Goal: Task Accomplishment & Management: Complete application form

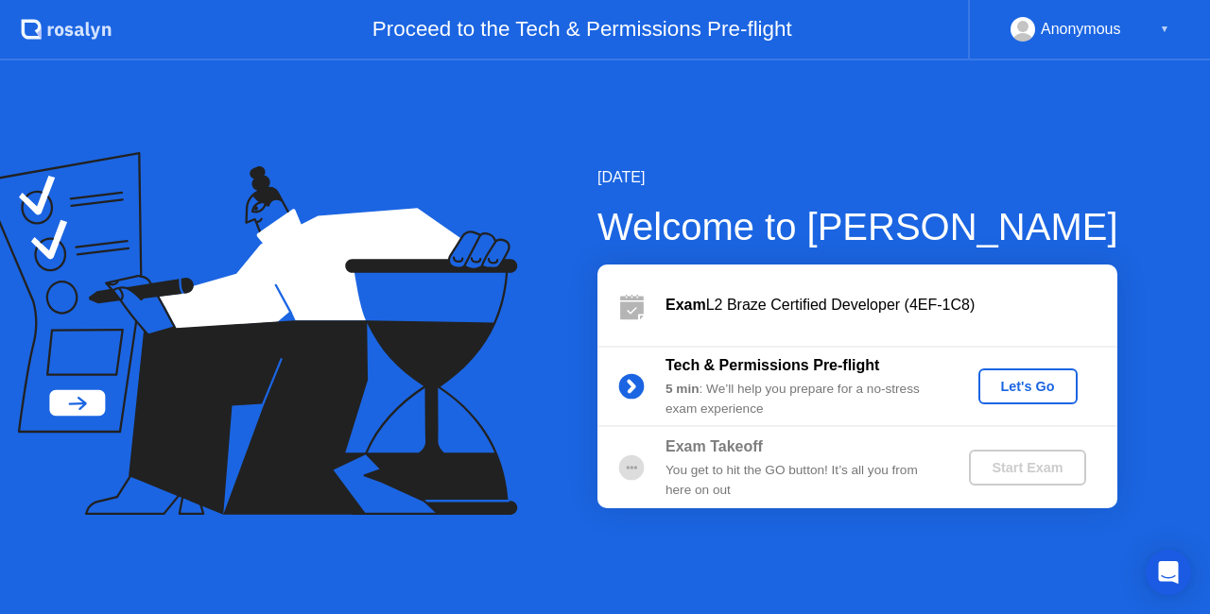
click at [1056, 379] on div "Let's Go" at bounding box center [1028, 386] width 84 height 15
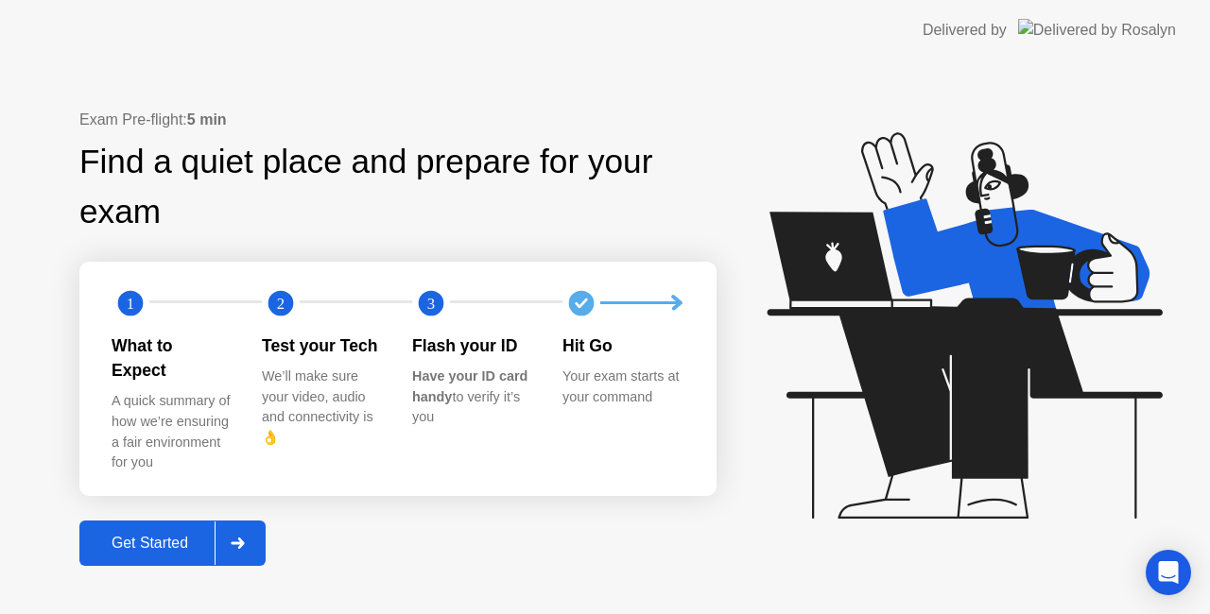
click at [180, 535] on div "Get Started" at bounding box center [149, 543] width 129 height 17
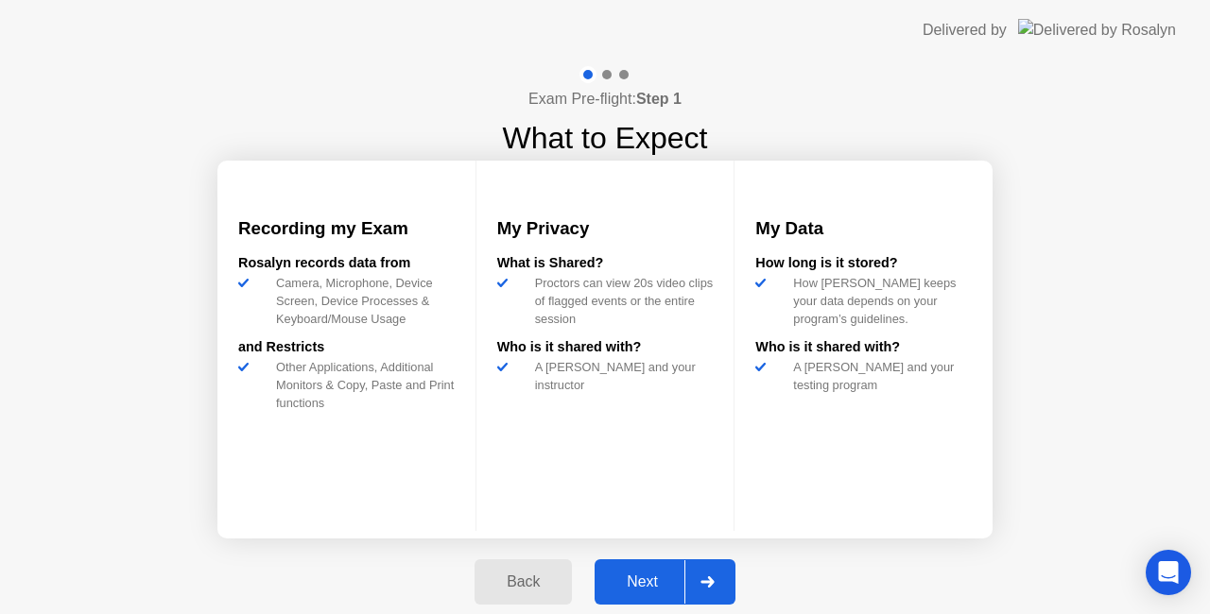
click at [646, 574] on div "Next" at bounding box center [642, 582] width 84 height 17
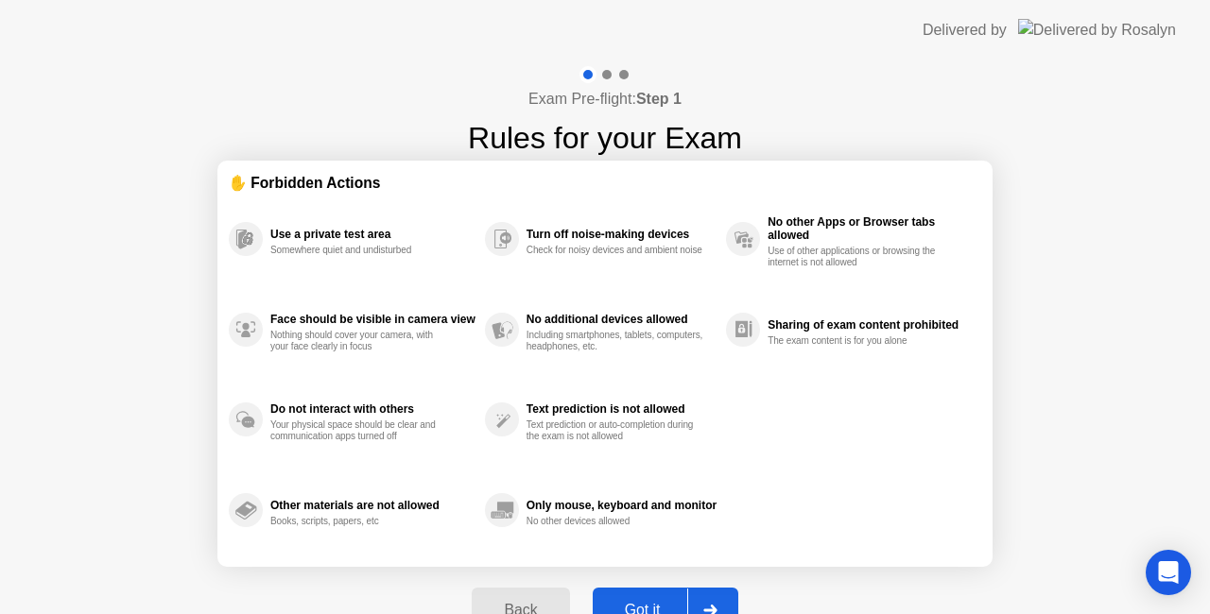
click at [654, 602] on div "Got it" at bounding box center [642, 610] width 89 height 17
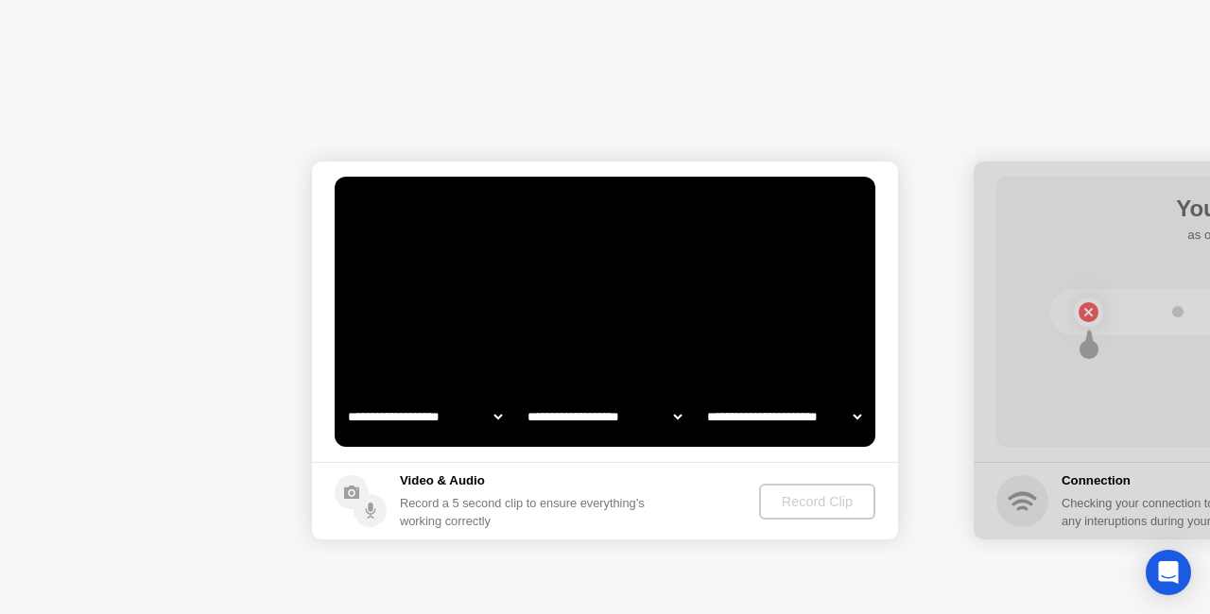
select select "**********"
select select "*******"
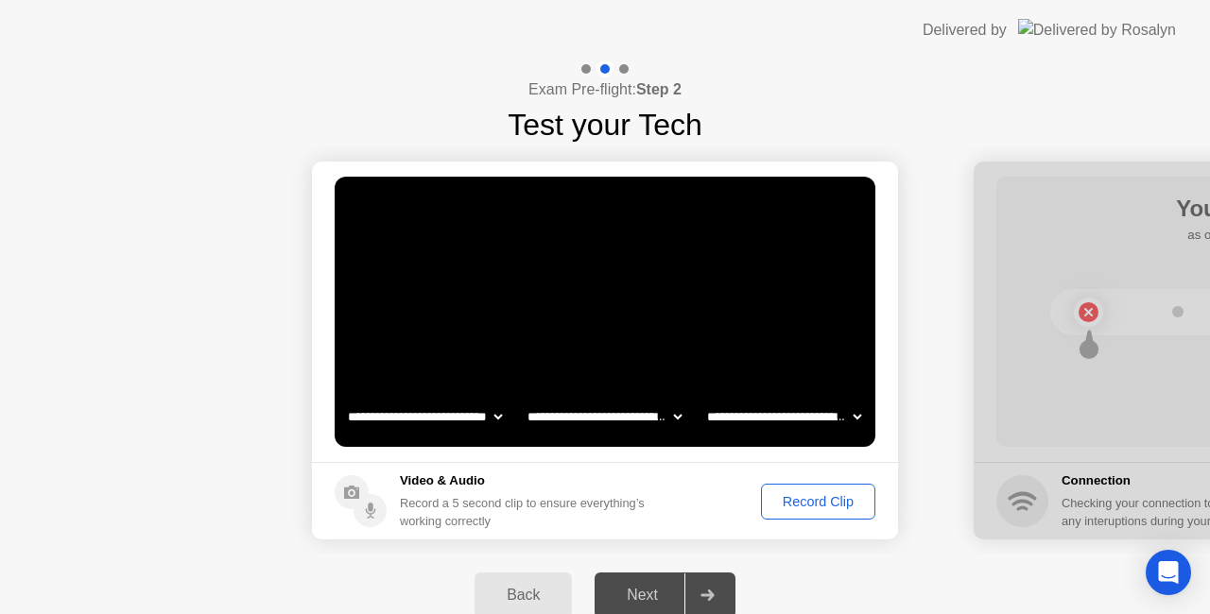
click at [811, 503] on div "Record Clip" at bounding box center [817, 501] width 101 height 15
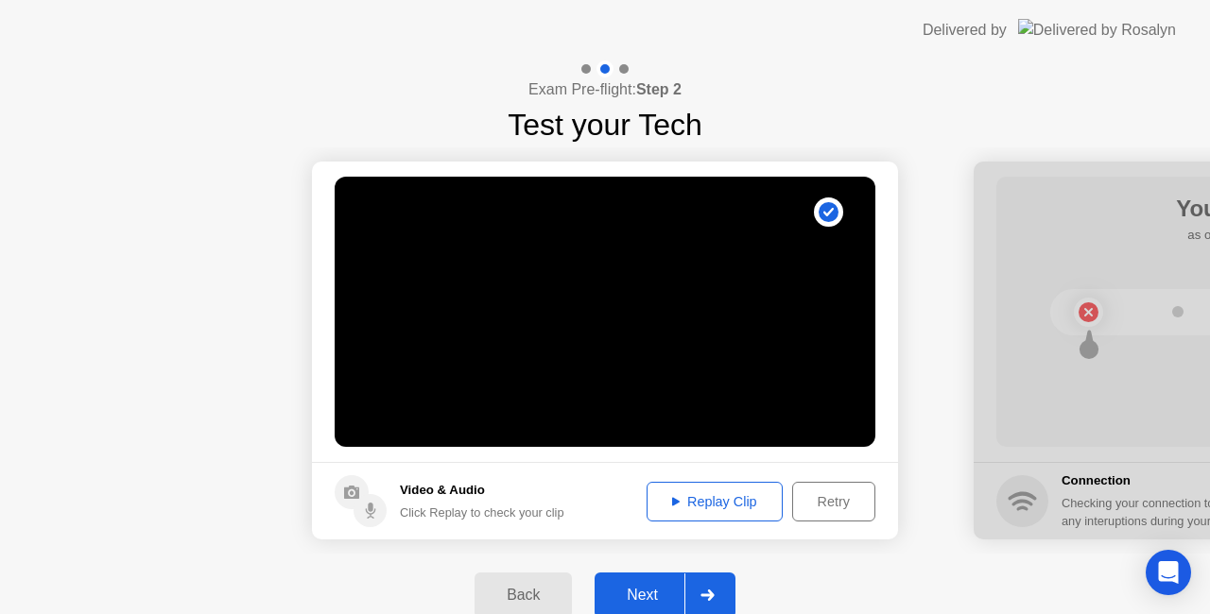
click at [666, 592] on div "Next" at bounding box center [642, 595] width 84 height 17
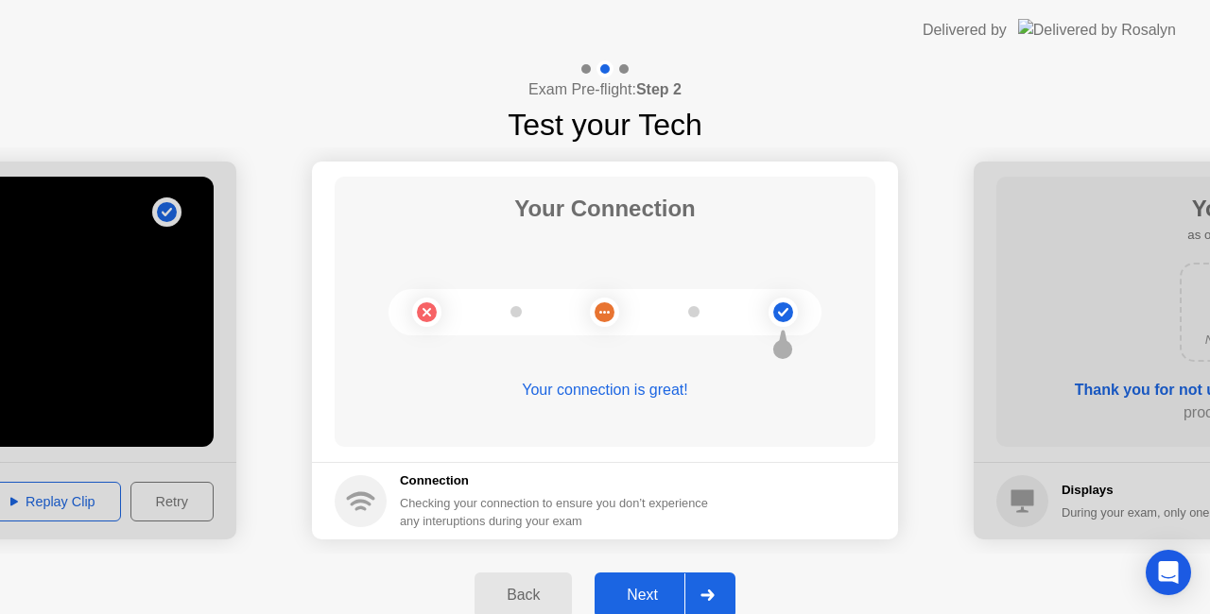
click at [642, 588] on div "Next" at bounding box center [642, 595] width 84 height 17
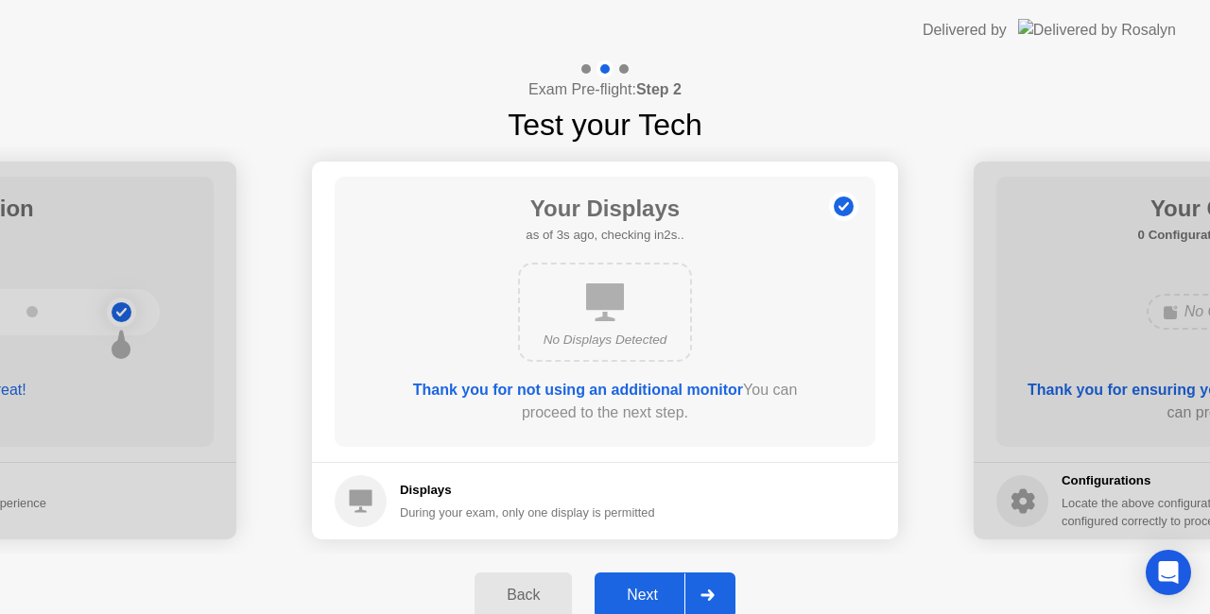
click at [656, 589] on div "Next" at bounding box center [642, 595] width 84 height 17
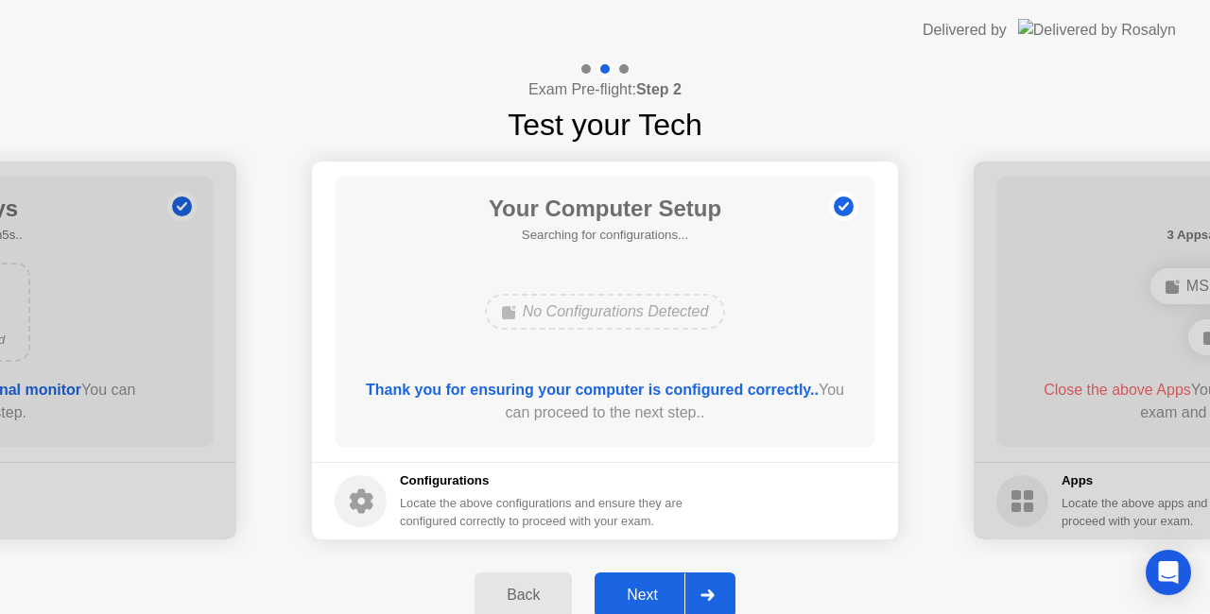
click at [663, 587] on div "Next" at bounding box center [642, 595] width 84 height 17
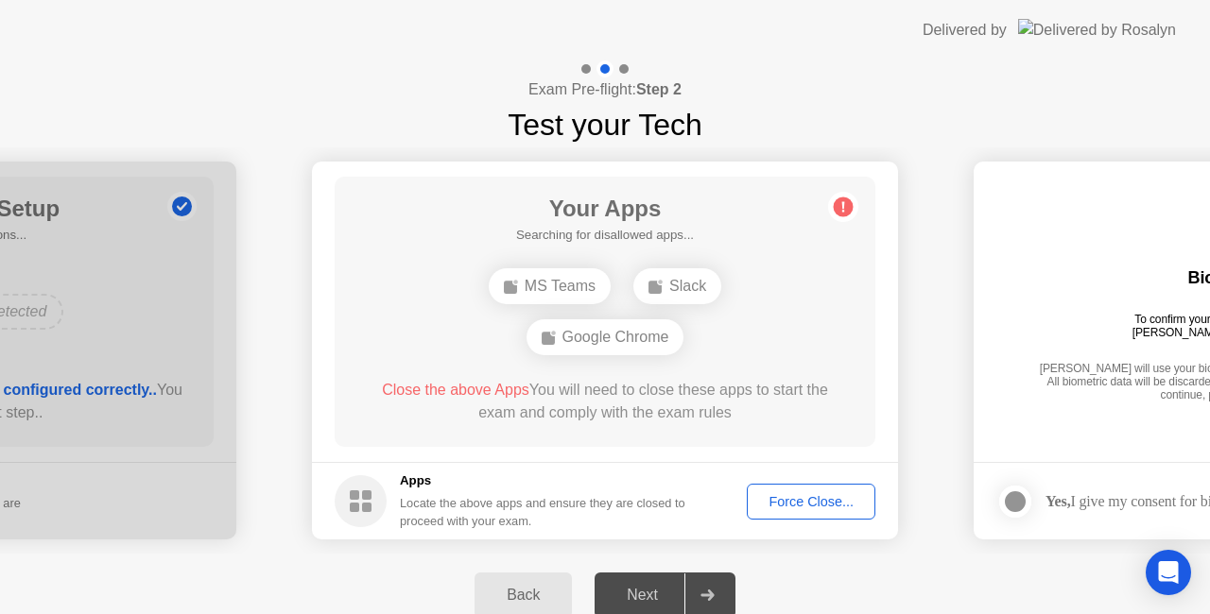
click at [663, 590] on div "Next" at bounding box center [642, 595] width 84 height 17
click at [980, 579] on div "Back Next" at bounding box center [605, 595] width 1210 height 83
click at [1067, 579] on div "Back Next" at bounding box center [605, 595] width 1210 height 83
click at [539, 284] on div "MS Teams" at bounding box center [550, 286] width 122 height 36
drag, startPoint x: 835, startPoint y: 214, endPoint x: 802, endPoint y: 321, distance: 112.4
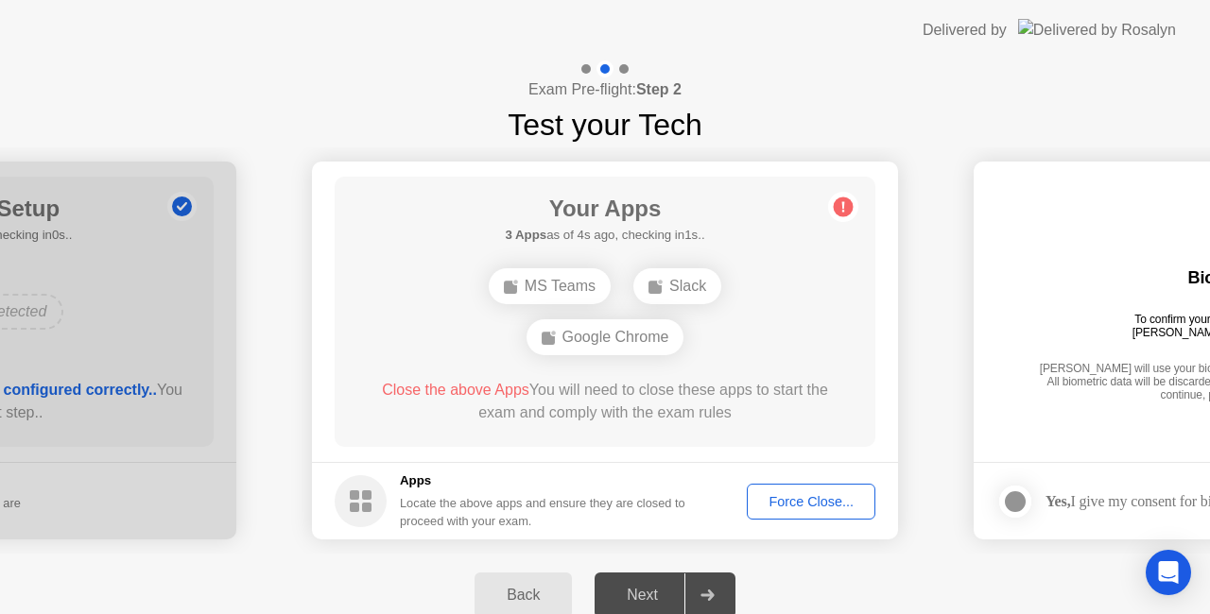
click at [834, 214] on icon at bounding box center [843, 207] width 30 height 30
click at [1089, 580] on div "Back Next" at bounding box center [605, 595] width 1210 height 83
click at [830, 501] on div "Force Close..." at bounding box center [810, 501] width 115 height 15
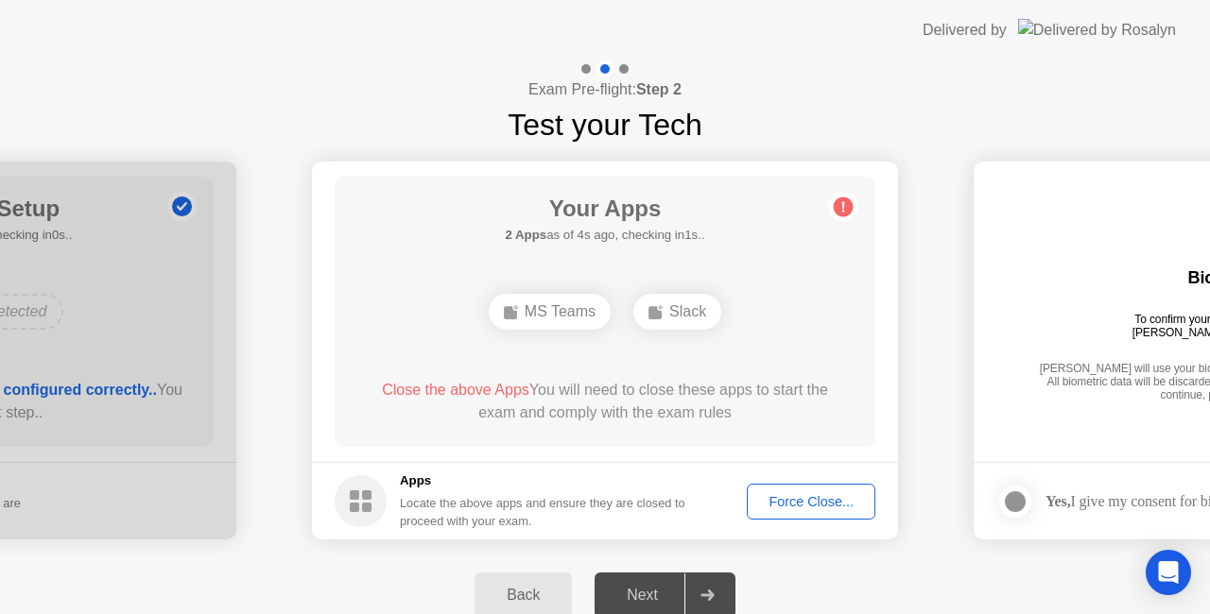
click at [652, 590] on div "Next" at bounding box center [642, 595] width 84 height 17
click at [810, 509] on div "Force Close..." at bounding box center [810, 501] width 115 height 15
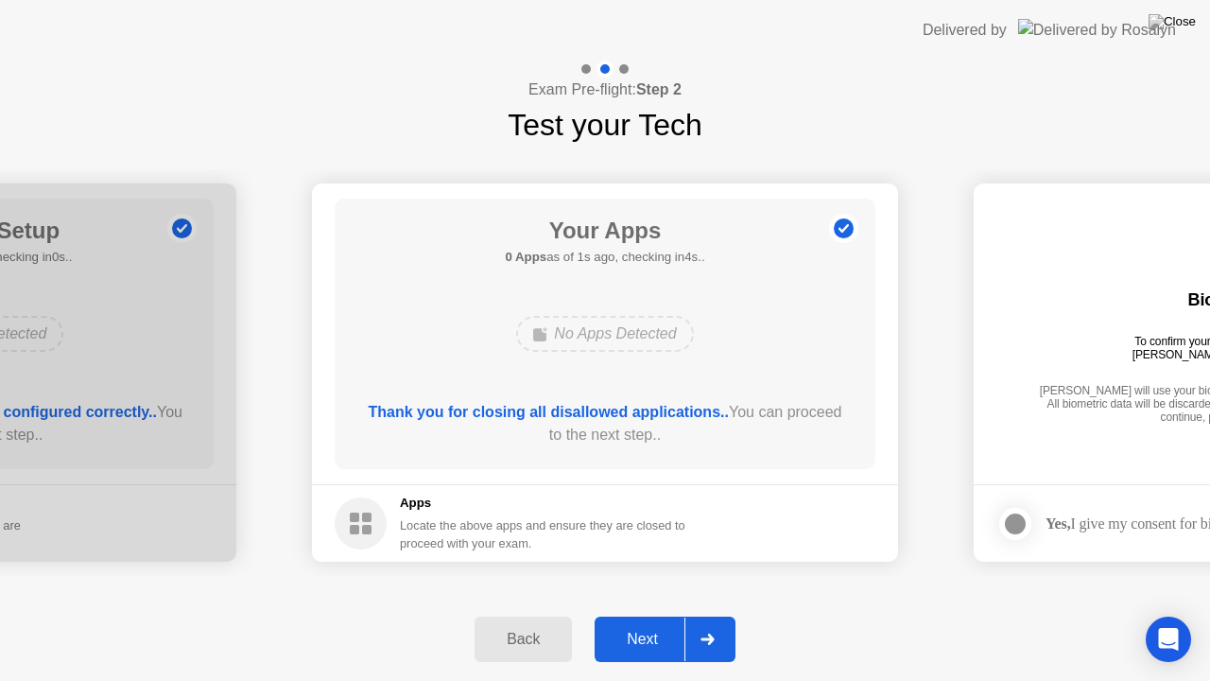
click at [991, 605] on div "Back Next" at bounding box center [605, 638] width 1210 height 83
click at [655, 613] on div "Next" at bounding box center [642, 638] width 84 height 17
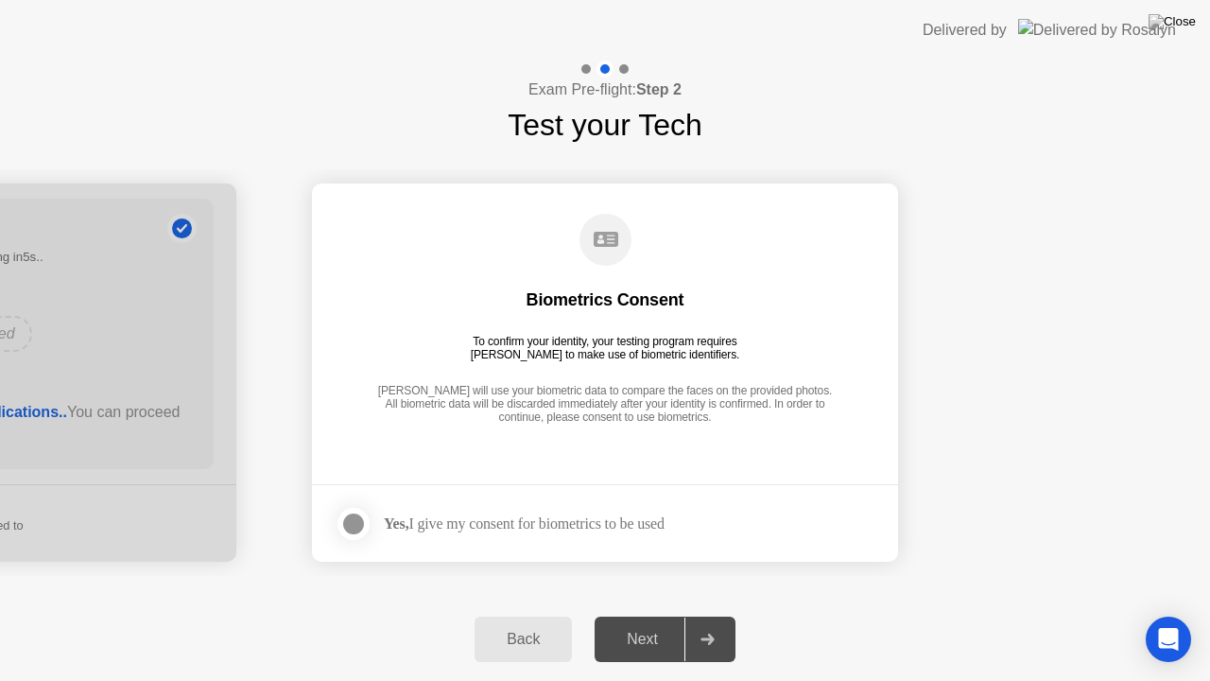
click at [676, 613] on div "Next" at bounding box center [642, 638] width 84 height 17
click at [365, 522] on div at bounding box center [353, 523] width 23 height 23
click at [639, 613] on button "Next" at bounding box center [665, 638] width 141 height 45
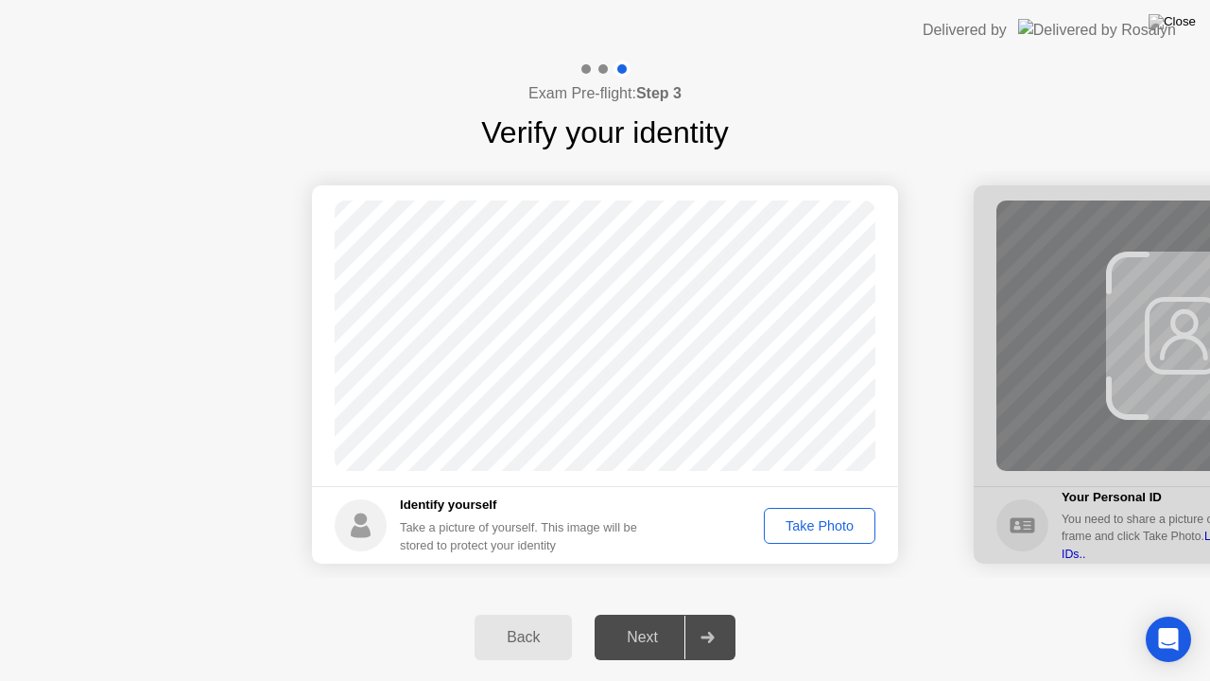
click at [839, 510] on button "Take Photo" at bounding box center [820, 526] width 112 height 36
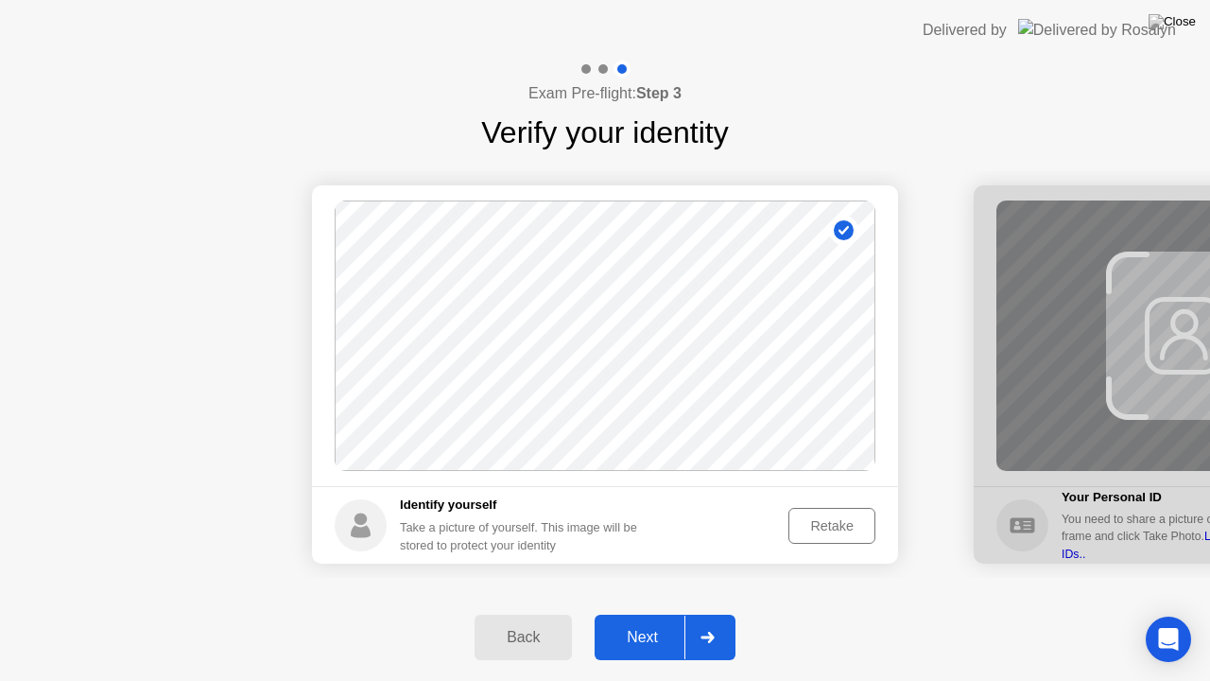
click at [833, 524] on div "Retake" at bounding box center [832, 525] width 74 height 15
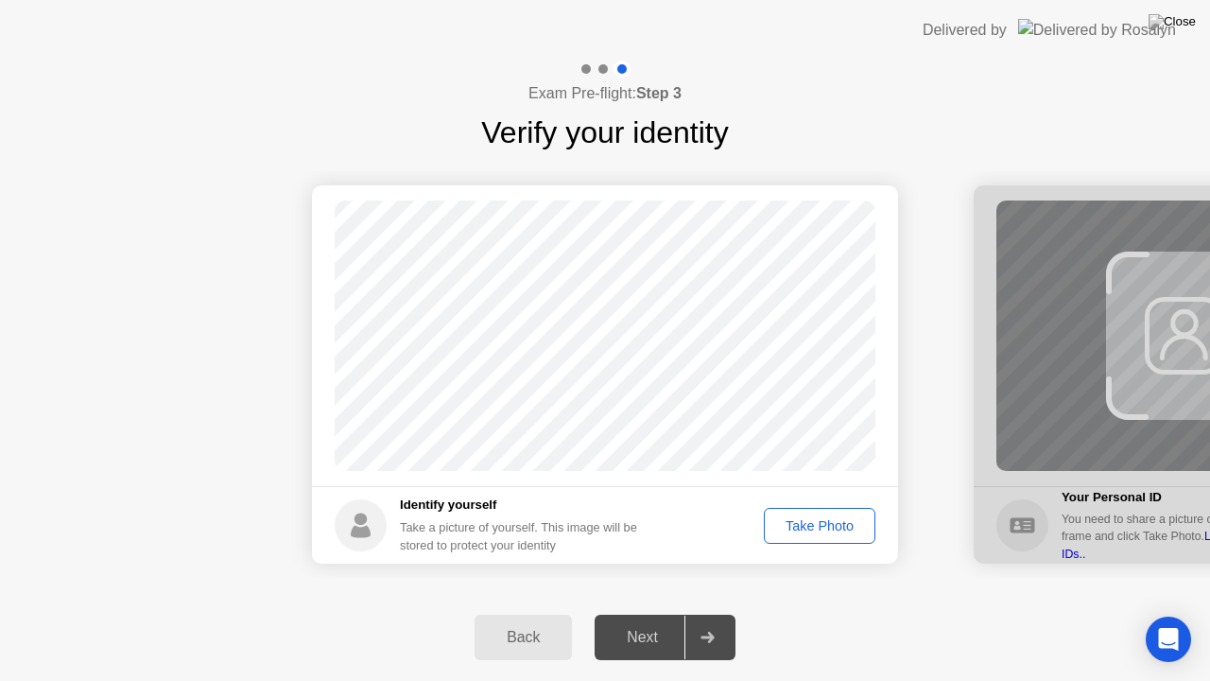
click at [830, 524] on div "Take Photo" at bounding box center [819, 525] width 98 height 15
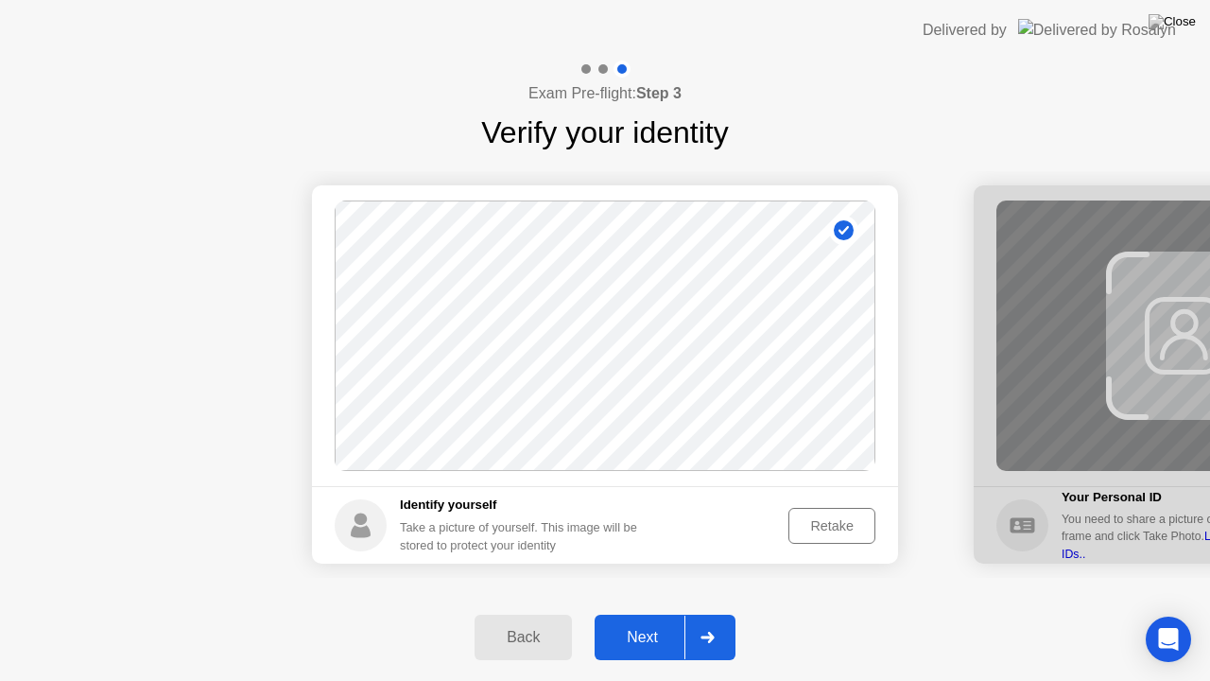
click at [646, 613] on div "Next" at bounding box center [642, 637] width 84 height 17
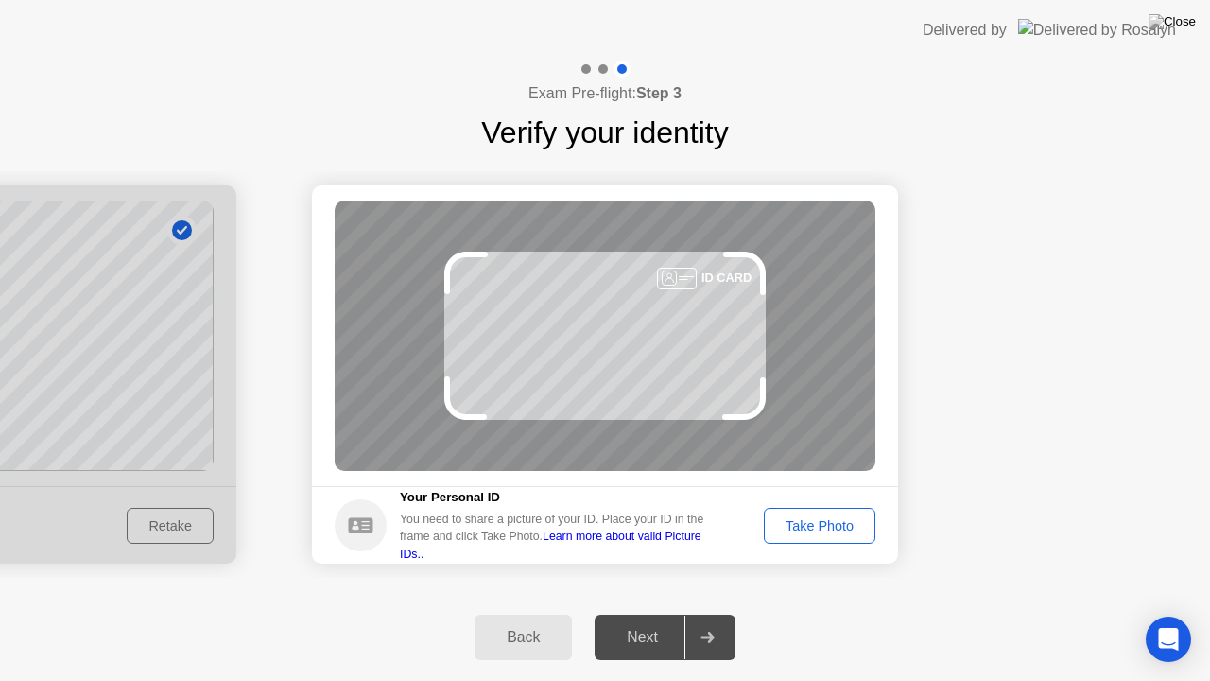
click at [828, 525] on div "Take Photo" at bounding box center [819, 525] width 98 height 15
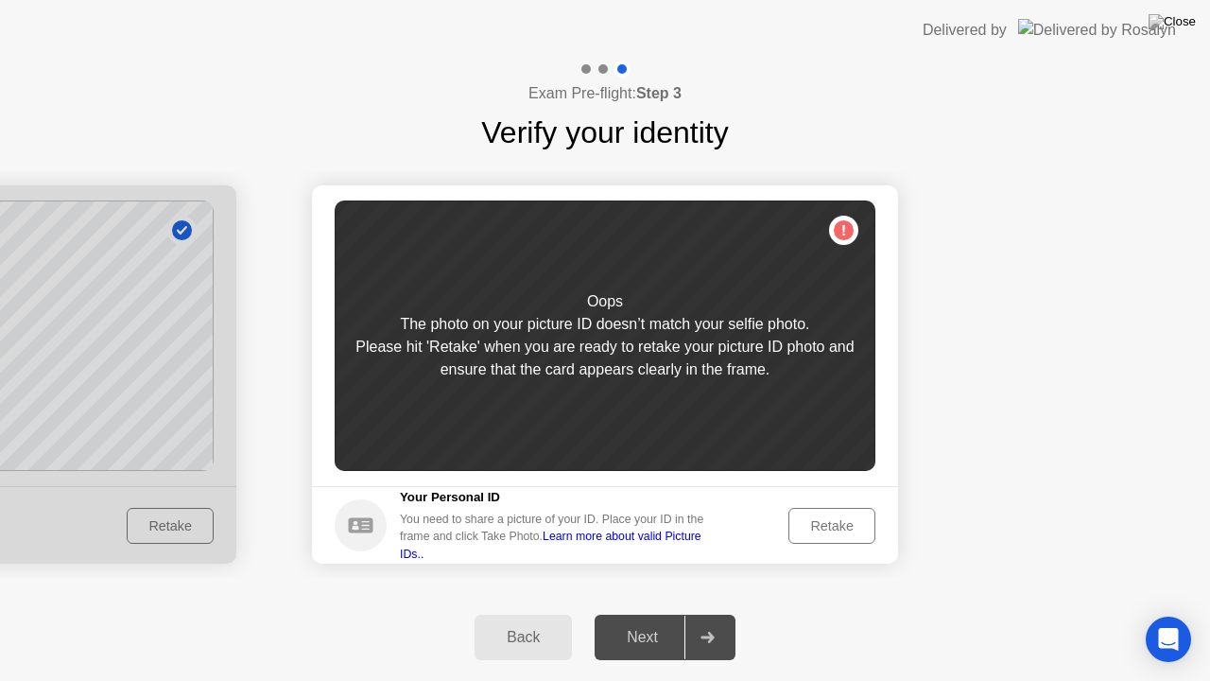
click at [839, 528] on div "Retake" at bounding box center [832, 525] width 74 height 15
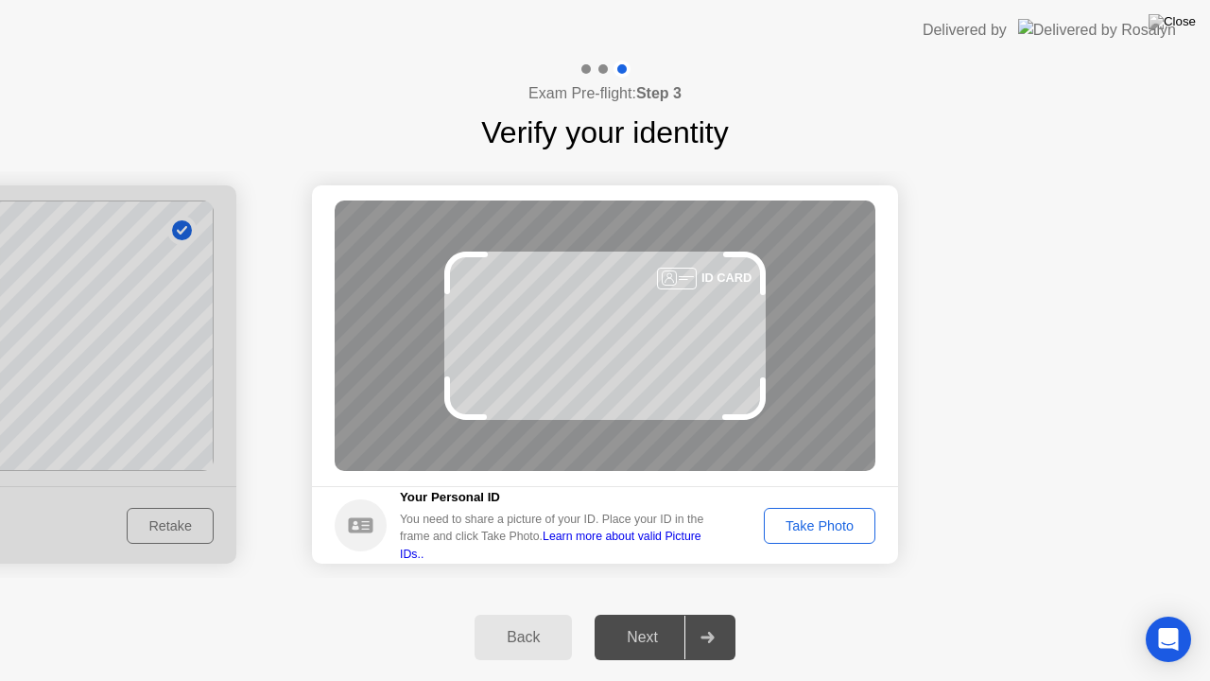
click at [819, 530] on div "Take Photo" at bounding box center [819, 525] width 98 height 15
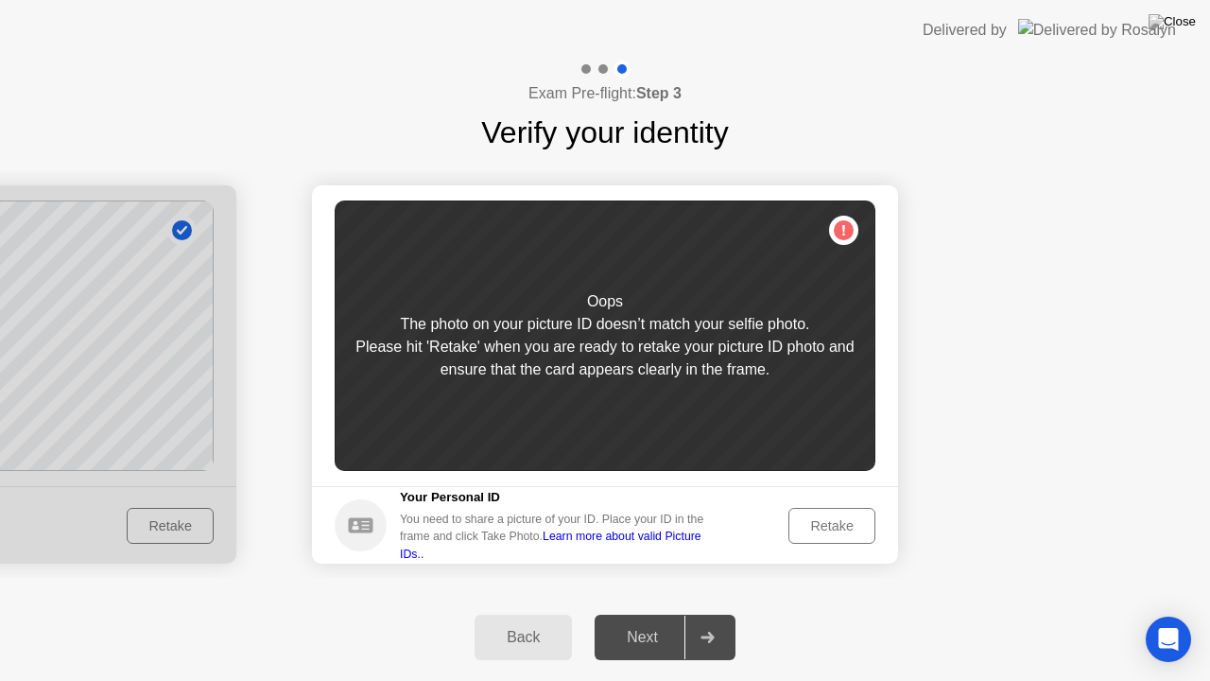
click at [848, 529] on div "Retake" at bounding box center [832, 525] width 74 height 15
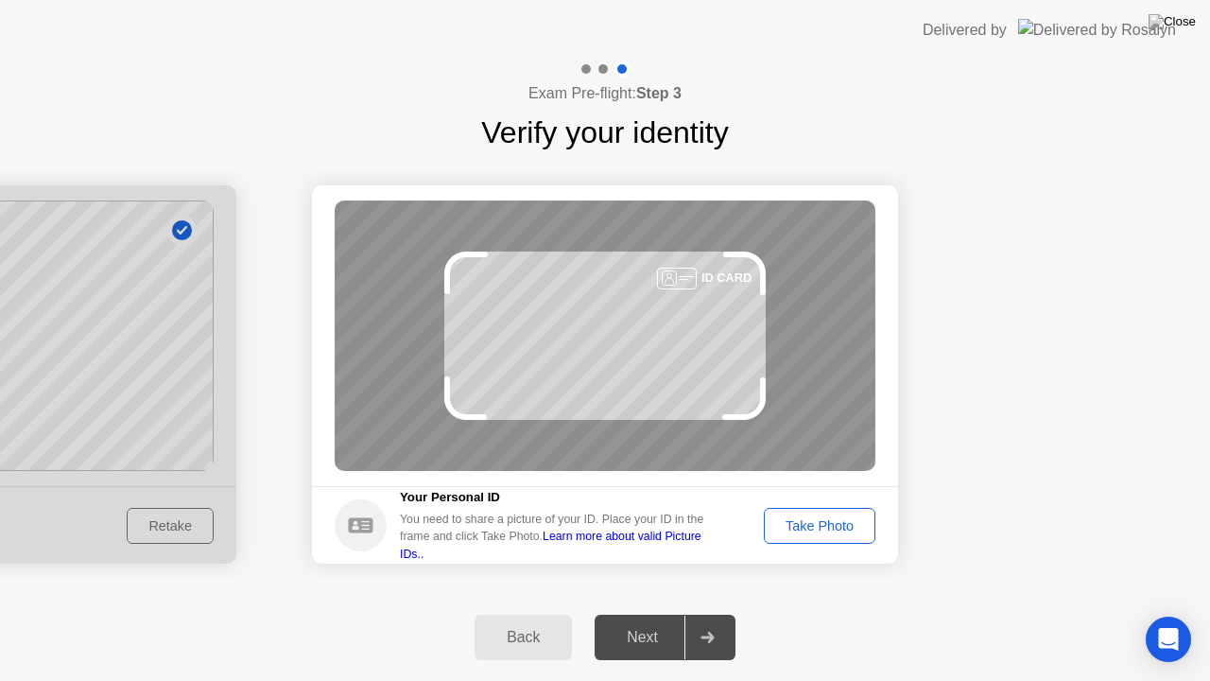
click at [827, 518] on div "Take Photo" at bounding box center [819, 525] width 98 height 15
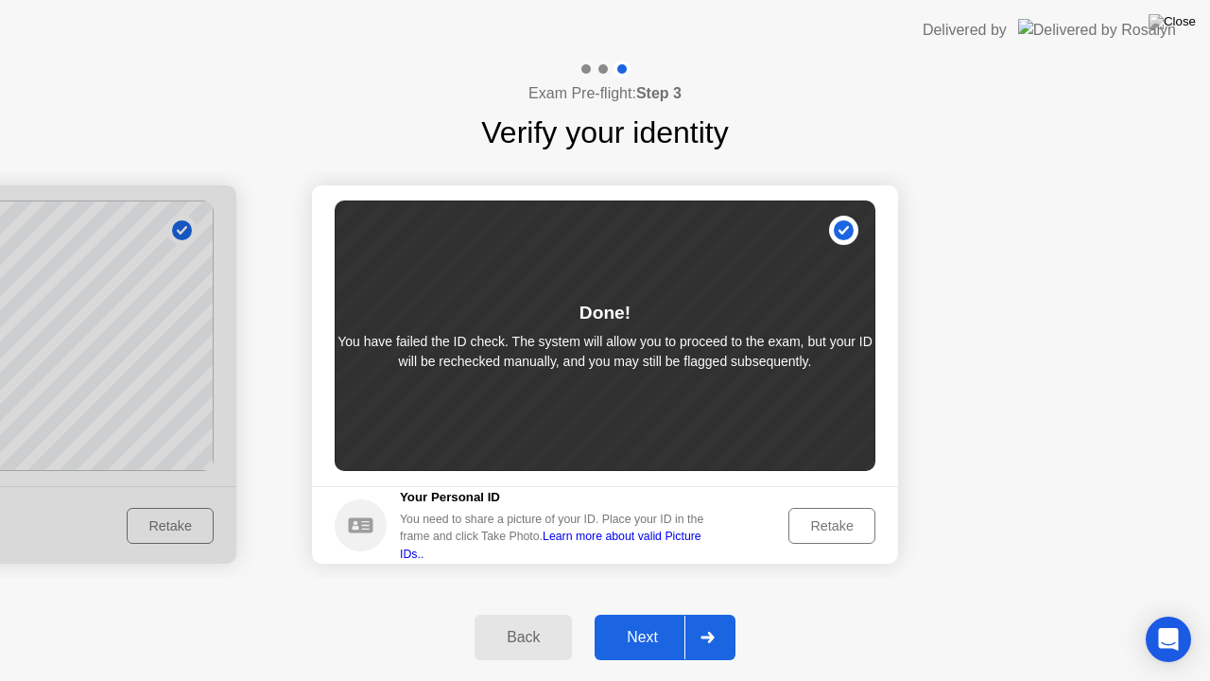
click at [638, 613] on div "Next" at bounding box center [642, 637] width 84 height 17
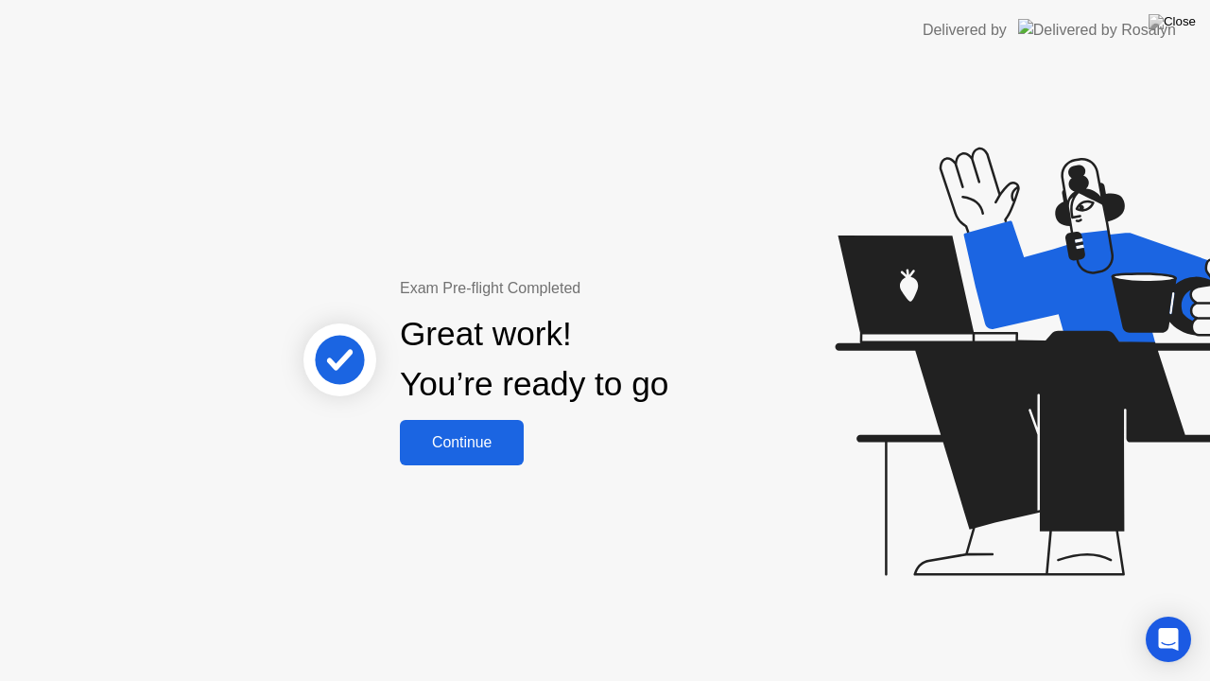
click at [511, 440] on div "Continue" at bounding box center [461, 442] width 112 height 17
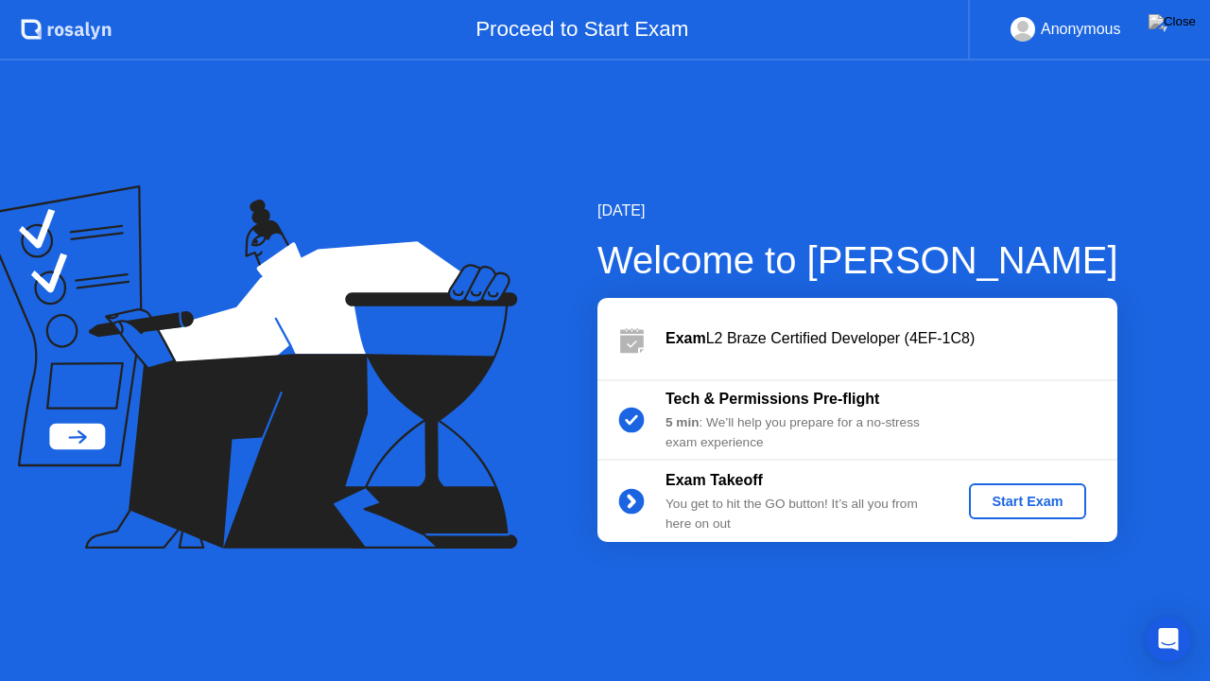
click at [1036, 498] on div "Start Exam" at bounding box center [1026, 500] width 101 height 15
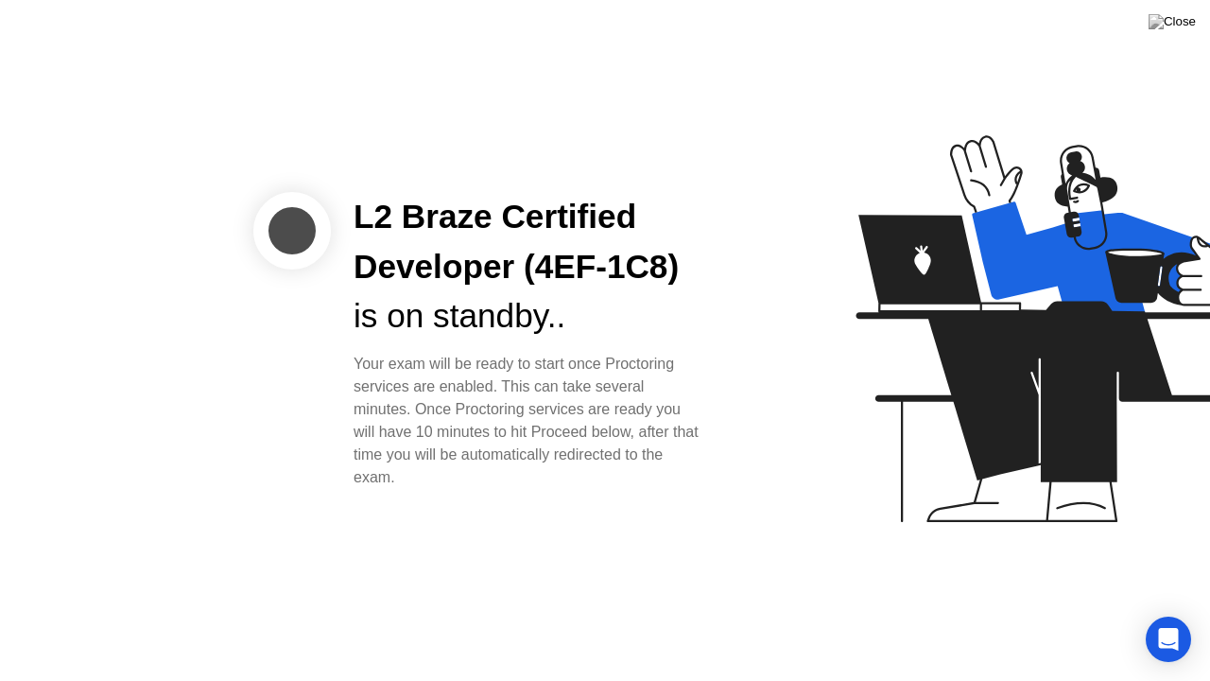
click at [907, 258] on icon at bounding box center [1052, 328] width 395 height 387
click at [1176, 613] on icon "Open Intercom Messenger" at bounding box center [1168, 639] width 22 height 25
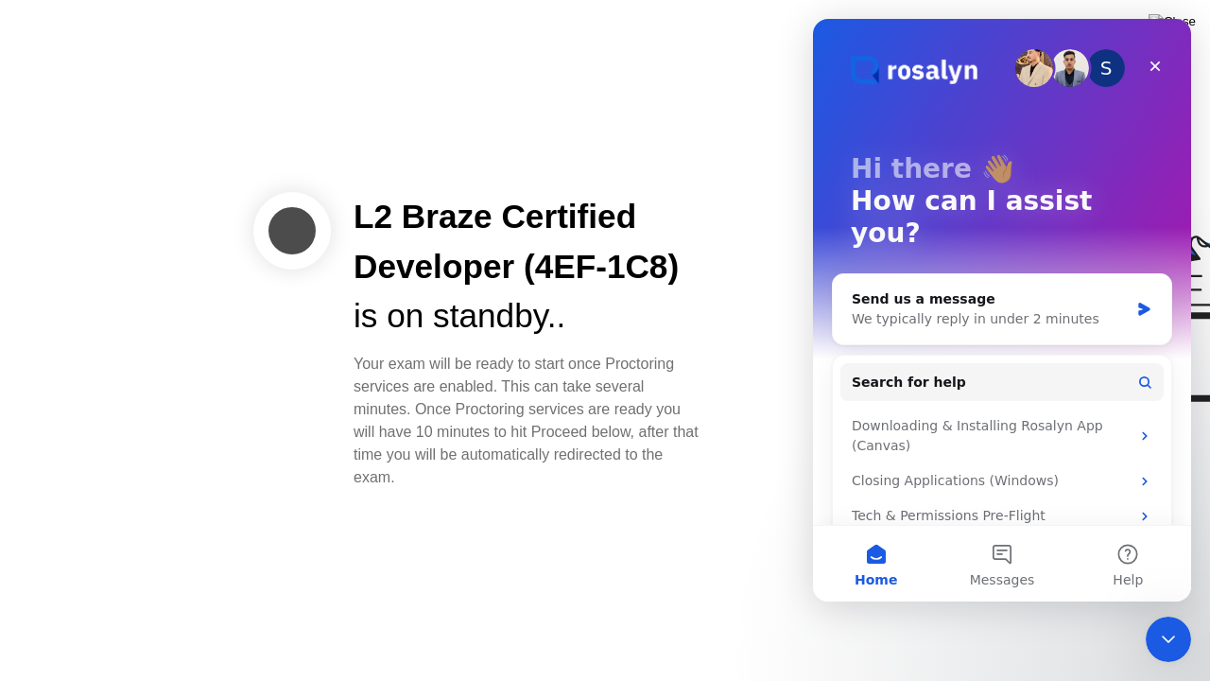
scroll to position [47, 0]
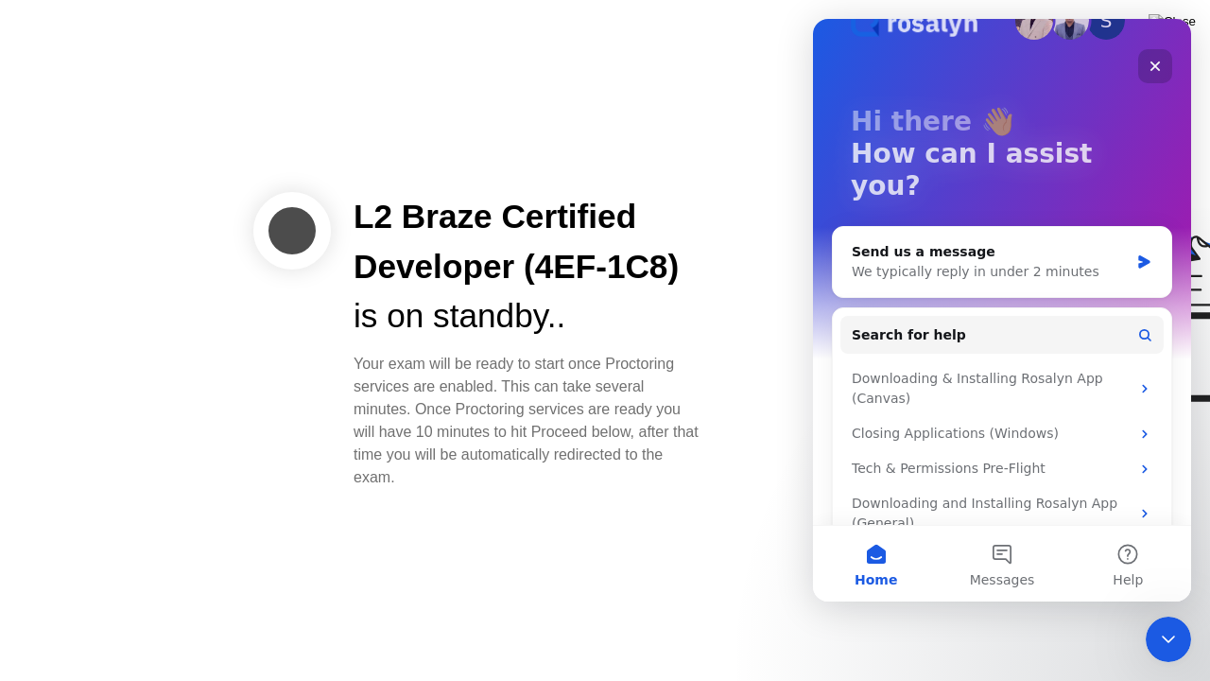
click at [1153, 68] on icon "Close" at bounding box center [1155, 66] width 10 height 10
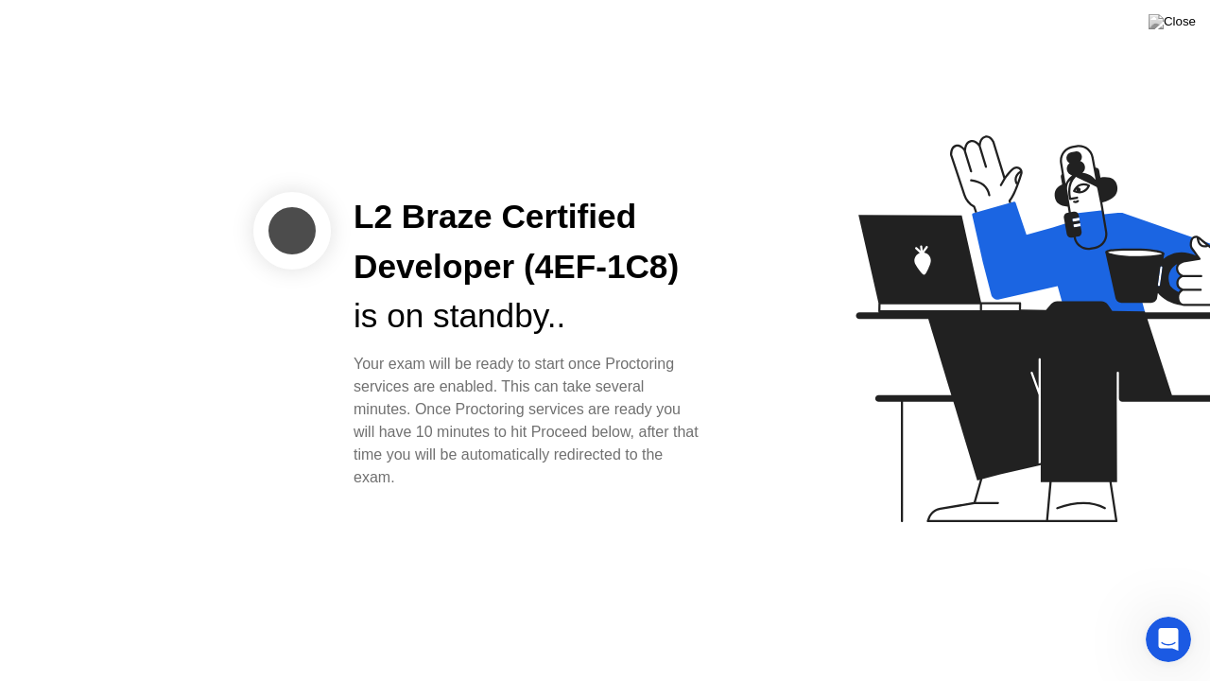
scroll to position [0, 0]
drag, startPoint x: 433, startPoint y: 358, endPoint x: 594, endPoint y: 410, distance: 168.9
click at [594, 410] on div "Your exam will be ready to start once Proctoring services are enabled. This can…" at bounding box center [528, 421] width 350 height 136
click at [465, 426] on div "Your exam will be ready to start once Proctoring services are enabled. This can…" at bounding box center [528, 421] width 350 height 136
drag, startPoint x: 392, startPoint y: 355, endPoint x: 495, endPoint y: 367, distance: 103.6
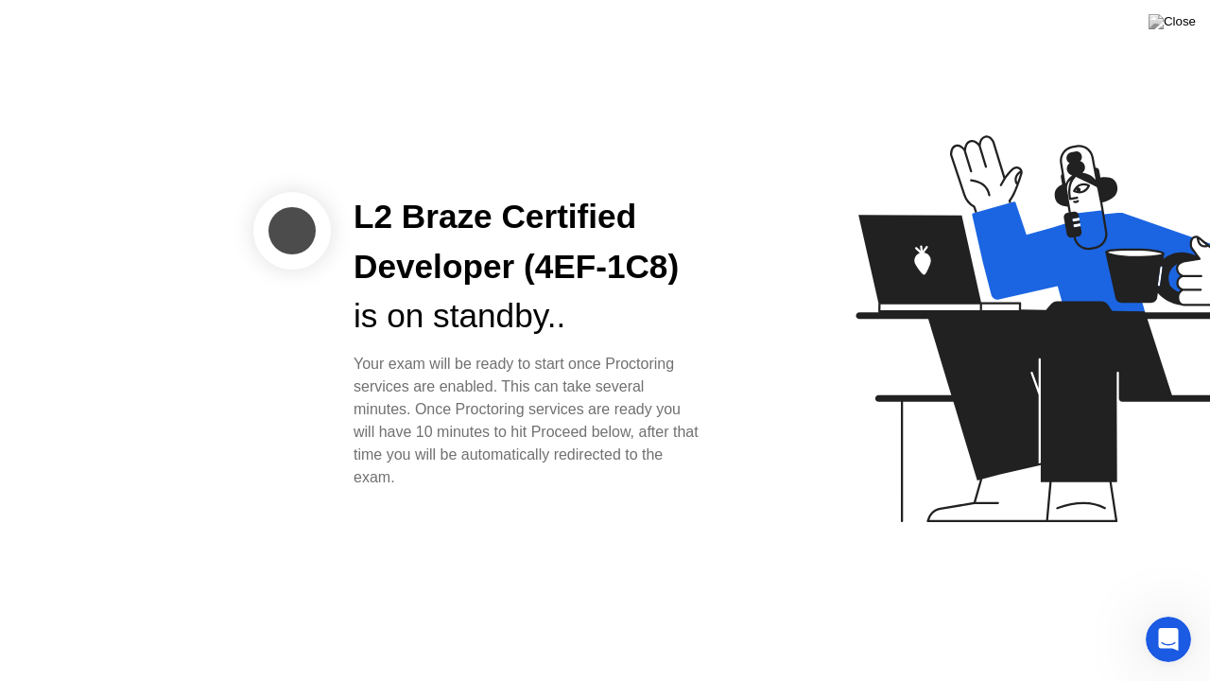
click at [495, 367] on div "Your exam will be ready to start once Proctoring services are enabled. This can…" at bounding box center [528, 421] width 350 height 136
click at [529, 368] on div "Your exam will be ready to start once Proctoring services are enabled. This can…" at bounding box center [528, 421] width 350 height 136
click at [471, 391] on div "Your exam will be ready to start once Proctoring services are enabled. This can…" at bounding box center [528, 421] width 350 height 136
click at [612, 456] on div "Your exam will be ready to start once Proctoring services are enabled. This can…" at bounding box center [528, 421] width 350 height 136
click at [268, 221] on div at bounding box center [292, 231] width 78 height 78
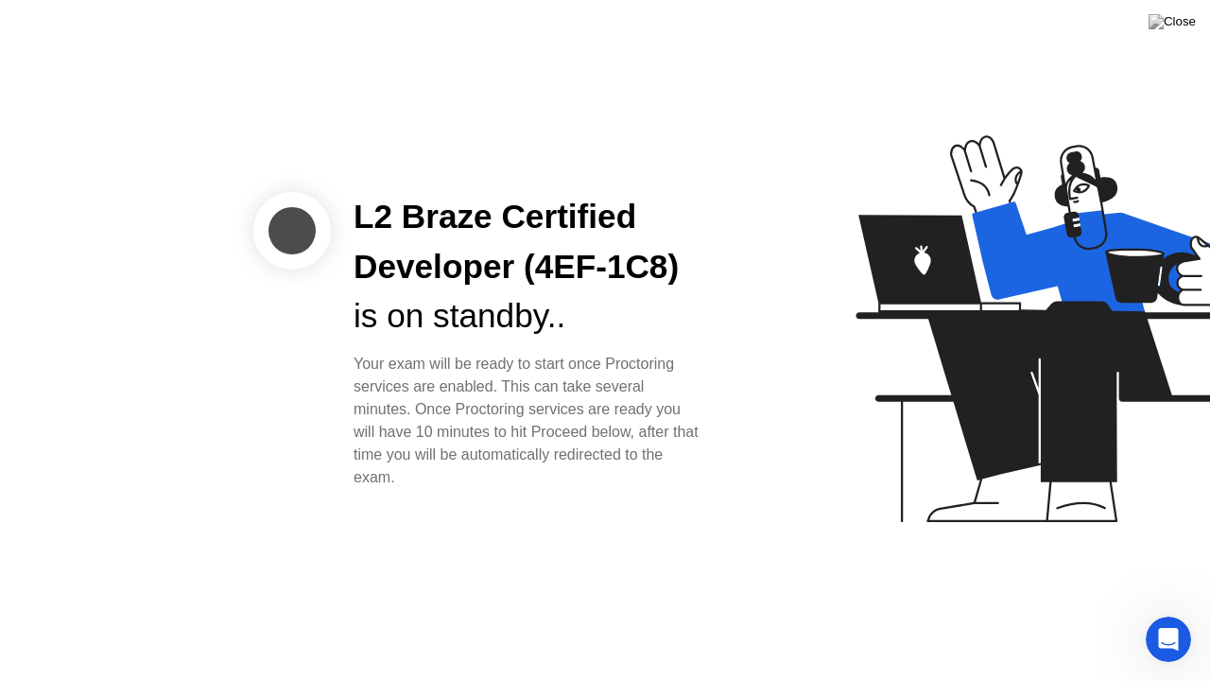
drag, startPoint x: 457, startPoint y: 412, endPoint x: 479, endPoint y: 422, distance: 24.6
click at [482, 425] on div "Your exam will be ready to start once Proctoring services are enabled. This can…" at bounding box center [528, 421] width 350 height 136
drag, startPoint x: 412, startPoint y: 403, endPoint x: 476, endPoint y: 426, distance: 68.5
click at [476, 426] on div "Your exam will be ready to start once Proctoring services are enabled. This can…" at bounding box center [528, 421] width 350 height 136
drag, startPoint x: 380, startPoint y: 397, endPoint x: 554, endPoint y: 444, distance: 180.2
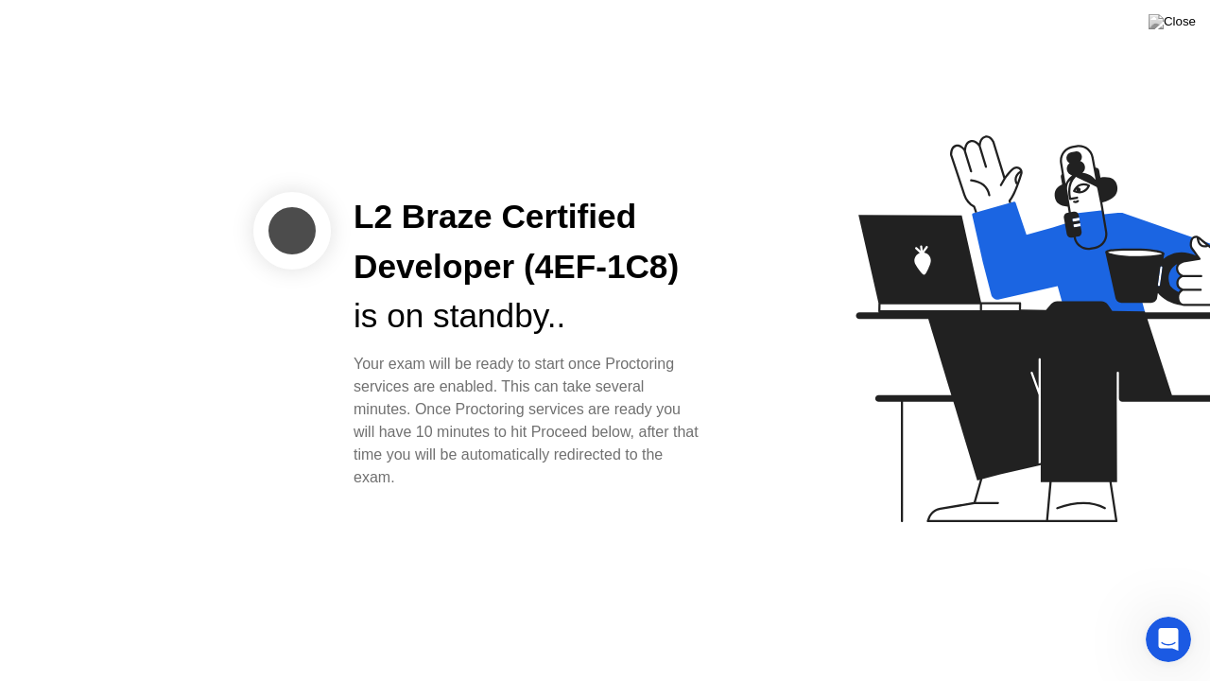
click at [551, 444] on div "Your exam will be ready to start once Proctoring services are enabled. This can…" at bounding box center [528, 421] width 350 height 136
click at [504, 351] on div "L2 Braze Certified Developer (4EF-1C8) is on standby.. Your exam will be ready …" at bounding box center [528, 340] width 395 height 297
click at [505, 313] on div "is on standby.." at bounding box center [528, 316] width 350 height 50
click at [1142, 613] on body "L2 Braze Certified Developer (4EF-1C8) is on standby.. Your exam will be ready …" at bounding box center [605, 340] width 1210 height 681
click at [1147, 613] on div "Open Intercom Messenger" at bounding box center [1165, 636] width 62 height 62
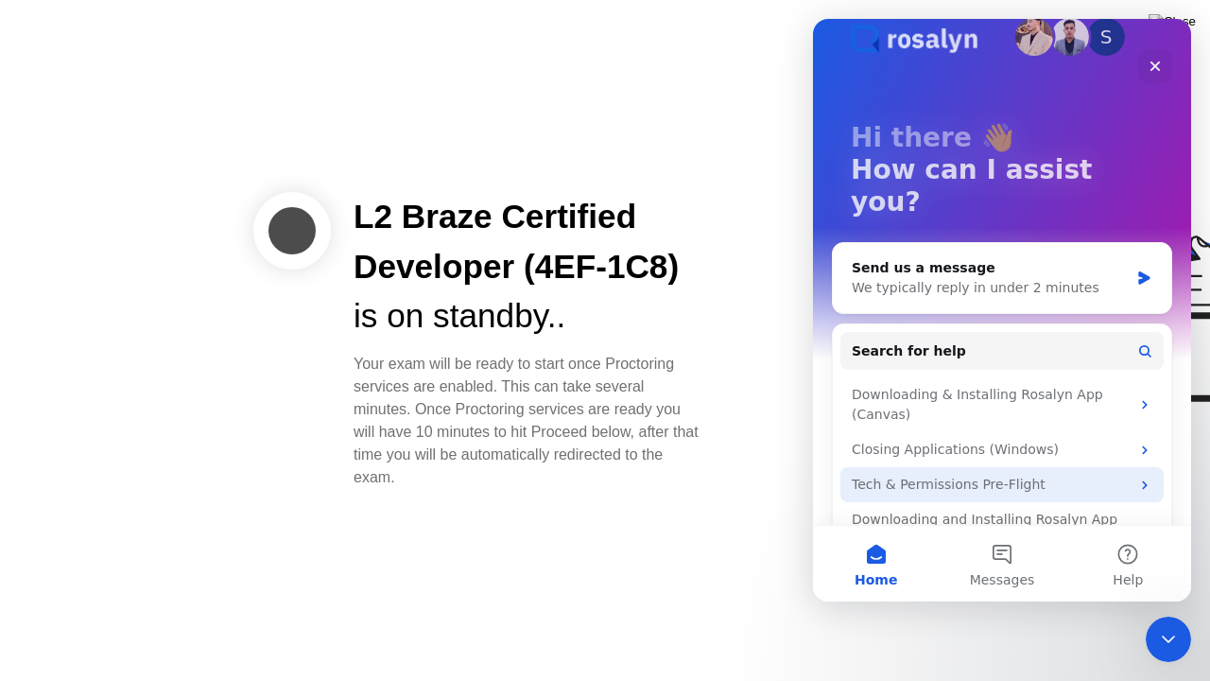
scroll to position [47, 0]
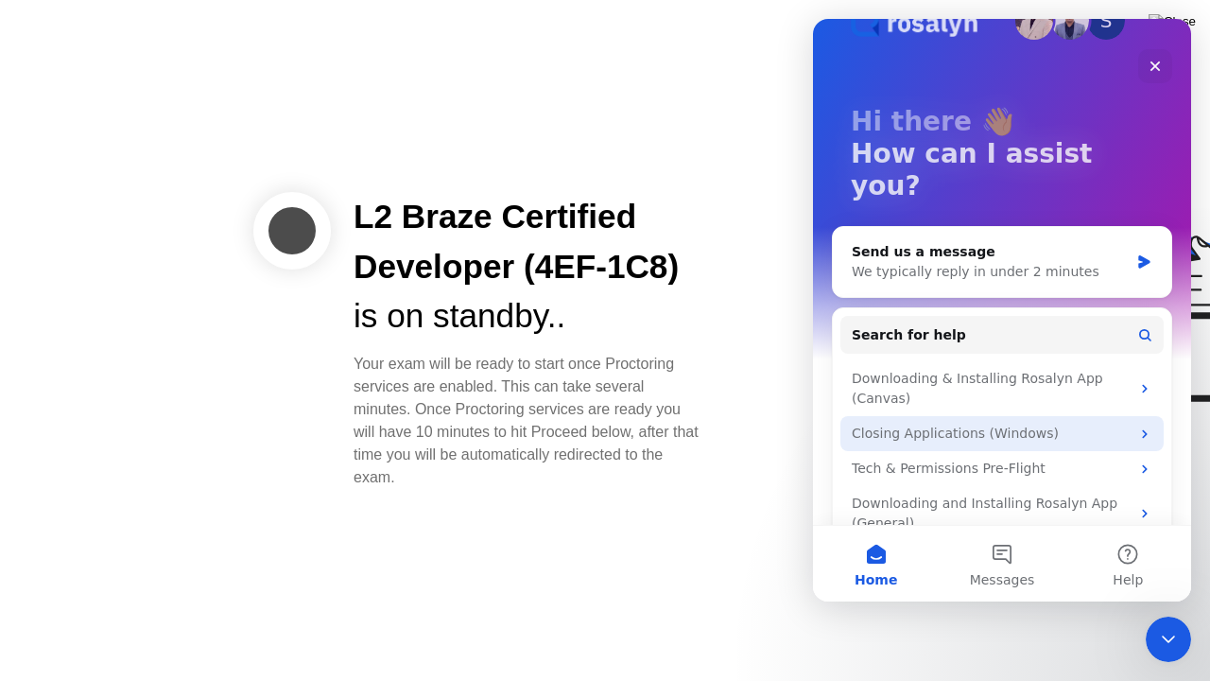
click at [1145, 426] on icon "Intercom messenger" at bounding box center [1144, 433] width 15 height 15
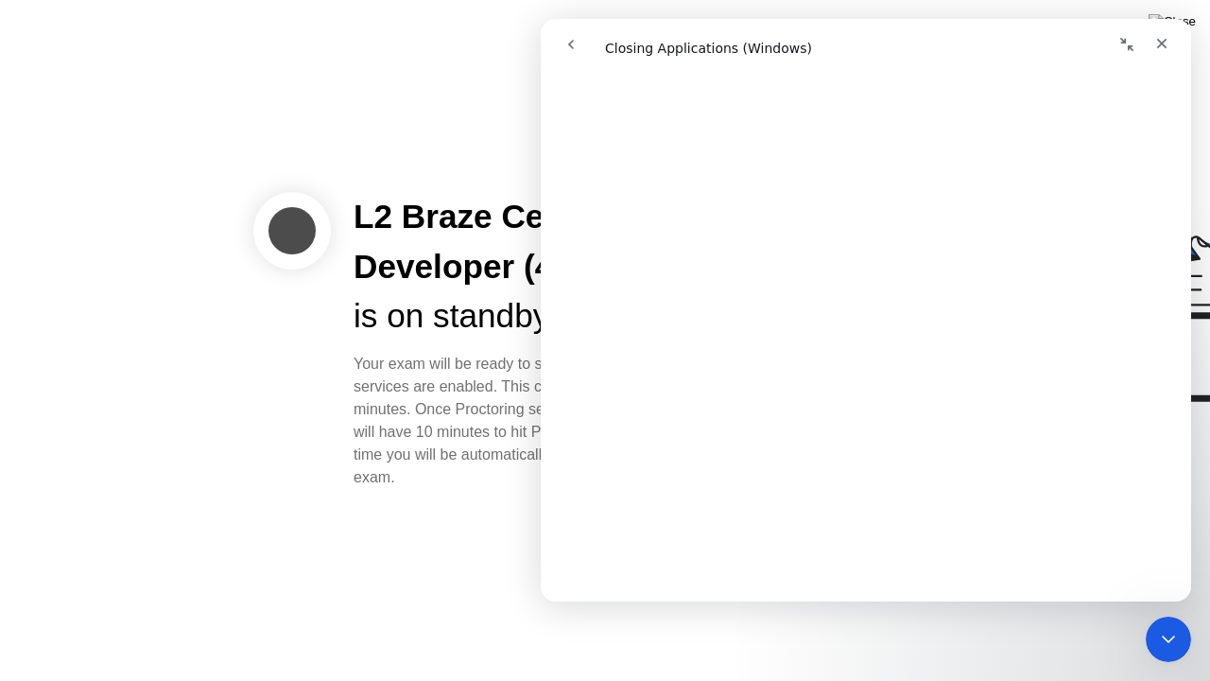
scroll to position [2079, 0]
click at [1164, 43] on icon "Close" at bounding box center [1161, 43] width 15 height 15
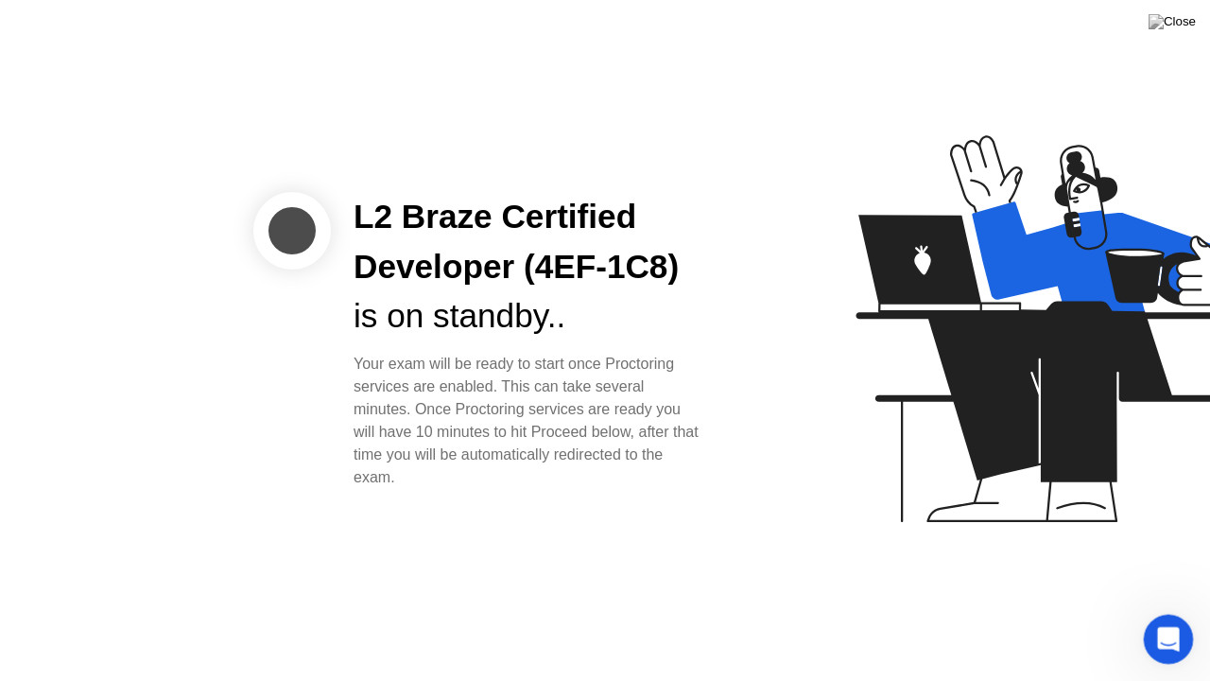
click at [1155, 613] on div "Open Intercom Messenger" at bounding box center [1165, 636] width 62 height 62
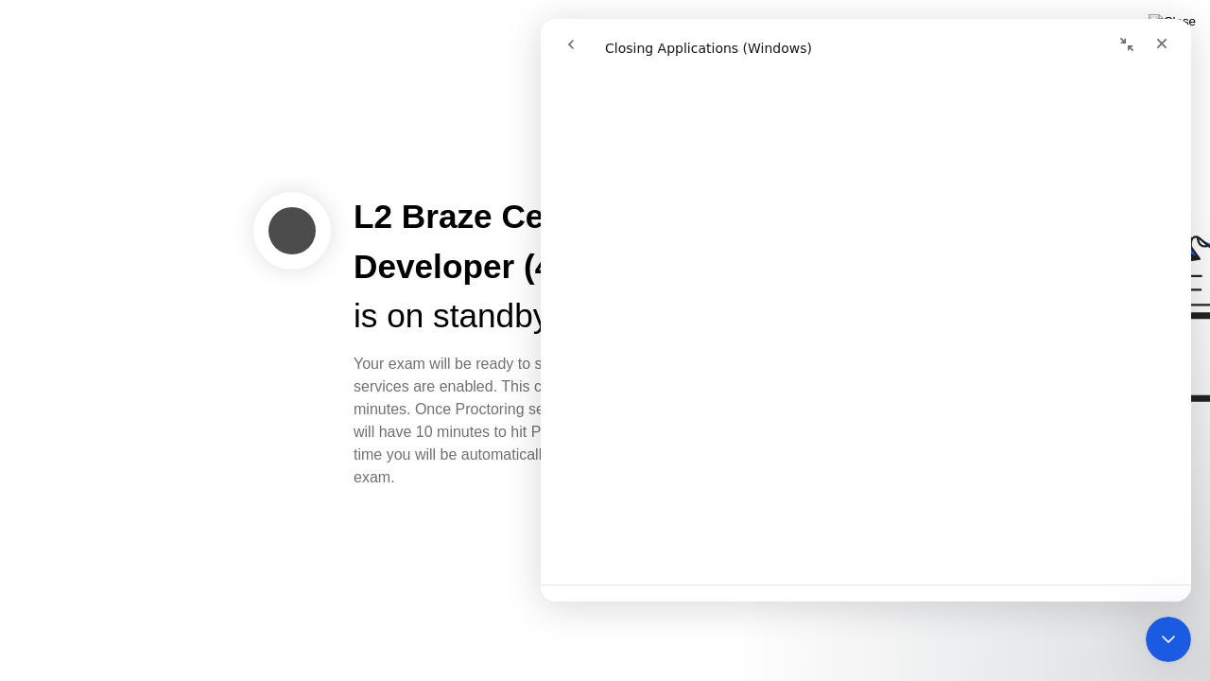
click at [580, 43] on button "go back" at bounding box center [571, 44] width 36 height 36
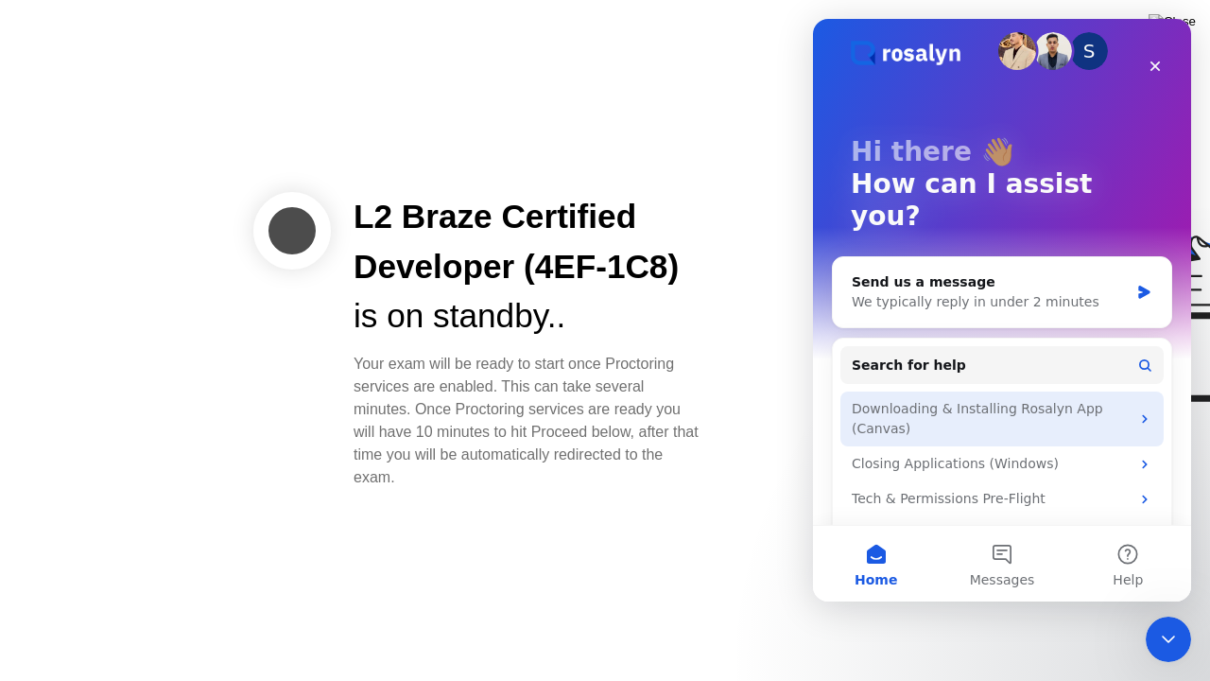
scroll to position [0, 0]
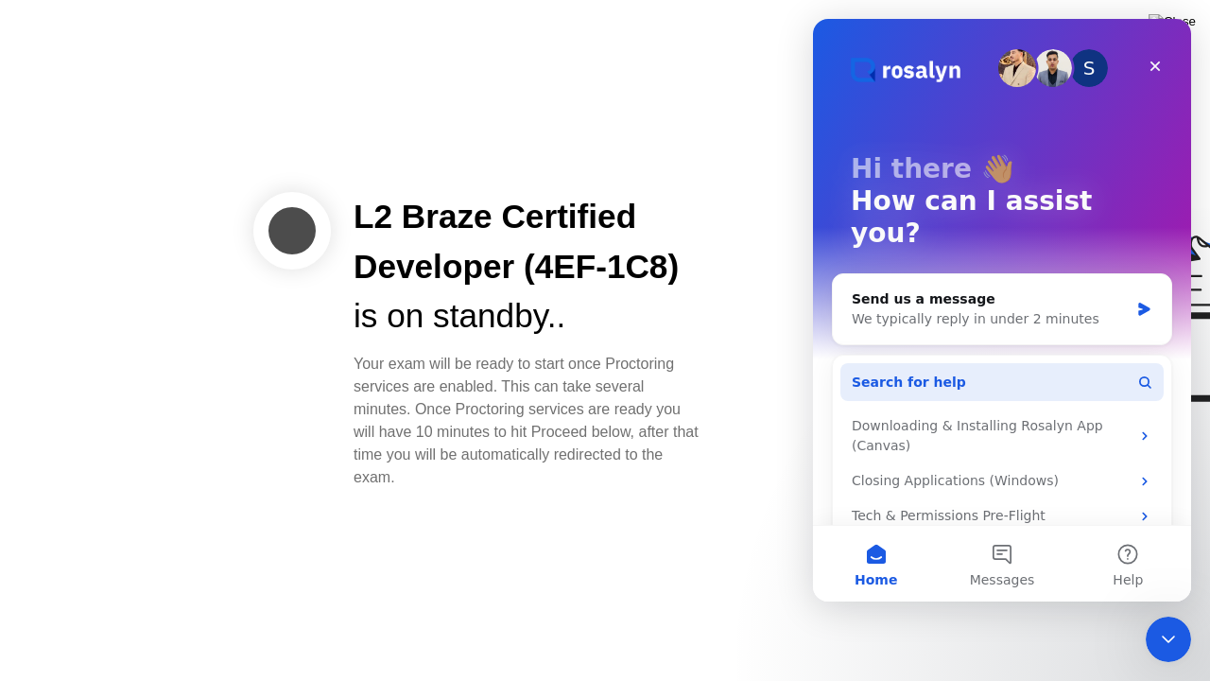
click at [1059, 363] on button "Search for help" at bounding box center [1001, 382] width 323 height 38
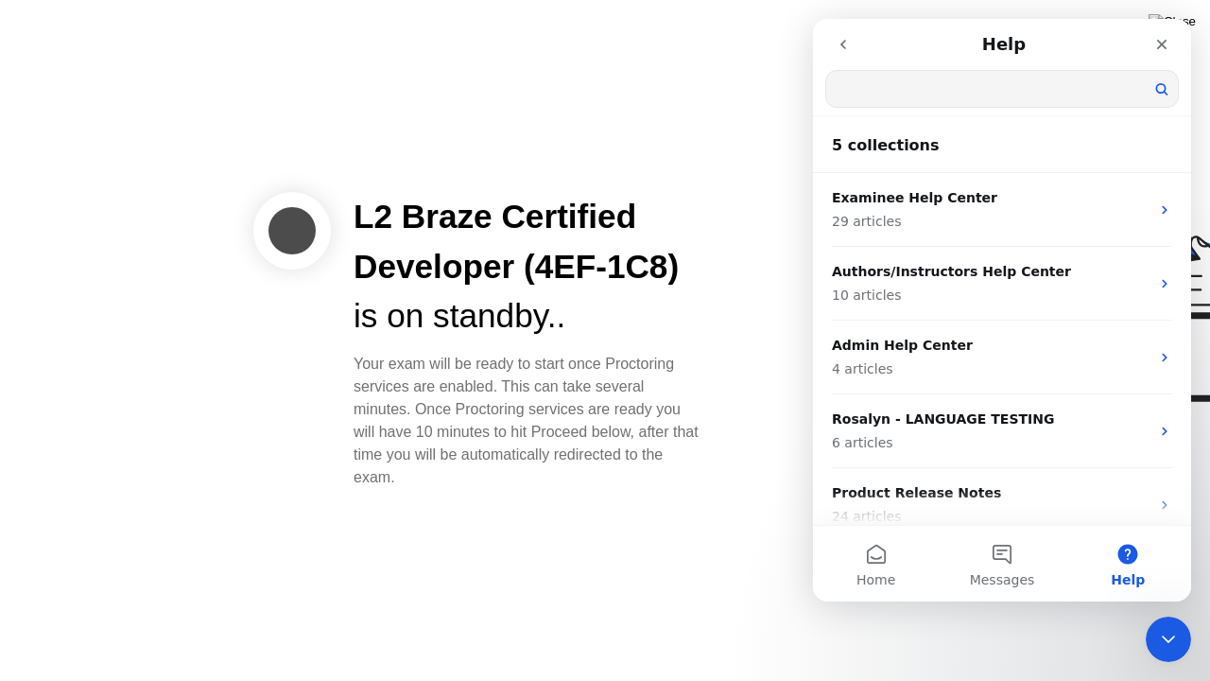
click at [921, 83] on input "Search for help" at bounding box center [1002, 89] width 352 height 36
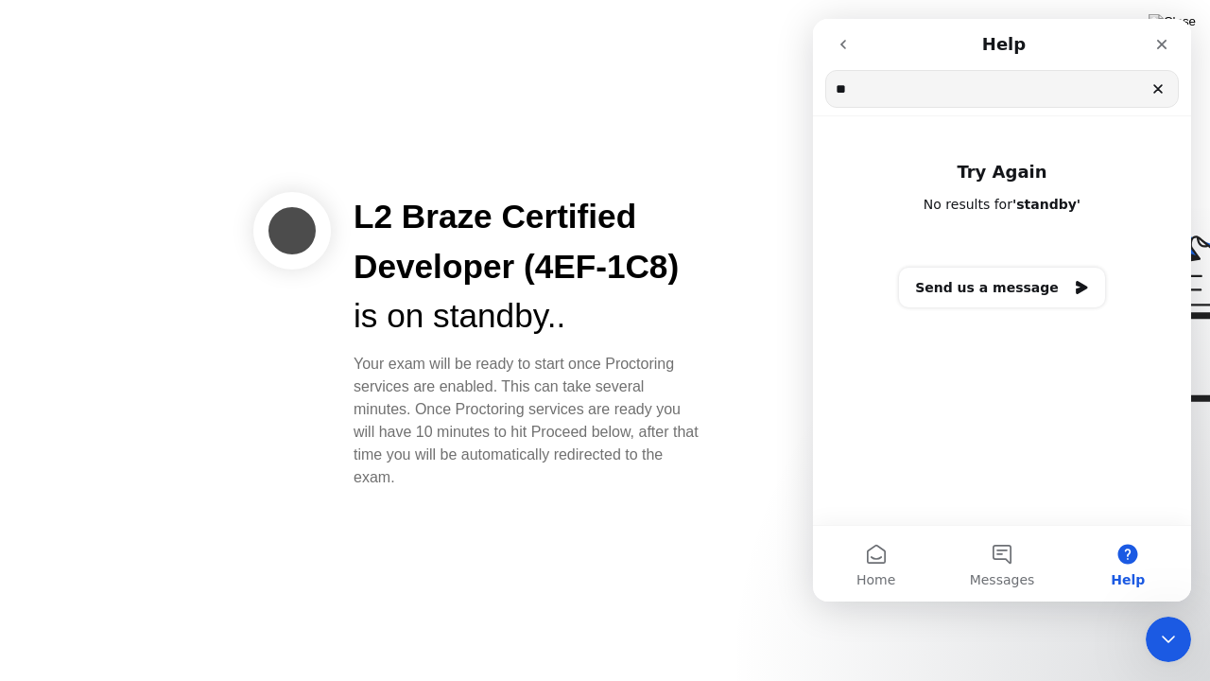
type input "*"
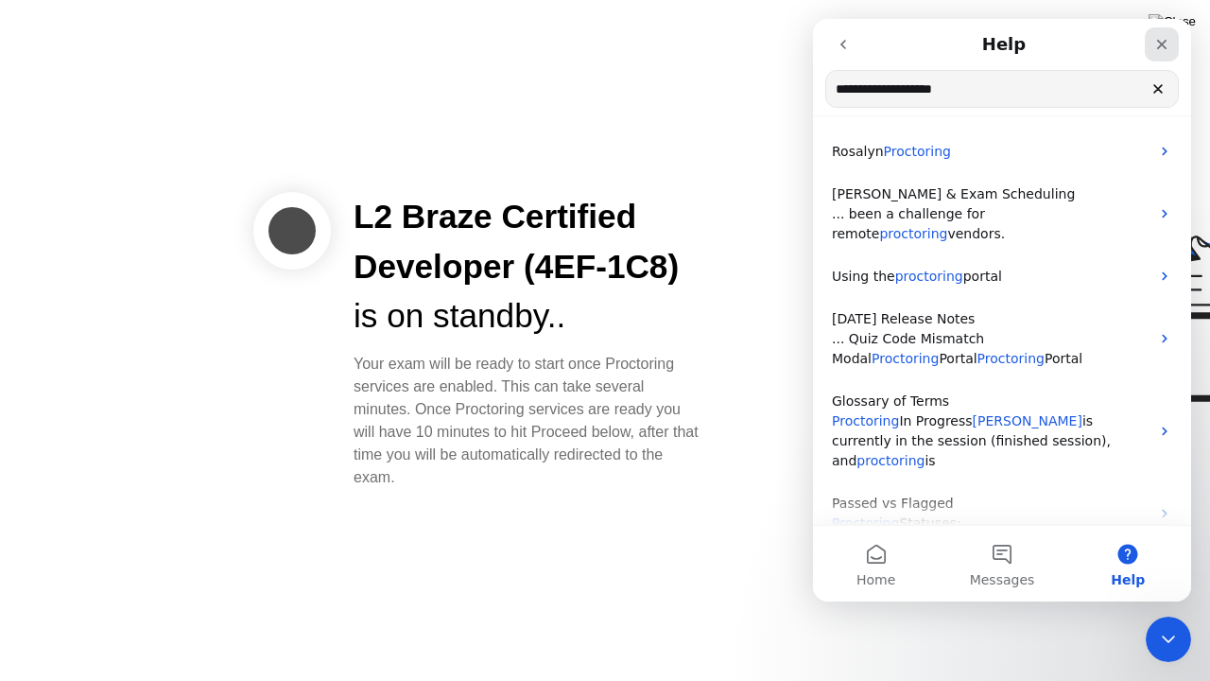
type input "**********"
click at [1158, 48] on icon "Close" at bounding box center [1162, 45] width 10 height 10
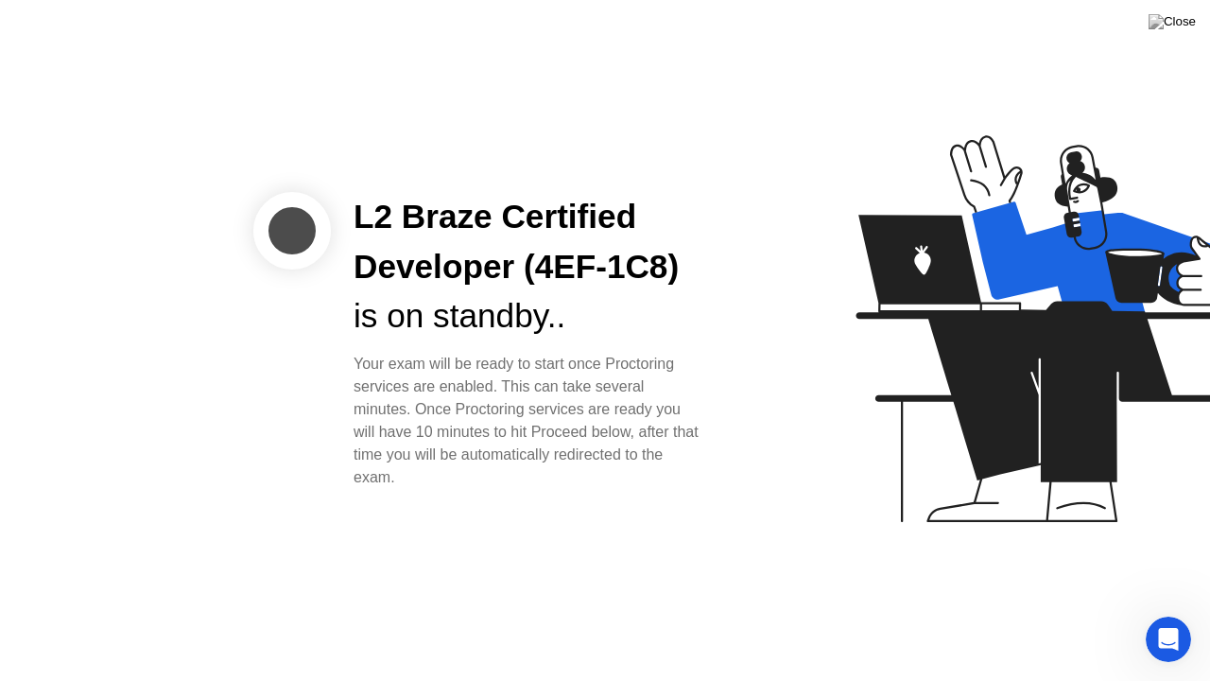
drag, startPoint x: 461, startPoint y: 281, endPoint x: 590, endPoint y: 313, distance: 132.5
click at [590, 313] on div "L2 Braze Certified Developer (4EF-1C8) is on standby.." at bounding box center [528, 266] width 350 height 149
drag, startPoint x: 475, startPoint y: 410, endPoint x: 598, endPoint y: 446, distance: 128.0
click at [497, 414] on div "Your exam will be ready to start once Proctoring services are enabled. This can…" at bounding box center [528, 421] width 350 height 136
drag, startPoint x: 1035, startPoint y: 532, endPoint x: 737, endPoint y: 487, distance: 301.2
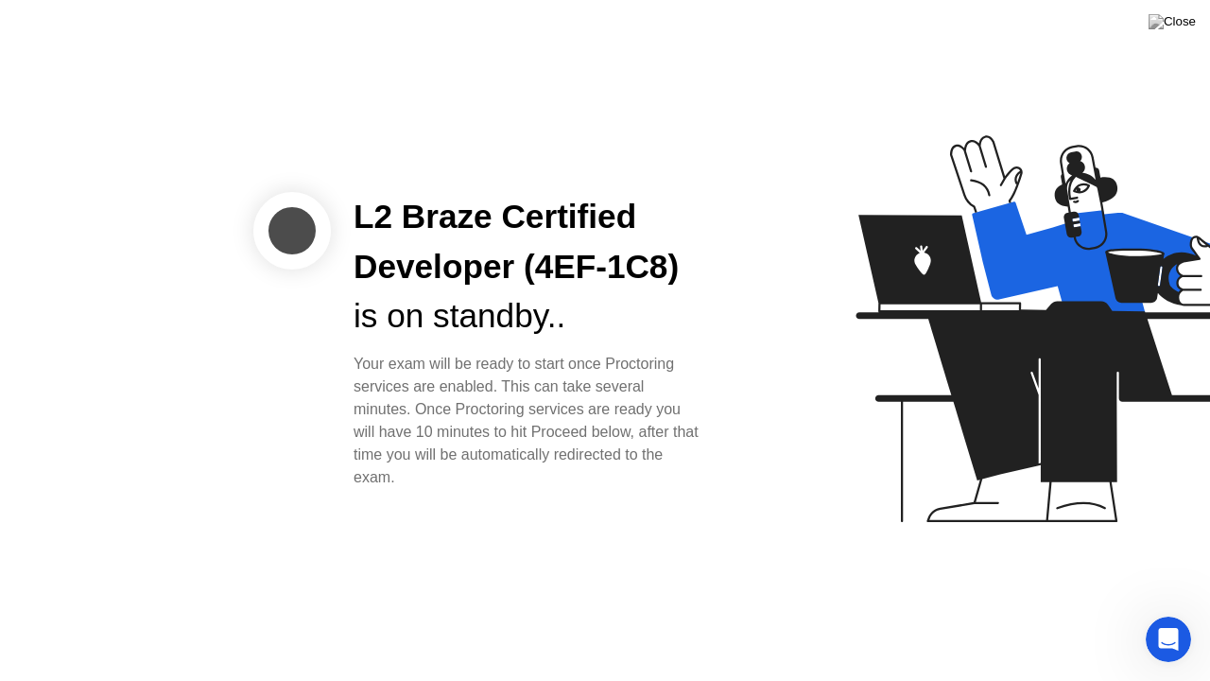
click at [987, 523] on icon at bounding box center [1049, 337] width 488 height 484
drag, startPoint x: 657, startPoint y: 457, endPoint x: 879, endPoint y: 368, distance: 239.6
click at [662, 456] on div "Your exam will be ready to start once Proctoring services are enabled. This can…" at bounding box center [528, 421] width 350 height 136
click at [1067, 456] on icon at bounding box center [1052, 328] width 395 height 387
click at [1187, 24] on img at bounding box center [1171, 21] width 47 height 15
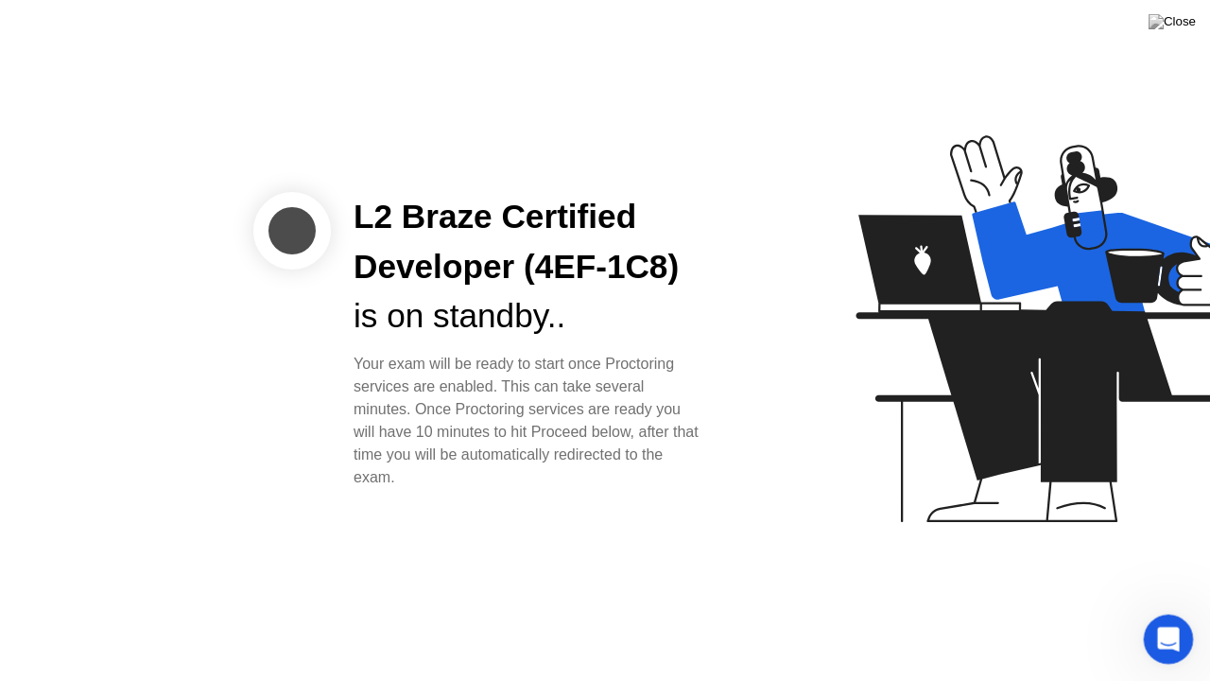
click at [1151, 613] on icon "Open Intercom Messenger" at bounding box center [1165, 636] width 31 height 31
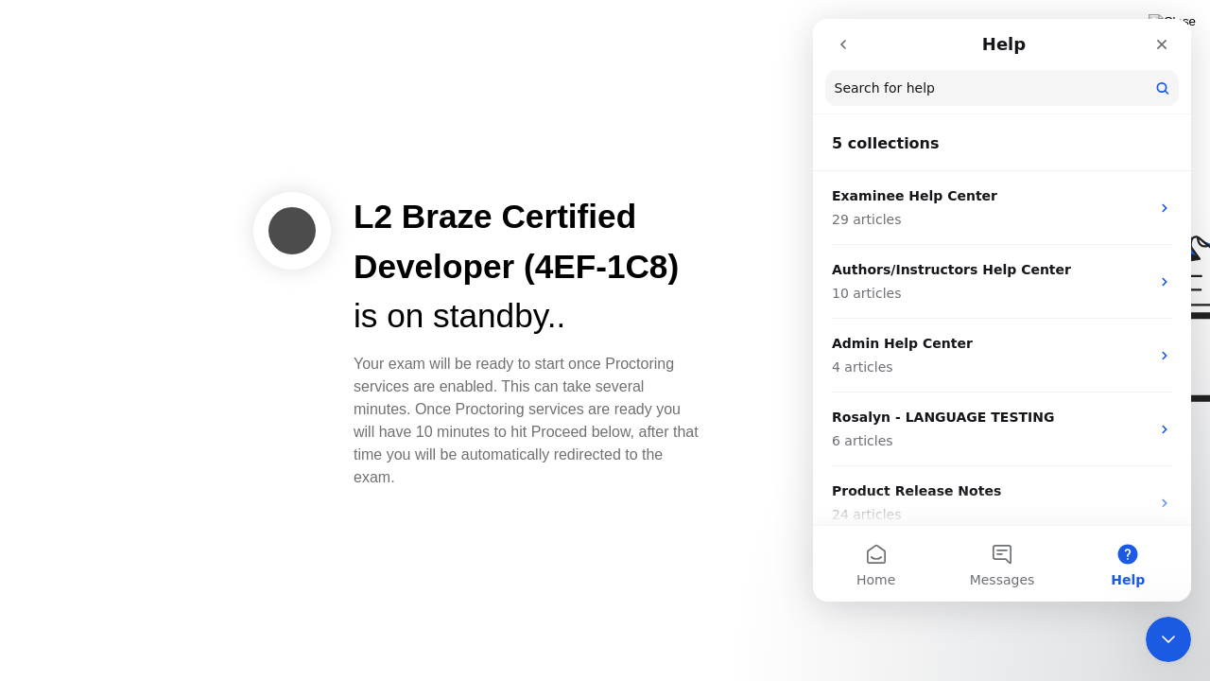
drag, startPoint x: 875, startPoint y: 147, endPoint x: 892, endPoint y: 146, distance: 17.0
click at [875, 147] on h2 "5 collections" at bounding box center [1002, 143] width 340 height 23
click at [930, 93] on input "Search for help" at bounding box center [1001, 88] width 353 height 36
click at [894, 560] on button "Home" at bounding box center [876, 564] width 126 height 76
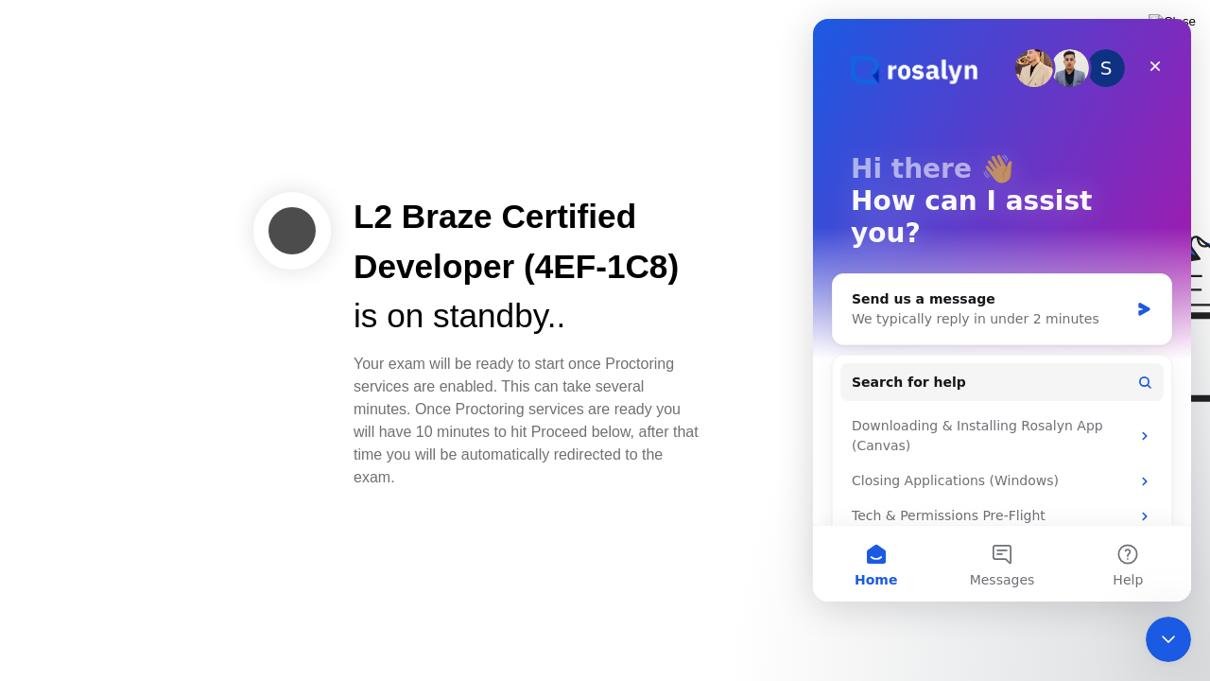
click at [979, 552] on button "Messages" at bounding box center [1002, 564] width 126 height 76
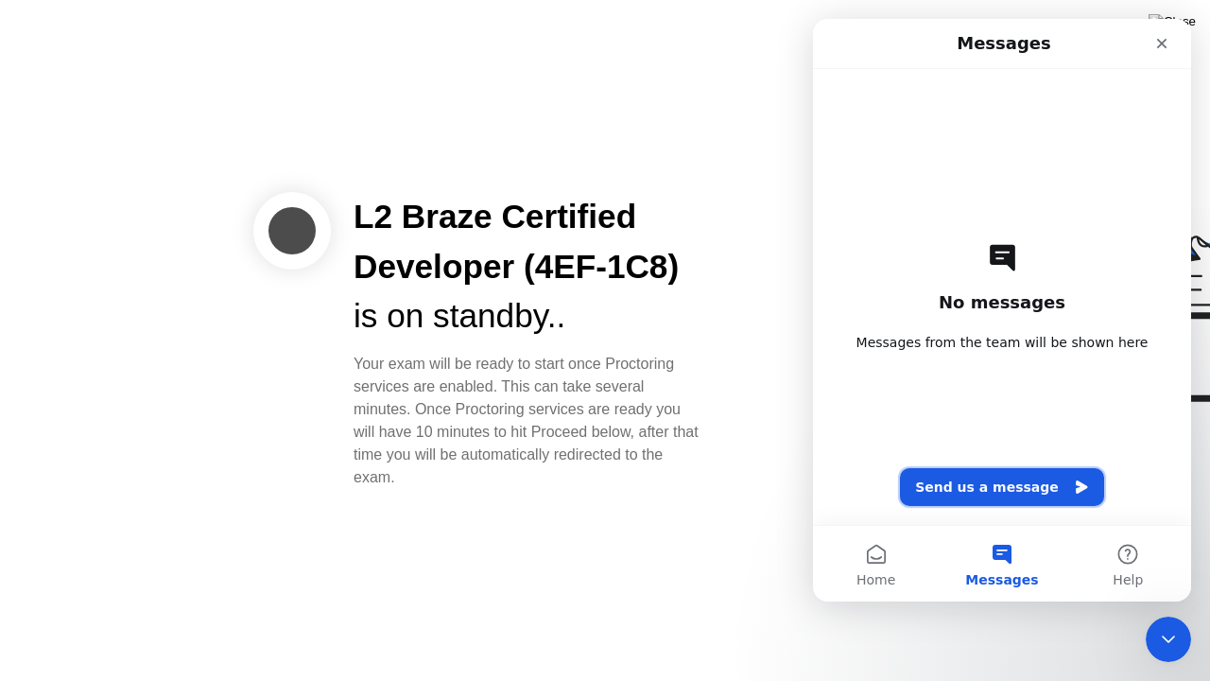
click at [1002, 494] on button "Send us a message" at bounding box center [1002, 487] width 204 height 38
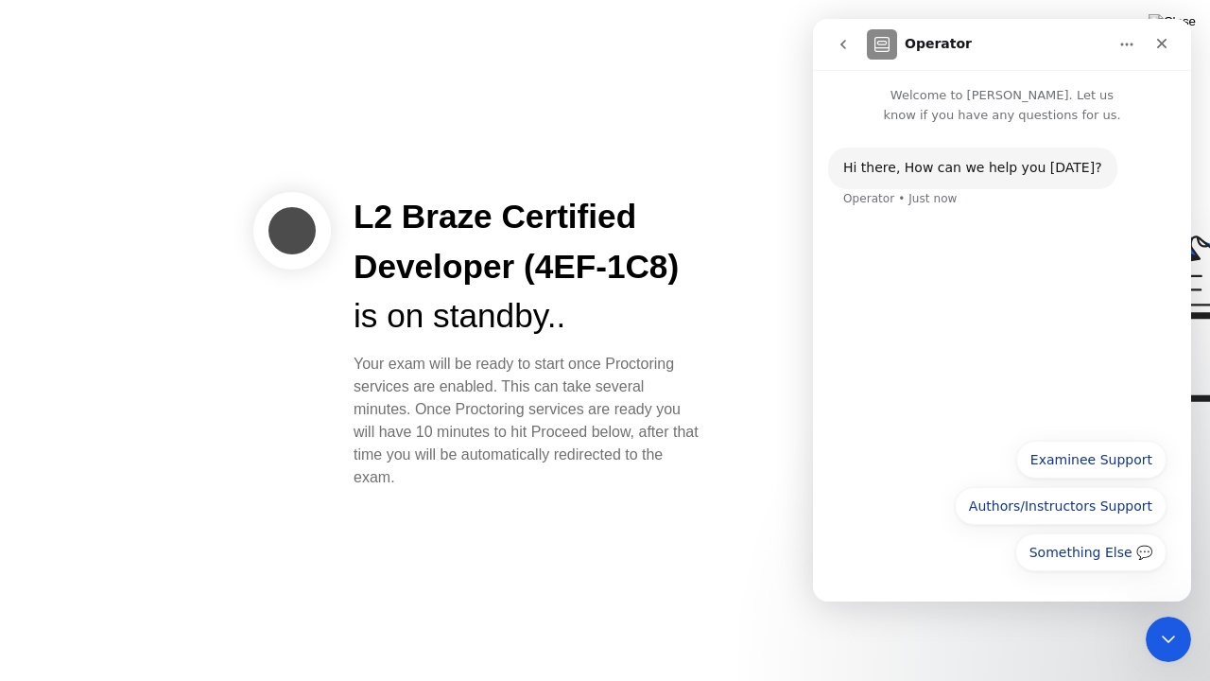
click at [911, 432] on div "Something Else 💬 Examinee Support Authors/Instructors Support Something Else 💬" at bounding box center [1002, 506] width 378 height 157
click at [1085, 550] on button "Something Else 💬" at bounding box center [1090, 552] width 151 height 38
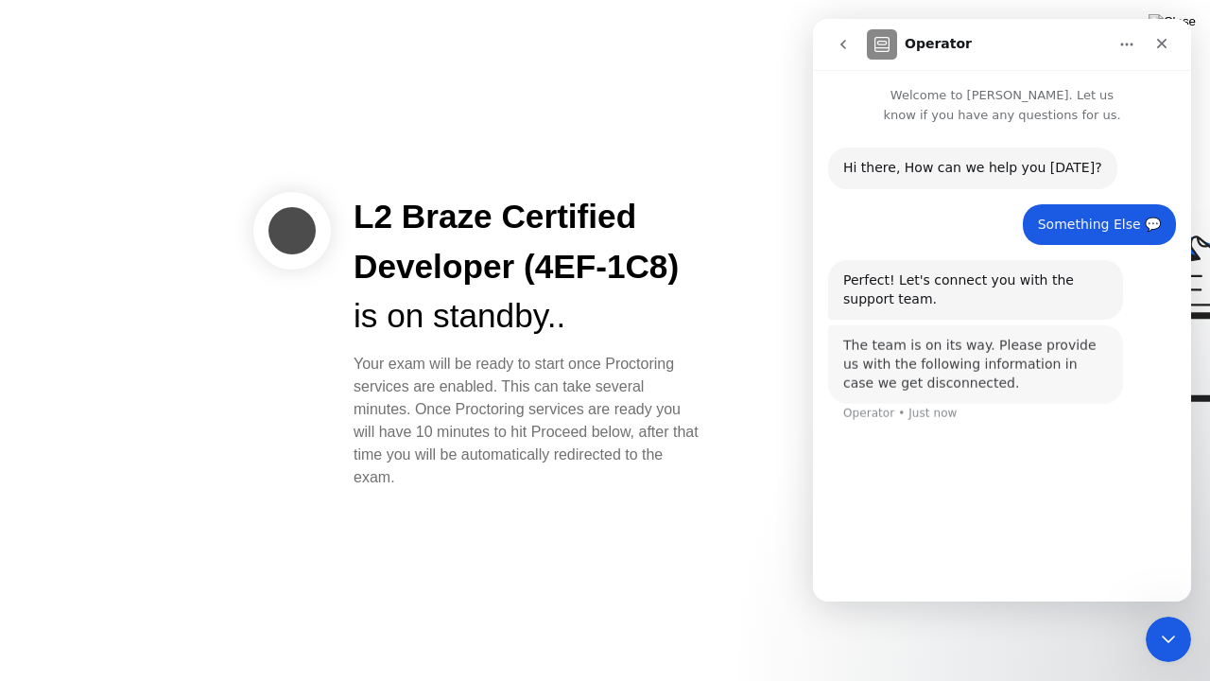
drag, startPoint x: 621, startPoint y: 366, endPoint x: 500, endPoint y: 382, distance: 122.0
click at [500, 382] on div "Your exam will be ready to start once Proctoring services are enabled. This can…" at bounding box center [528, 421] width 350 height 136
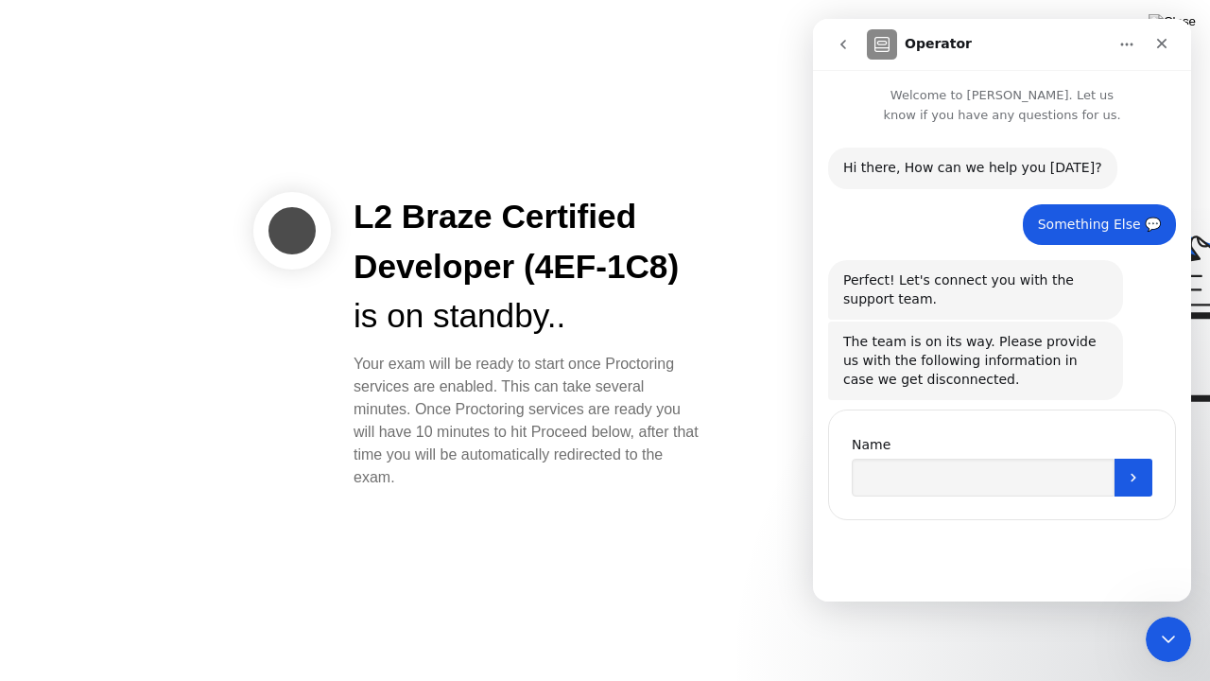
copy div "Proctoring services are enabled"
click at [905, 472] on input "Name" at bounding box center [983, 477] width 263 height 38
type input "****"
click at [1136, 480] on icon "Submit" at bounding box center [1133, 477] width 15 height 15
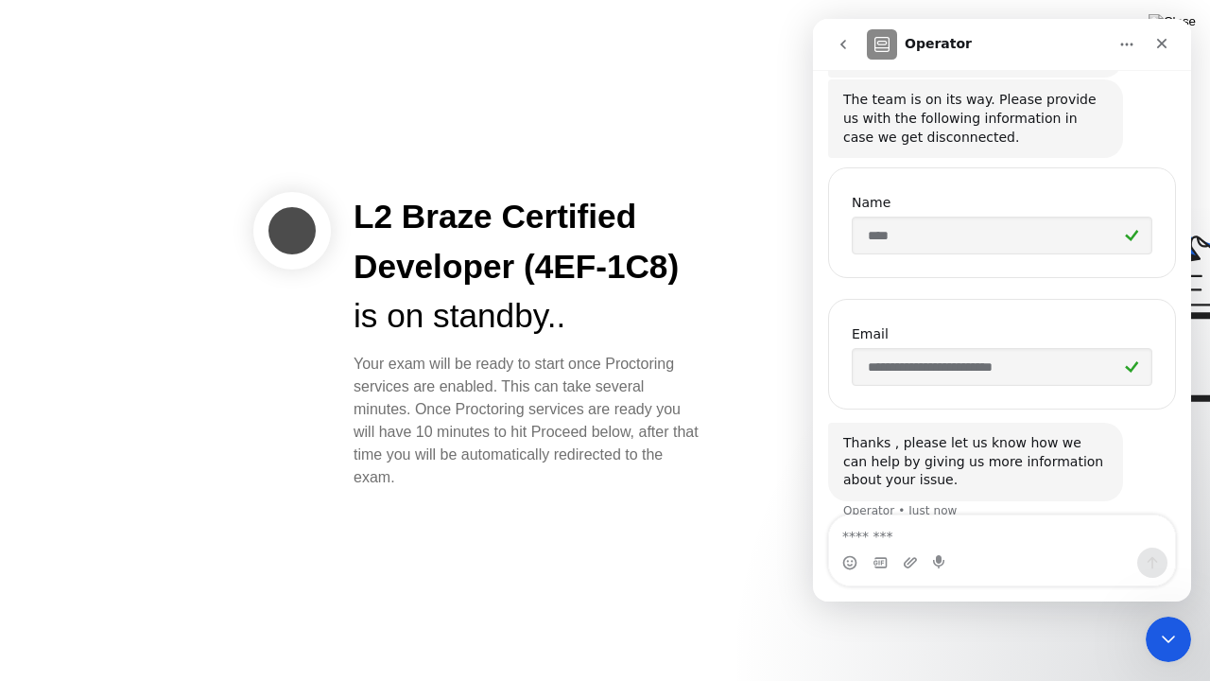
scroll to position [265, 0]
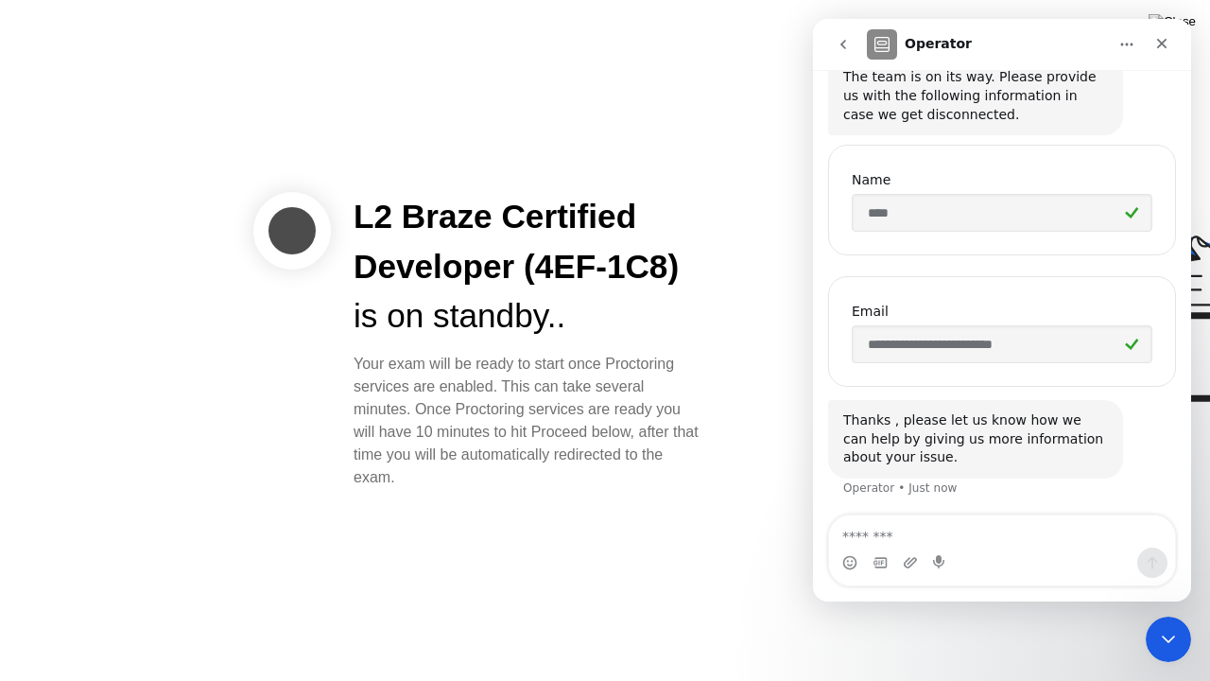
click at [416, 457] on div "Your exam will be ready to start once Proctoring services are enabled. This can…" at bounding box center [528, 421] width 350 height 136
drag, startPoint x: 424, startPoint y: 474, endPoint x: 353, endPoint y: 369, distance: 127.4
click at [353, 369] on div "Your exam will be ready to start once Proctoring services are enabled. This can…" at bounding box center [528, 421] width 350 height 136
copy div "Your exam will be ready to start once Proctoring services are enabled. This can…"
click at [891, 538] on textarea "Message…" at bounding box center [1002, 531] width 346 height 32
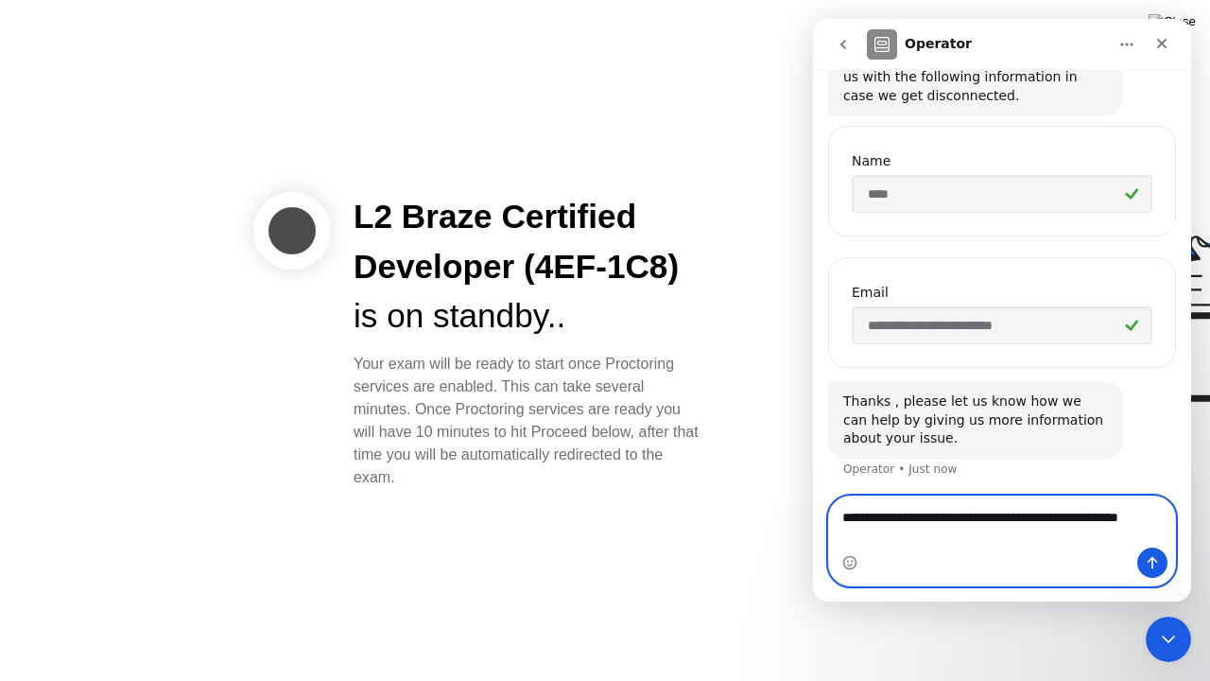
scroll to position [302, 0]
paste textarea "**********"
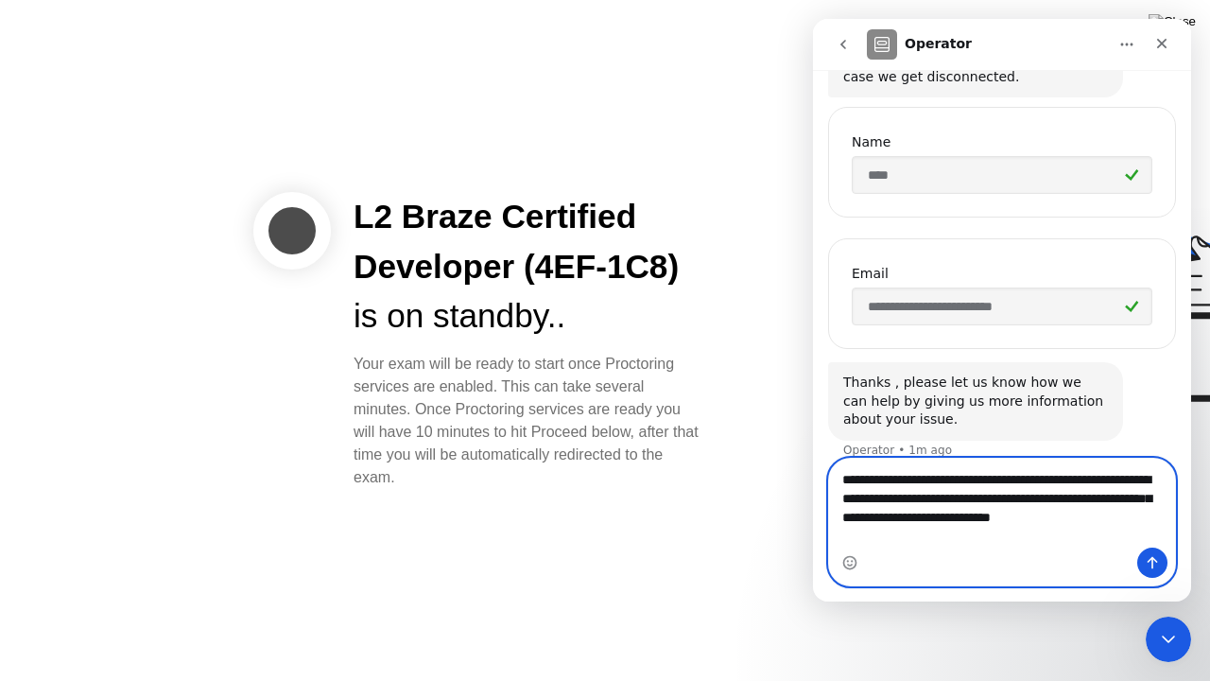
type textarea "**********"
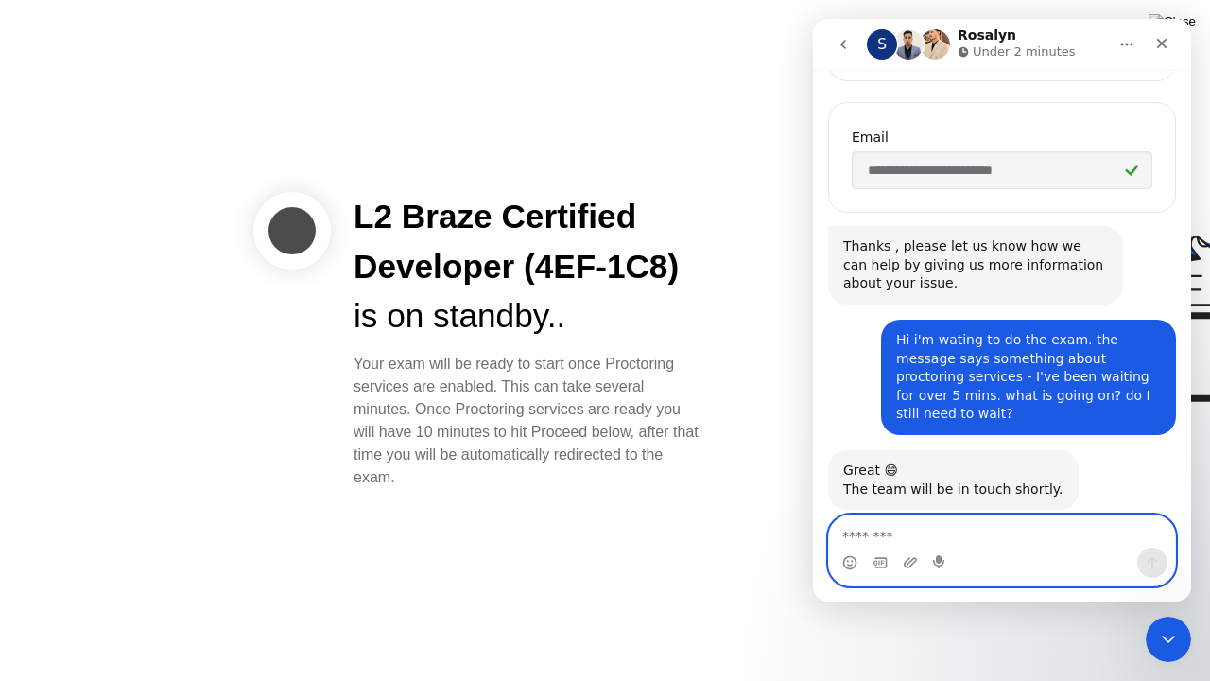
scroll to position [452, 0]
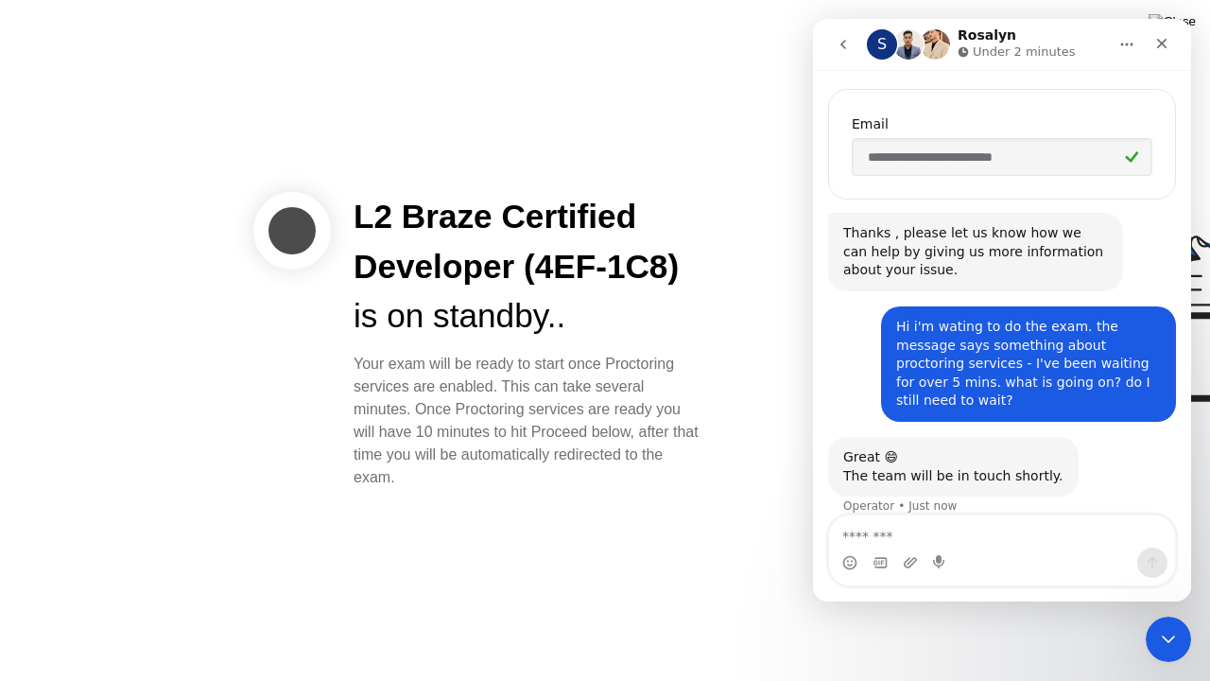
click at [840, 36] on button "go back" at bounding box center [843, 44] width 36 height 36
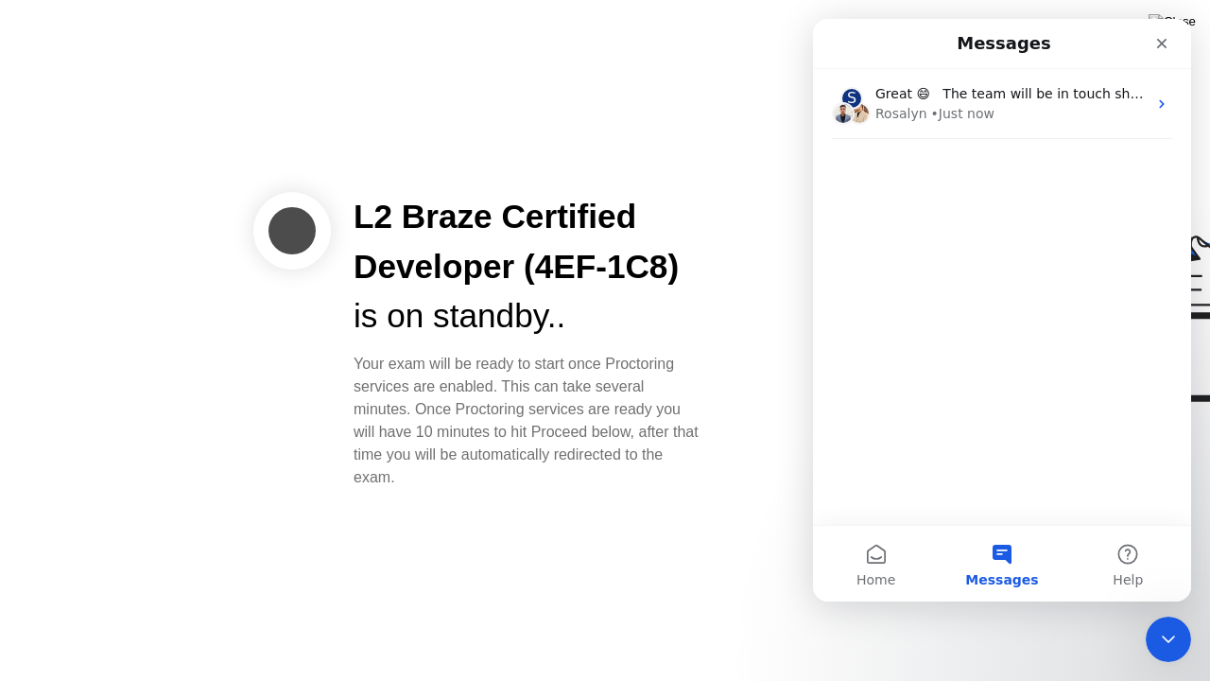
scroll to position [0, 0]
click at [1159, 47] on icon "Close" at bounding box center [1161, 43] width 15 height 15
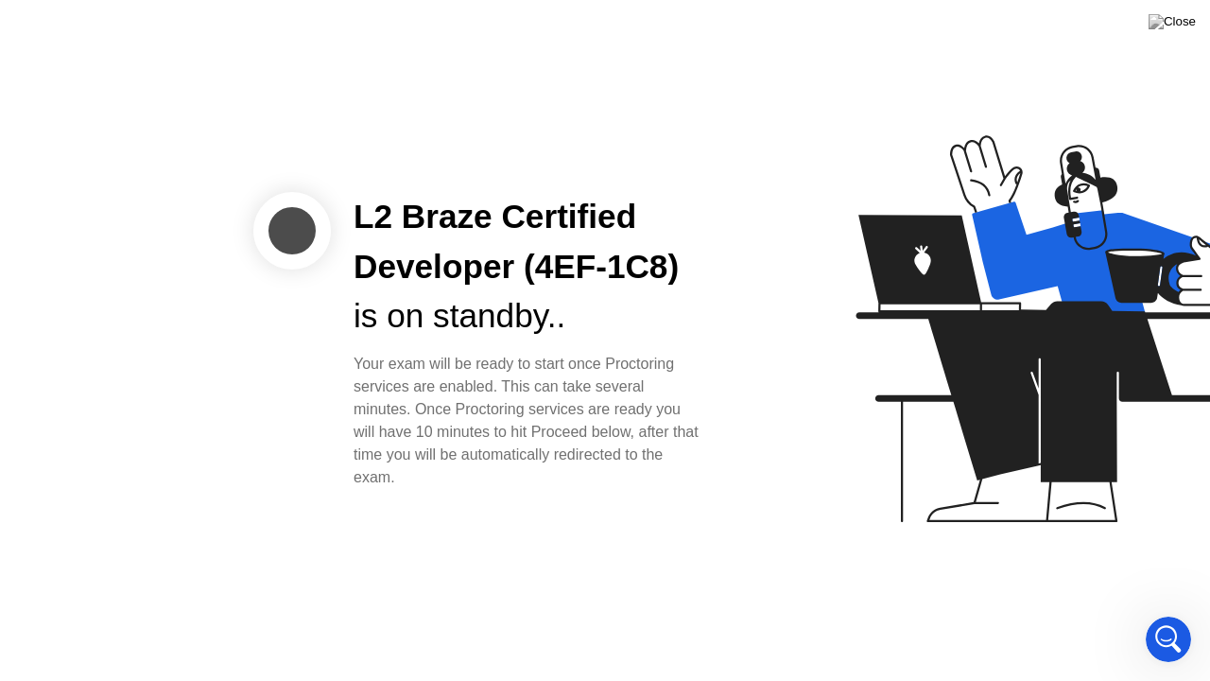
click at [575, 448] on div "Your exam will be ready to start once Proctoring services are enabled. This can…" at bounding box center [528, 421] width 350 height 136
click at [475, 251] on div "L2 Braze Certified Developer (4EF-1C8)" at bounding box center [528, 242] width 350 height 100
click at [331, 229] on div "L2 Braze Certified Developer (4EF-1C8) is on standby.. Your exam will be ready …" at bounding box center [528, 340] width 395 height 297
click at [306, 223] on div at bounding box center [292, 231] width 78 height 78
click at [306, 220] on div at bounding box center [292, 231] width 78 height 78
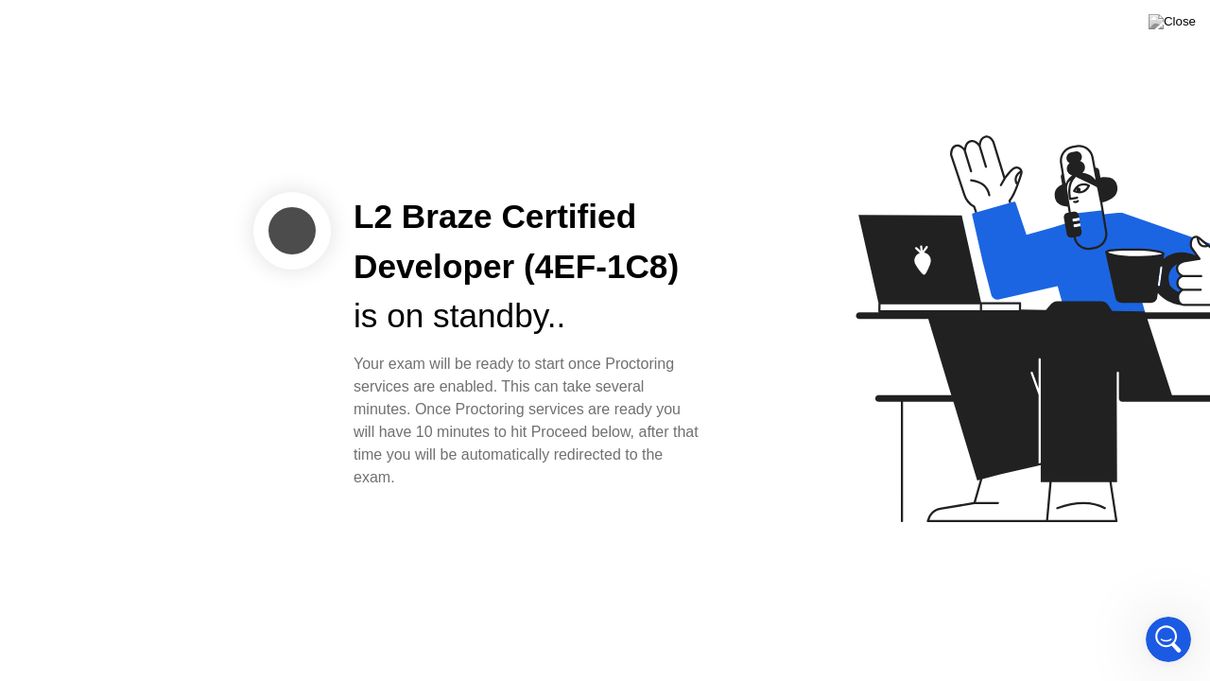
drag, startPoint x: 752, startPoint y: 452, endPoint x: 762, endPoint y: 450, distance: 9.6
click at [766, 458] on div "L2 Braze Certified Developer (4EF-1C8) is on standby.. Your exam will be ready …" at bounding box center [605, 340] width 1210 height 681
click at [666, 425] on div "Your exam will be ready to start once Proctoring services are enabled. This can…" at bounding box center [528, 421] width 350 height 136
click at [1175, 613] on icon "Open Intercom Messenger" at bounding box center [1165, 636] width 31 height 31
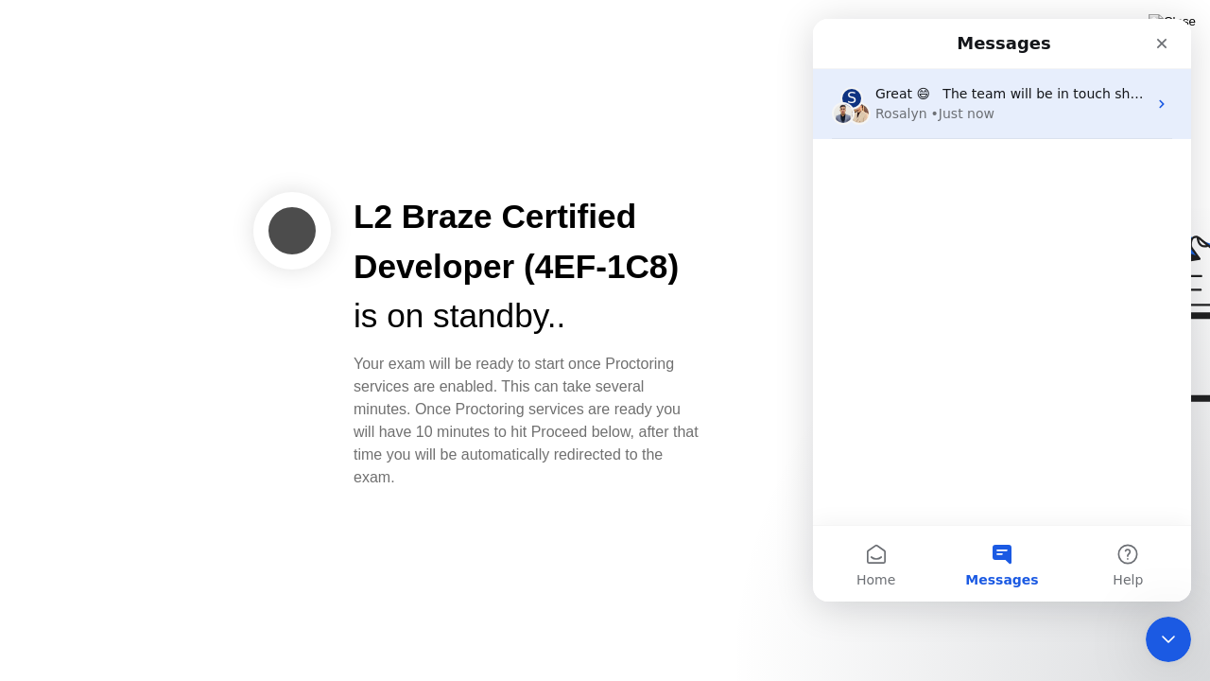
click at [931, 121] on div "• Just now" at bounding box center [962, 114] width 63 height 20
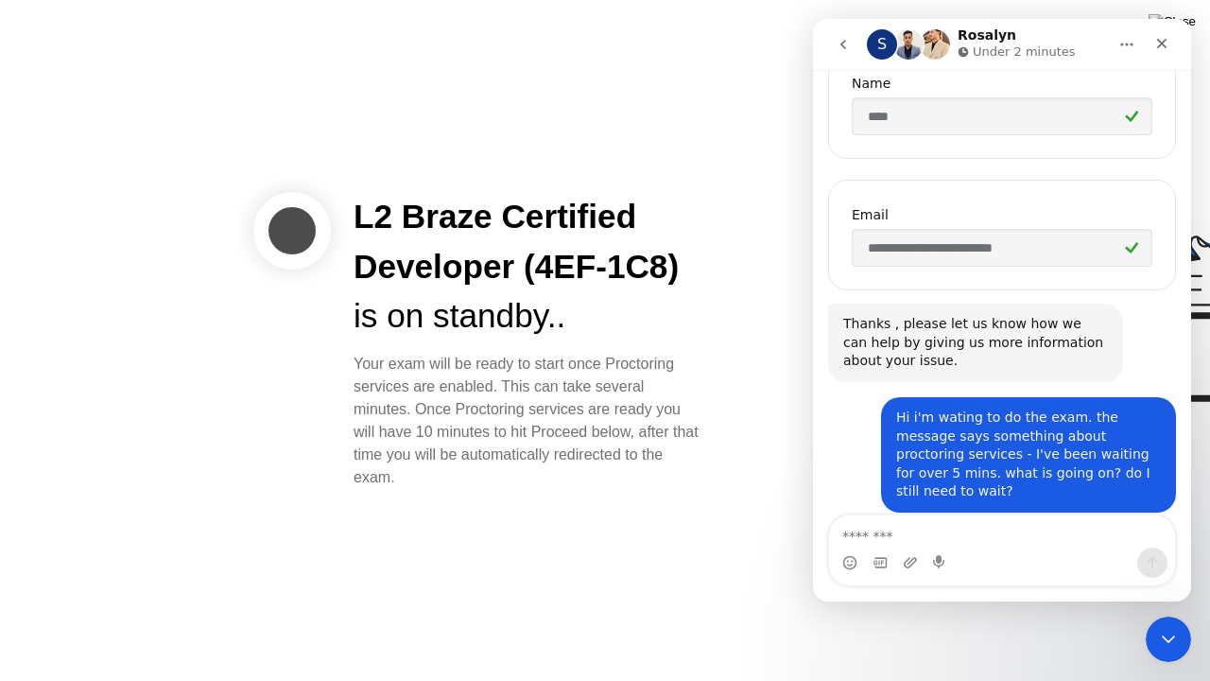
scroll to position [452, 0]
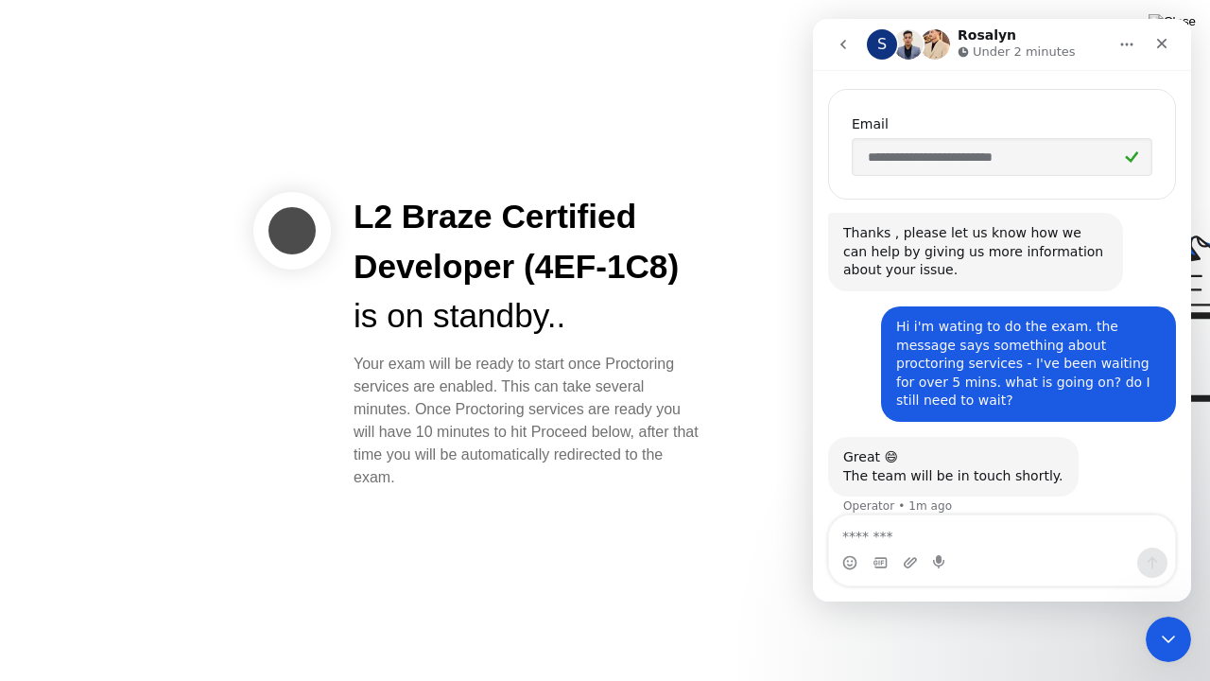
click at [487, 401] on div "Your exam will be ready to start once Proctoring services are enabled. This can…" at bounding box center [528, 421] width 350 height 136
drag, startPoint x: 366, startPoint y: 352, endPoint x: 519, endPoint y: 375, distance: 154.9
click at [516, 373] on div "Your exam will be ready to start once Proctoring services are enabled. This can…" at bounding box center [528, 421] width 350 height 136
click at [519, 375] on div "Your exam will be ready to start once Proctoring services are enabled. This can…" at bounding box center [528, 421] width 350 height 136
click at [410, 380] on div "Your exam will be ready to start once Proctoring services are enabled. This can…" at bounding box center [528, 421] width 350 height 136
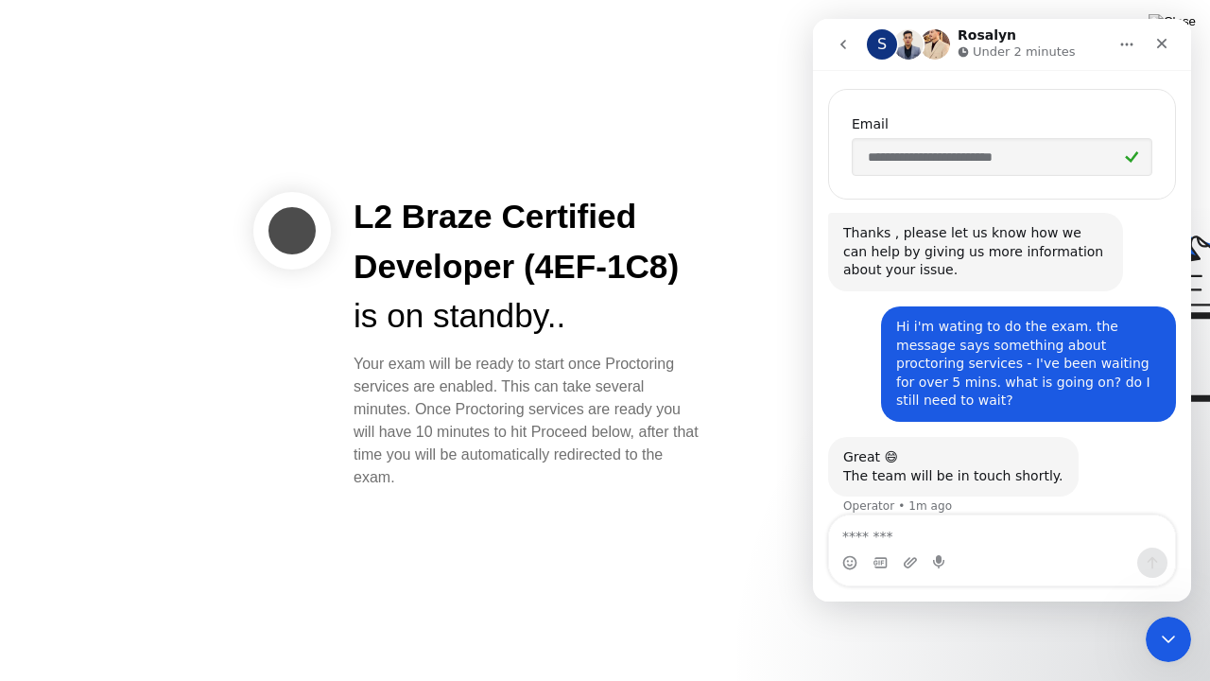
click at [412, 414] on div "Your exam will be ready to start once Proctoring services are enabled. This can…" at bounding box center [528, 421] width 350 height 136
drag, startPoint x: 569, startPoint y: 391, endPoint x: 563, endPoint y: 406, distance: 16.2
click at [618, 401] on div "Your exam will be ready to start once Proctoring services are enabled. This can…" at bounding box center [528, 421] width 350 height 136
click at [450, 408] on div "Your exam will be ready to start once Proctoring services are enabled. This can…" at bounding box center [528, 421] width 350 height 136
drag, startPoint x: 427, startPoint y: 409, endPoint x: 543, endPoint y: 437, distance: 118.5
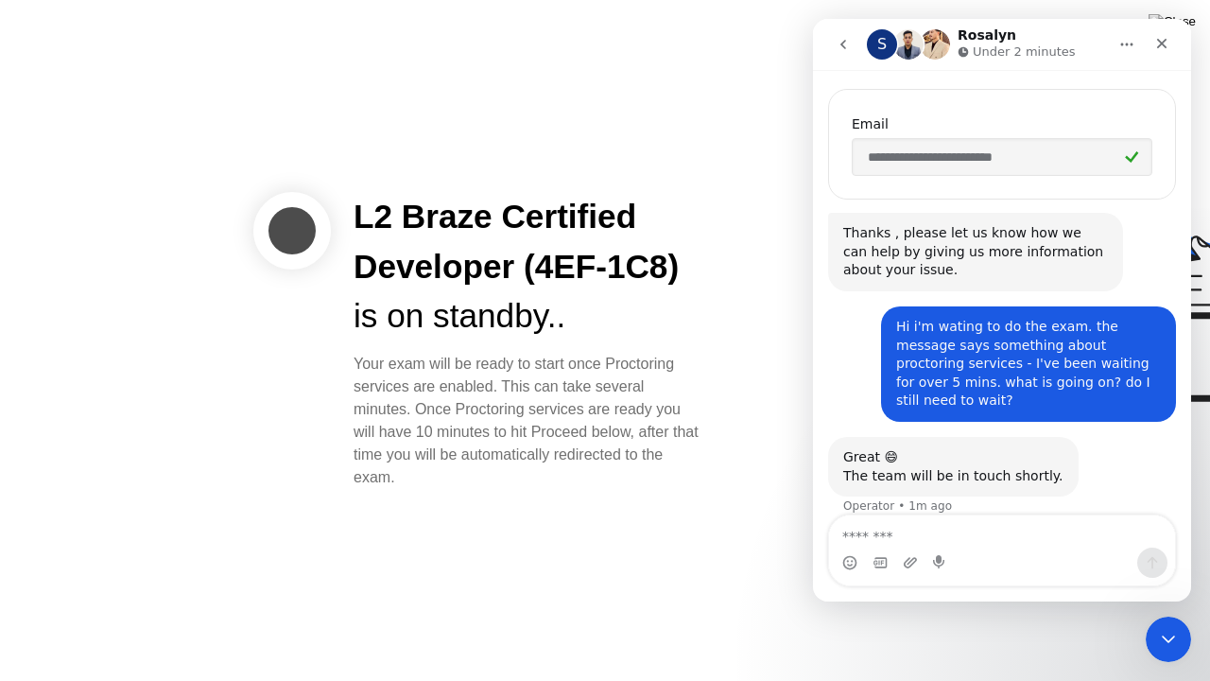
click at [665, 421] on div "Your exam will be ready to start once Proctoring services are enabled. This can…" at bounding box center [528, 421] width 350 height 136
click at [500, 440] on div "Your exam will be ready to start once Proctoring services are enabled. This can…" at bounding box center [528, 421] width 350 height 136
drag, startPoint x: 473, startPoint y: 464, endPoint x: 491, endPoint y: 474, distance: 21.1
click at [474, 465] on div "Your exam will be ready to start once Proctoring services are enabled. This can…" at bounding box center [528, 421] width 350 height 136
click at [511, 481] on div "Your exam will be ready to start once Proctoring services are enabled. This can…" at bounding box center [528, 421] width 350 height 136
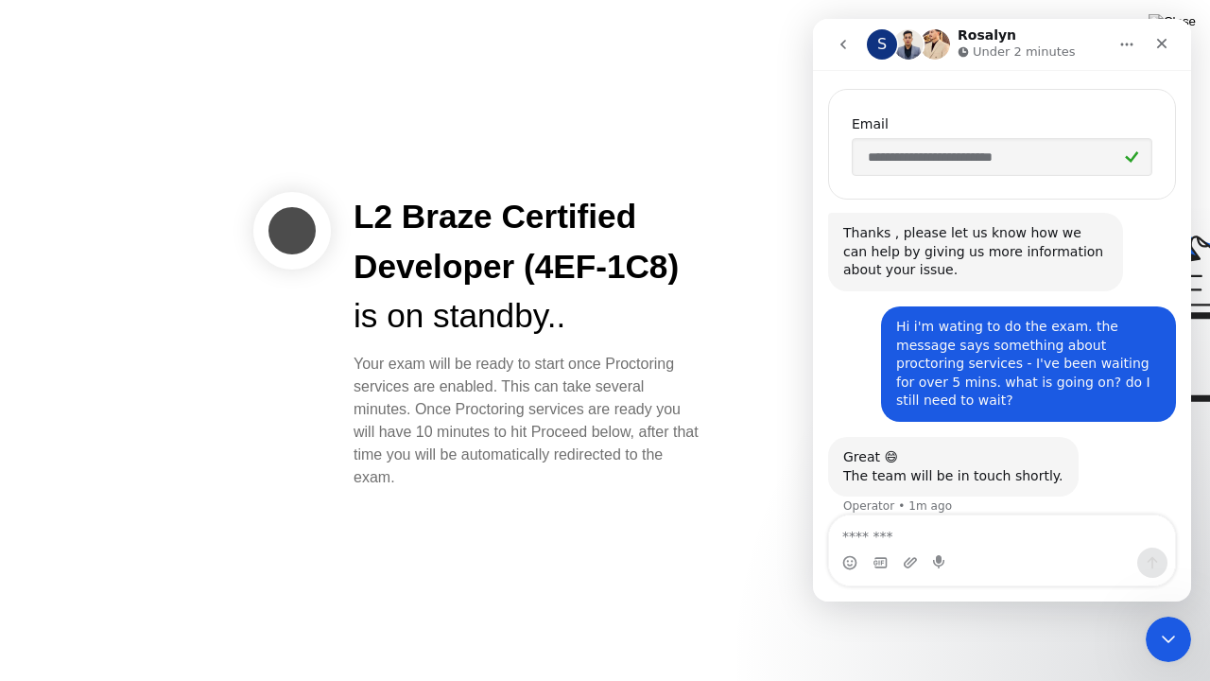
click at [850, 49] on icon "go back" at bounding box center [843, 44] width 15 height 15
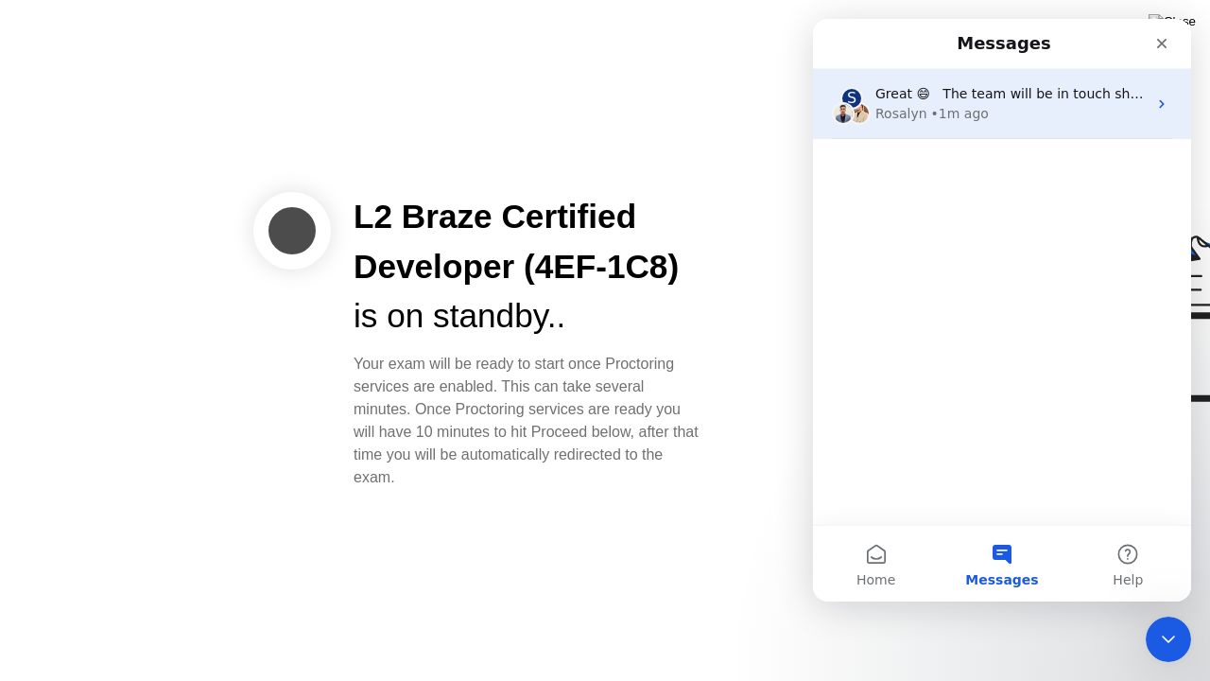
scroll to position [0, 0]
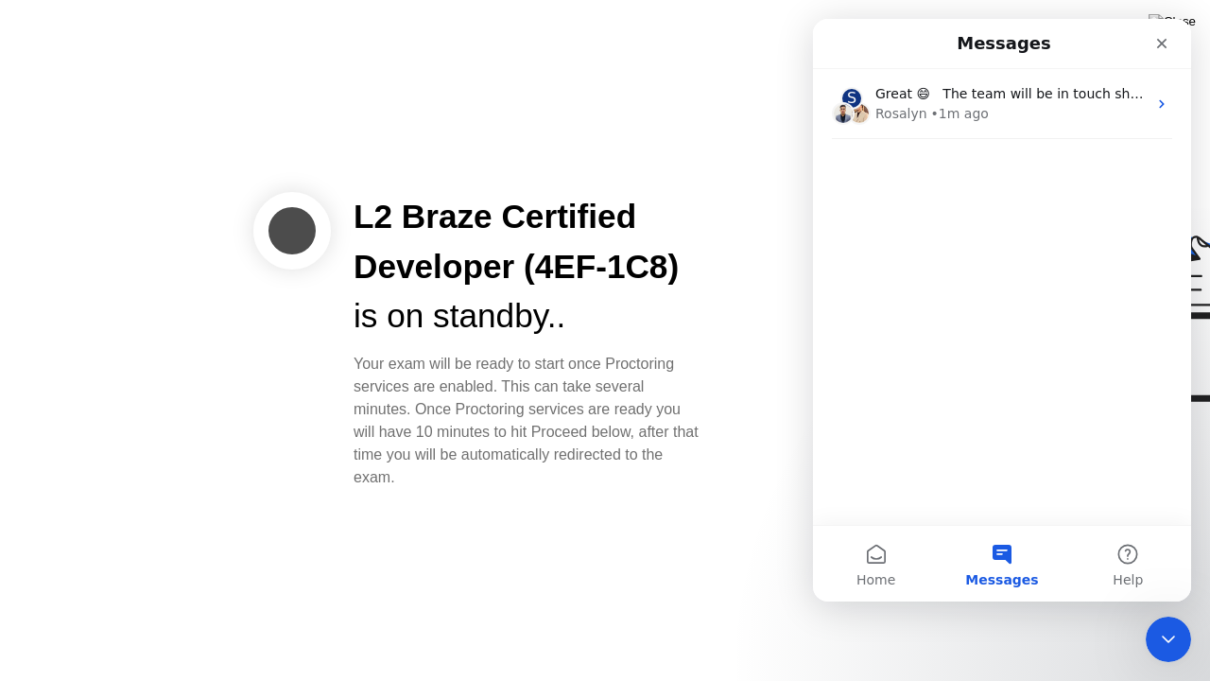
click at [726, 400] on div at bounding box center [960, 340] width 488 height 491
click at [871, 560] on button "Home" at bounding box center [876, 564] width 126 height 76
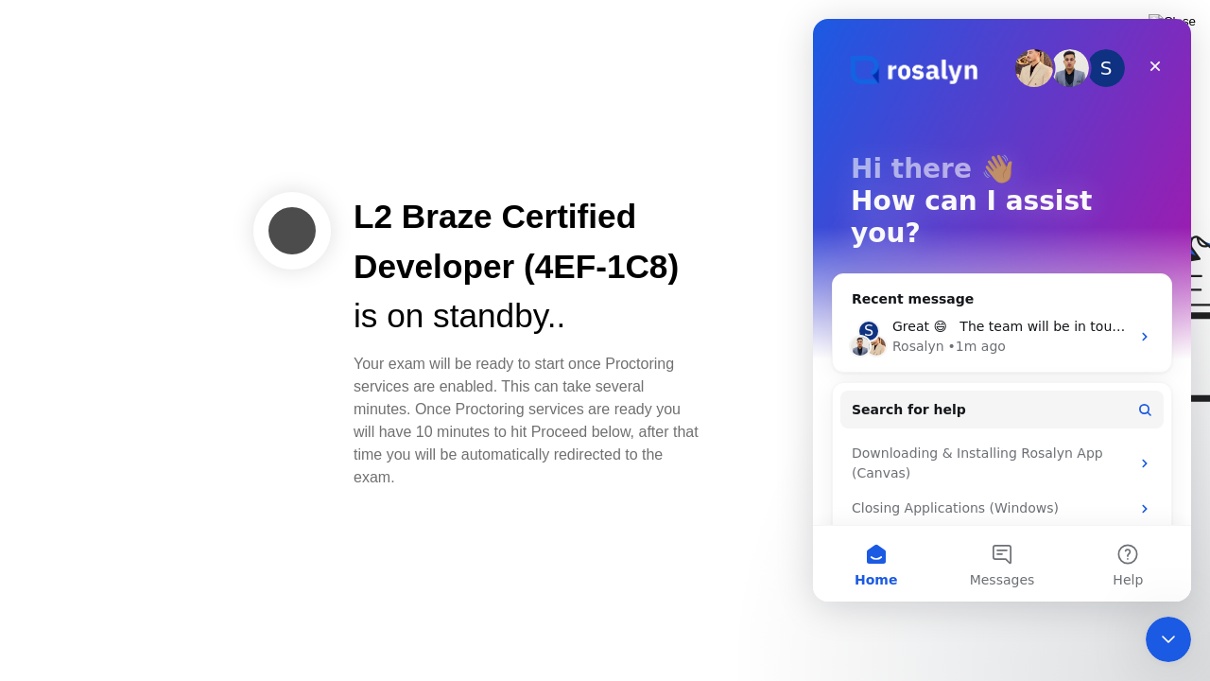
click at [633, 495] on div "L2 Braze Certified Developer (4EF-1C8) is on standby.. Your exam will be ready …" at bounding box center [605, 340] width 1210 height 681
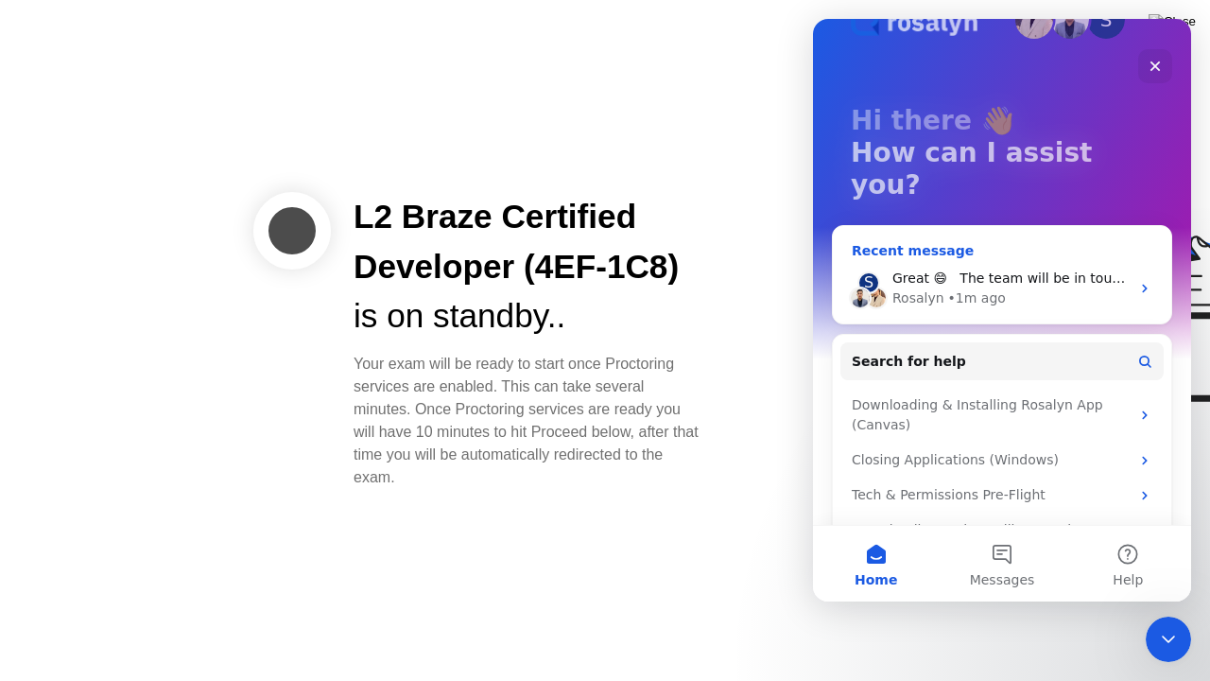
scroll to position [75, 0]
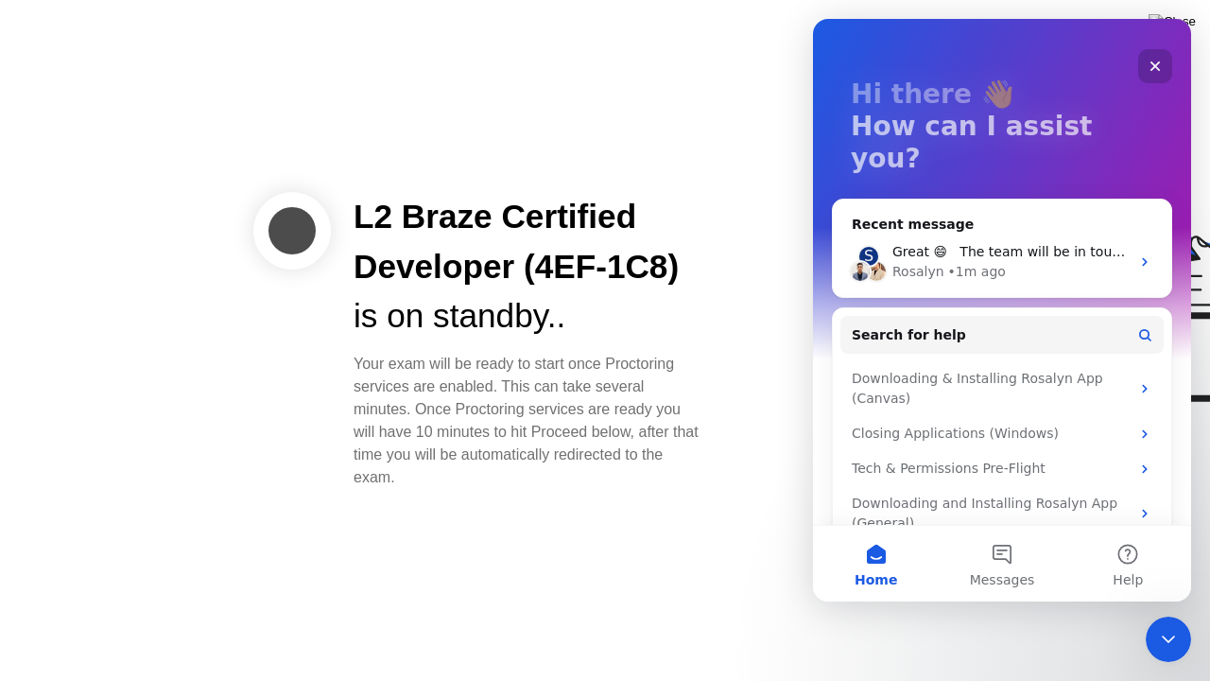
click at [1158, 68] on icon "Close" at bounding box center [1154, 66] width 15 height 15
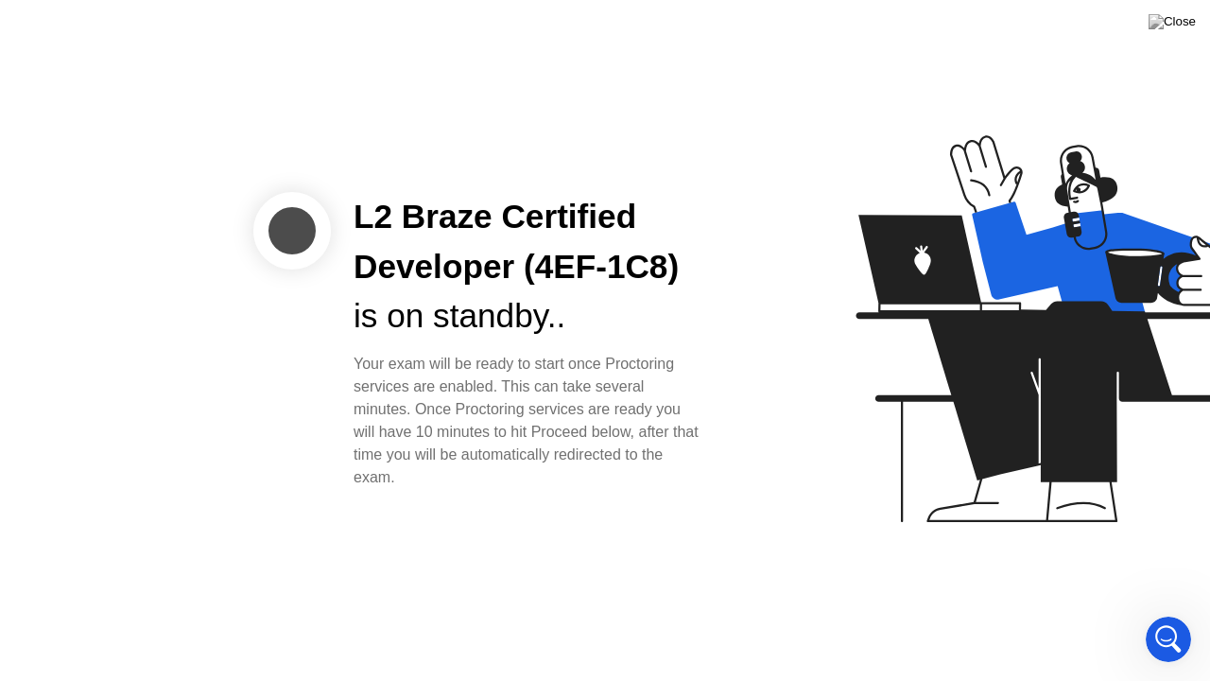
click at [581, 392] on div "Your exam will be ready to start once Proctoring services are enabled. This can…" at bounding box center [528, 421] width 350 height 136
click at [371, 289] on div "L2 Braze Certified Developer (4EF-1C8)" at bounding box center [528, 242] width 350 height 100
click at [293, 241] on div at bounding box center [292, 231] width 78 height 78
drag, startPoint x: 273, startPoint y: 199, endPoint x: 503, endPoint y: 342, distance: 270.4
click at [477, 319] on div "L2 Braze Certified Developer (4EF-1C8) is on standby.. Your exam will be ready …" at bounding box center [489, 340] width 473 height 297
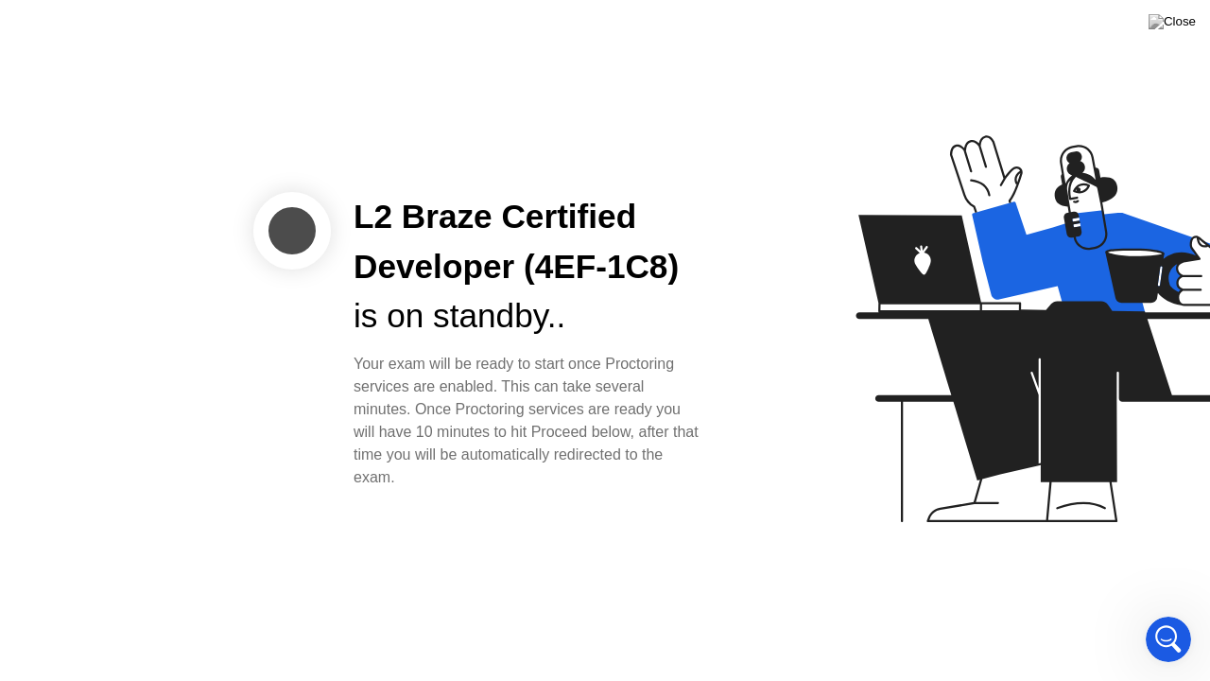
click at [510, 373] on div "Your exam will be ready to start once Proctoring services are enabled. This can…" at bounding box center [528, 421] width 350 height 136
click at [503, 361] on div "Your exam will be ready to start once Proctoring services are enabled. This can…" at bounding box center [528, 421] width 350 height 136
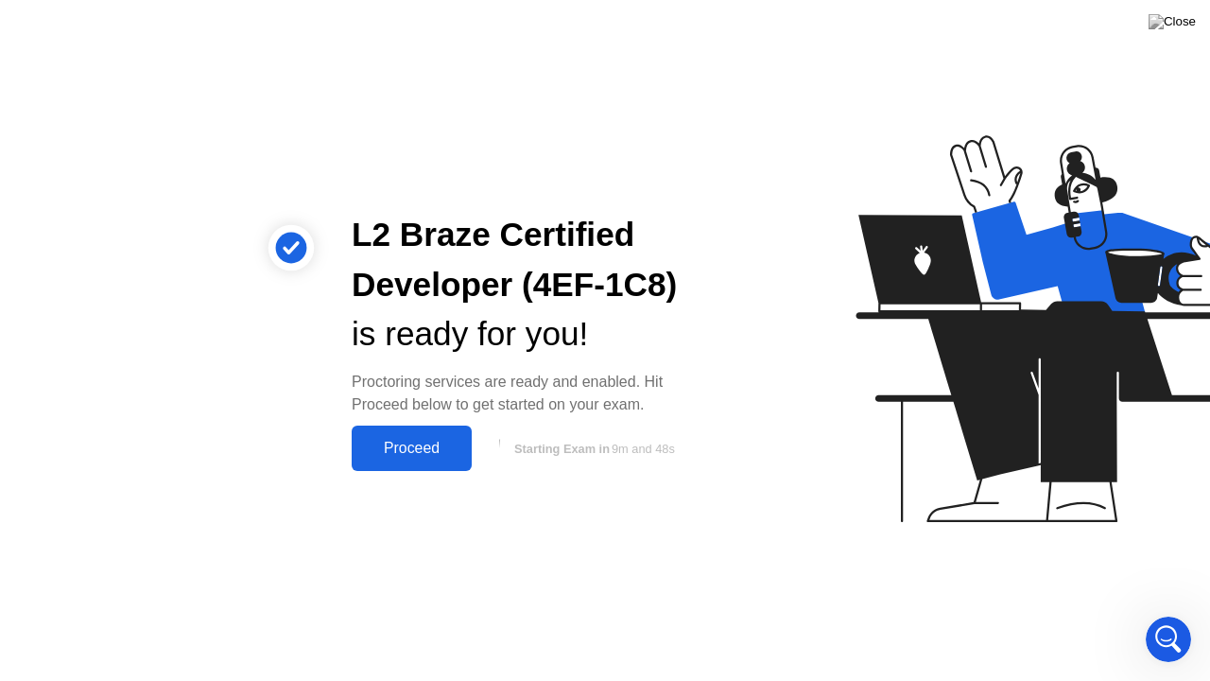
click at [410, 456] on div "Proceed" at bounding box center [411, 448] width 109 height 17
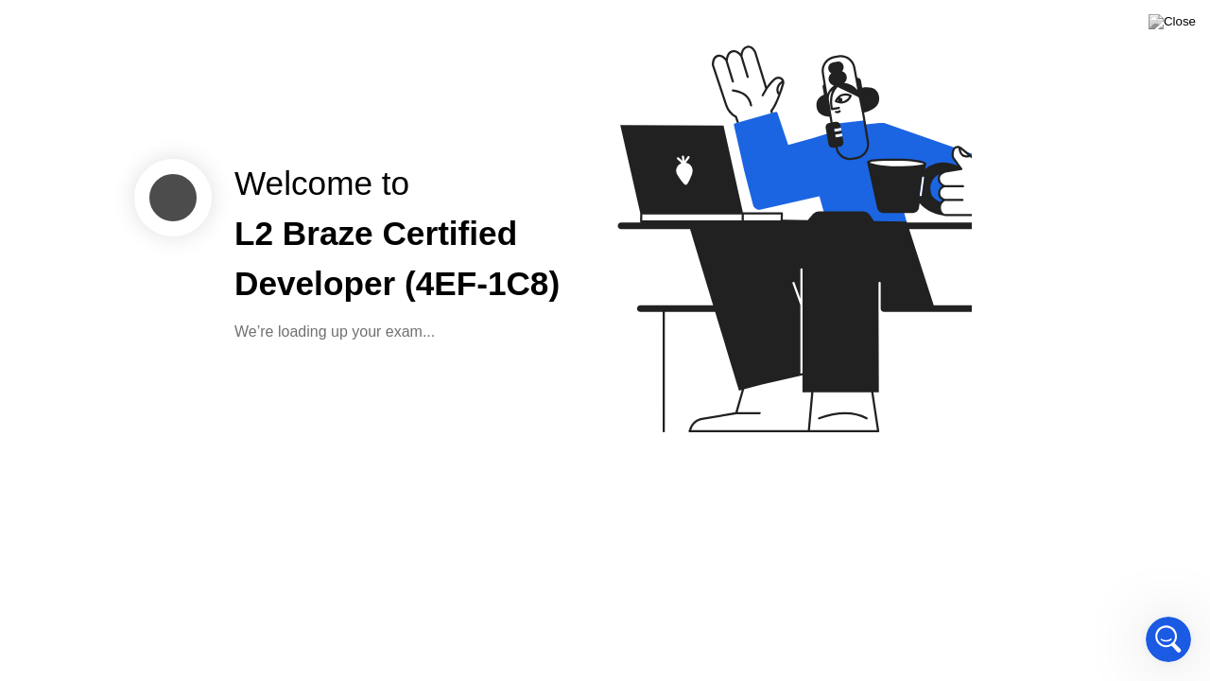
scroll to position [0, 0]
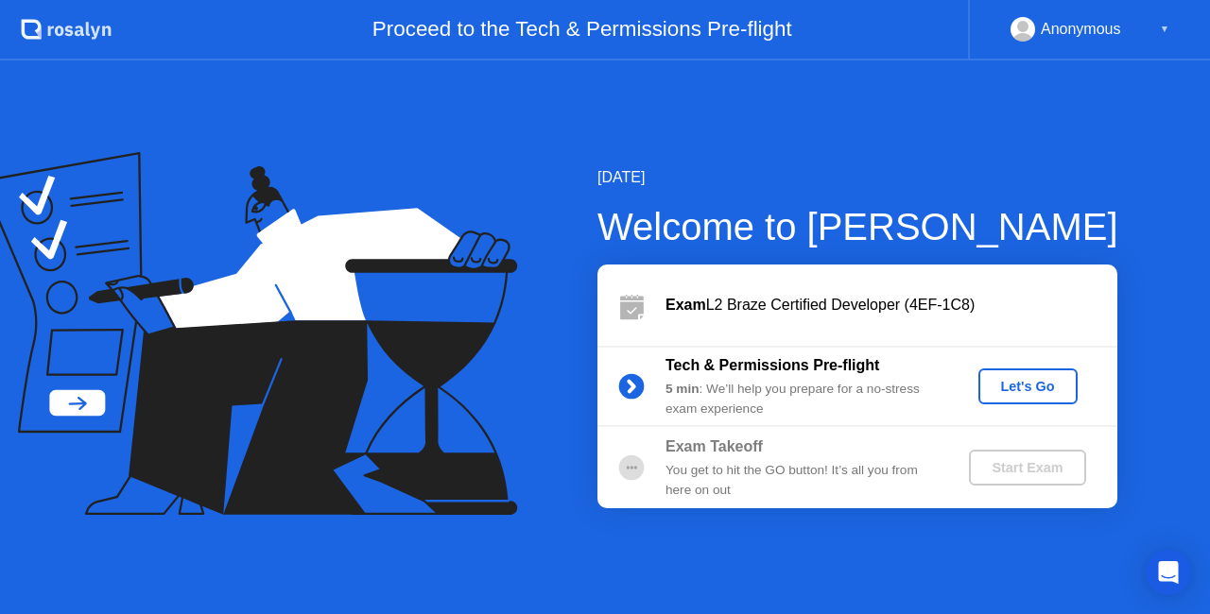
click at [831, 319] on div "Exam L2 Braze Certified Developer (4EF-1C8)" at bounding box center [857, 305] width 520 height 81
drag, startPoint x: 757, startPoint y: 300, endPoint x: 841, endPoint y: 315, distance: 85.5
click at [836, 310] on div "Exam L2 Braze Certified Developer (4EF-1C8)" at bounding box center [891, 305] width 452 height 23
click at [823, 425] on div "Tech & Permissions Pre-flight 5 min : We’ll help you prepare for a no-stress ex…" at bounding box center [857, 386] width 520 height 81
click at [993, 386] on div "Let's Go" at bounding box center [1028, 386] width 84 height 15
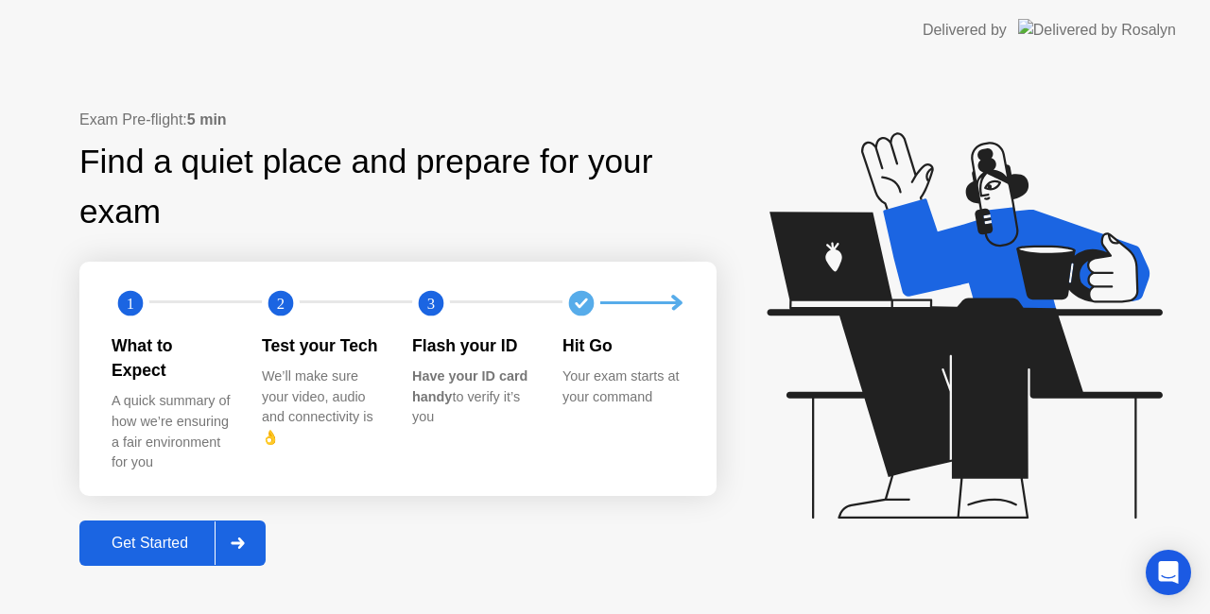
click at [259, 531] on div at bounding box center [237, 543] width 45 height 43
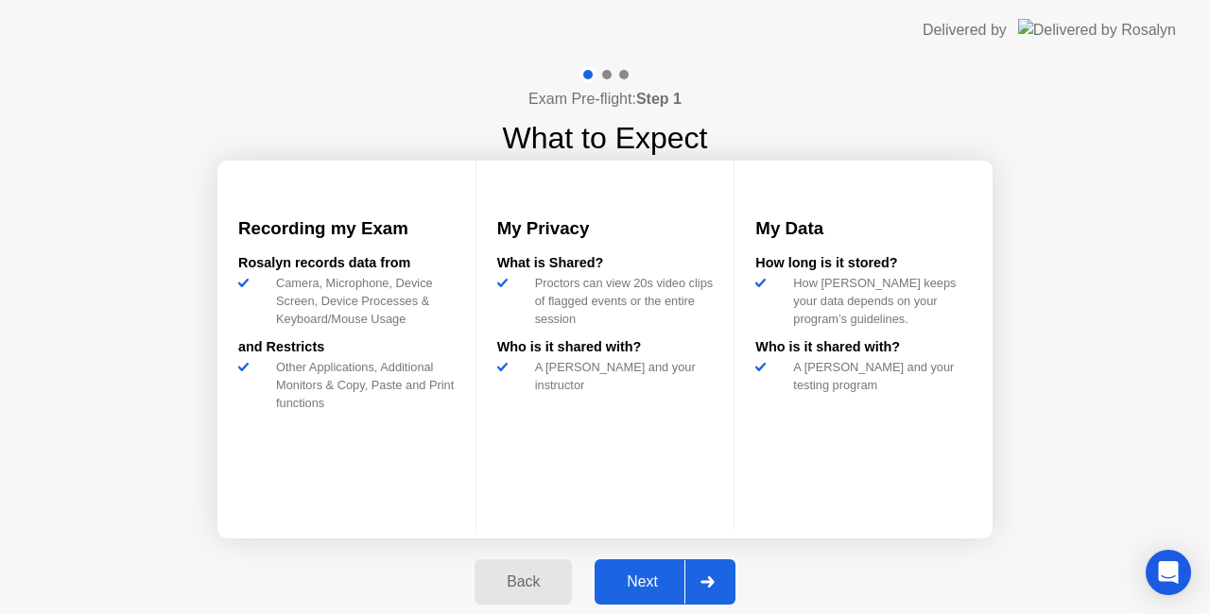
click at [659, 581] on div "Next" at bounding box center [642, 582] width 84 height 17
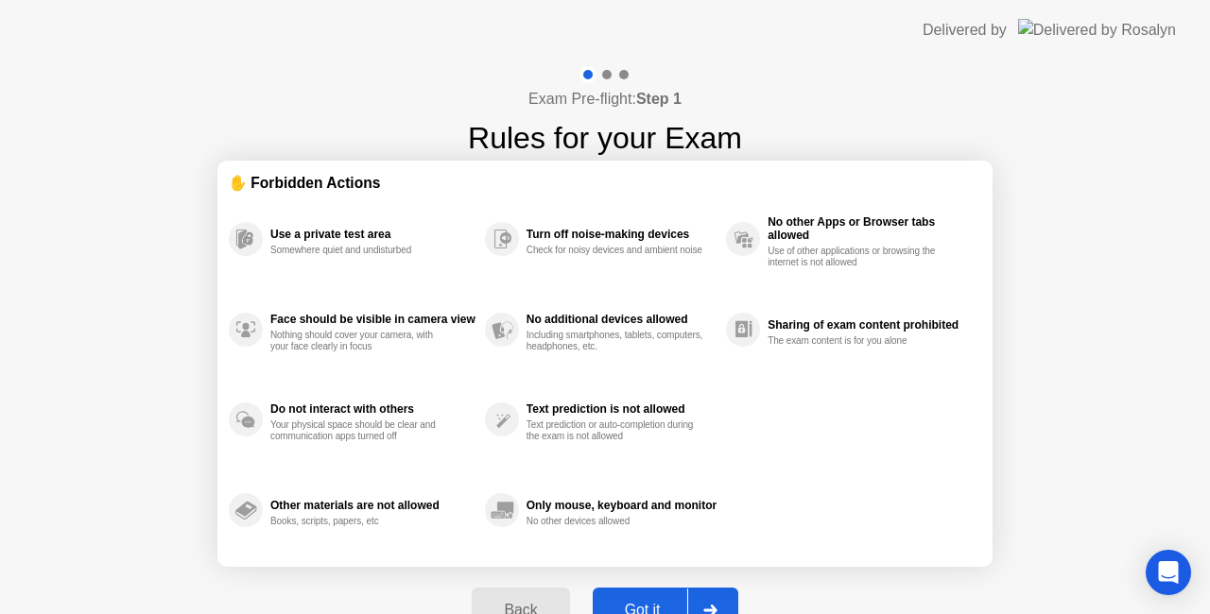
click at [671, 604] on div "Got it" at bounding box center [642, 610] width 89 height 17
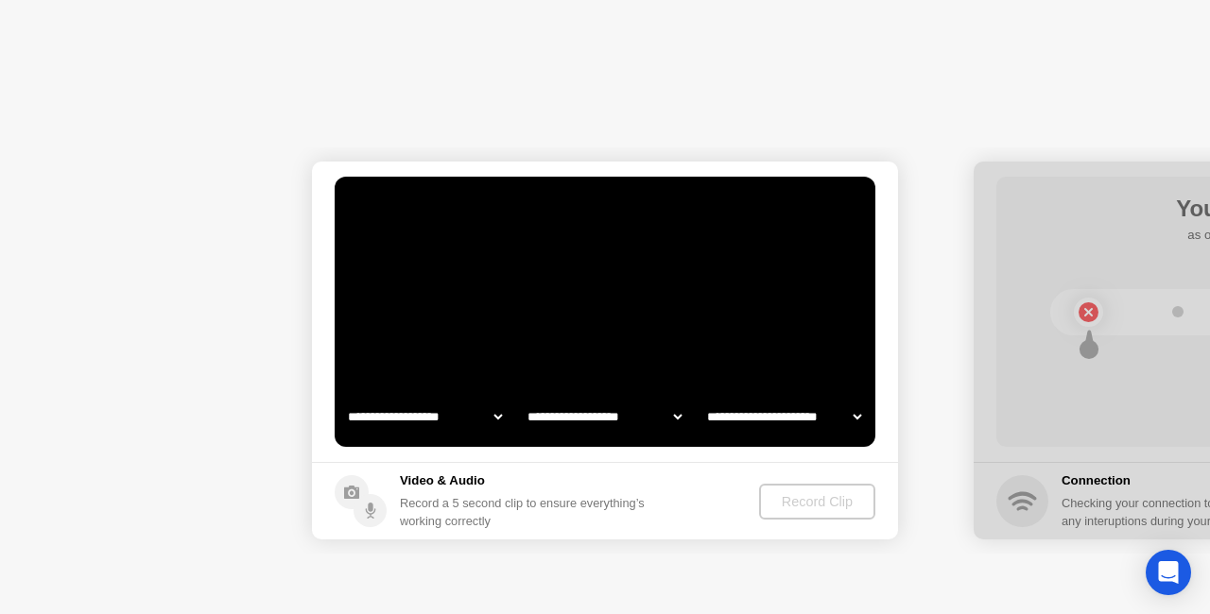
select select "**********"
select select "*******"
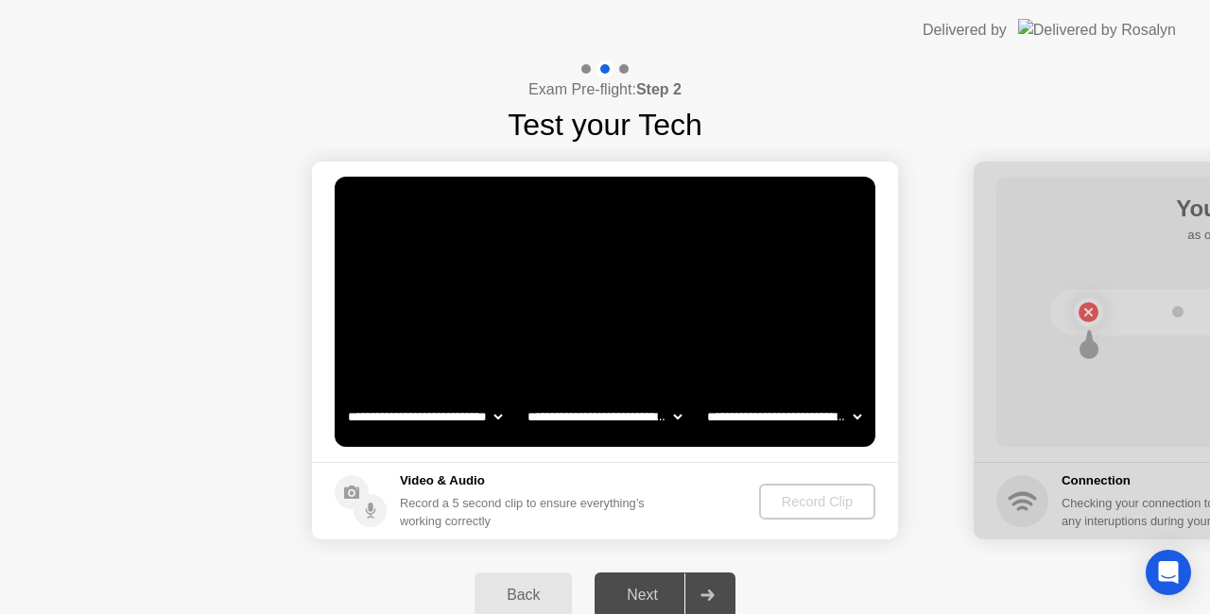
click at [646, 590] on div "Next" at bounding box center [642, 595] width 84 height 17
drag, startPoint x: 710, startPoint y: 588, endPoint x: 514, endPoint y: 280, distance: 365.0
click at [710, 587] on div at bounding box center [706, 595] width 45 height 43
click at [523, 277] on video at bounding box center [605, 312] width 541 height 270
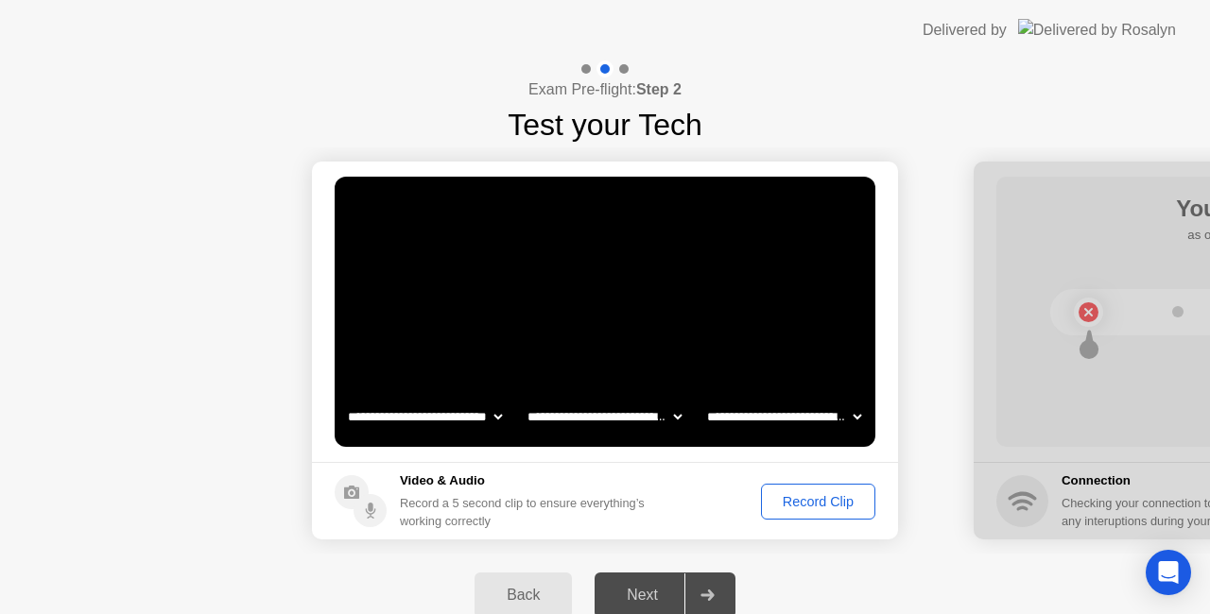
click at [798, 490] on button "Record Clip" at bounding box center [818, 502] width 114 height 36
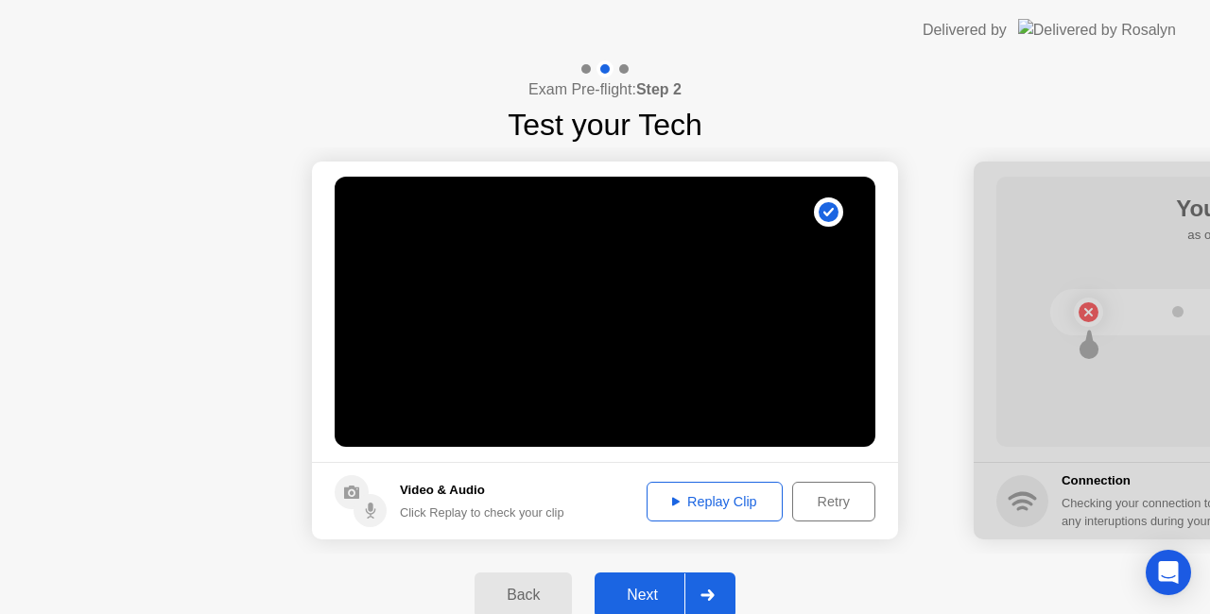
click at [650, 593] on div "Next" at bounding box center [642, 595] width 84 height 17
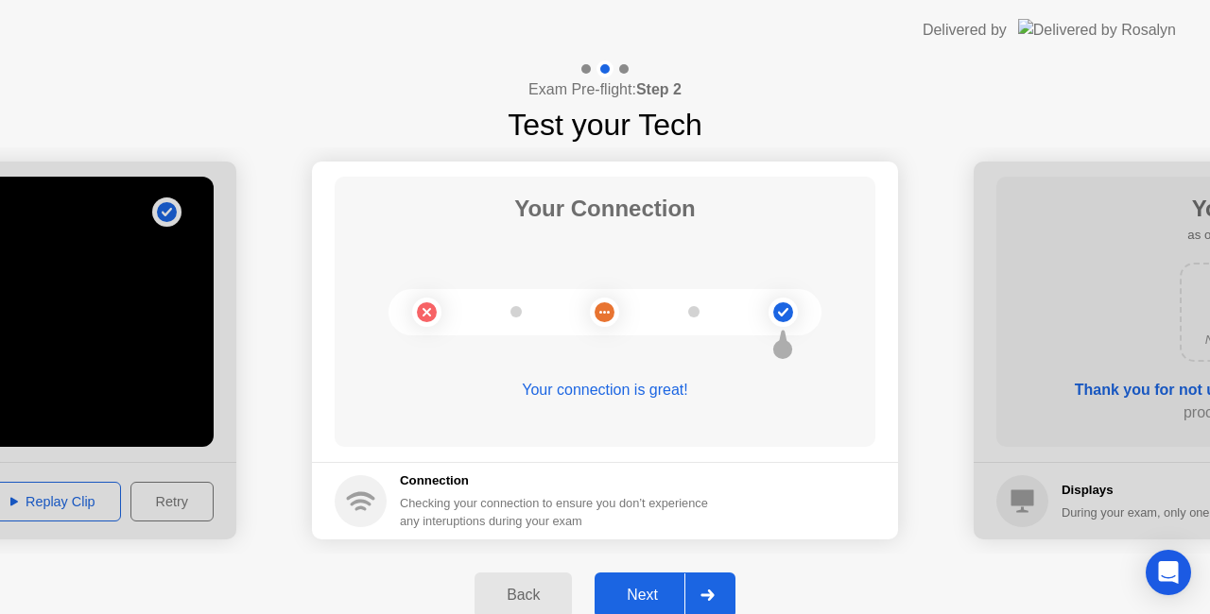
click at [643, 587] on div "Next" at bounding box center [642, 595] width 84 height 17
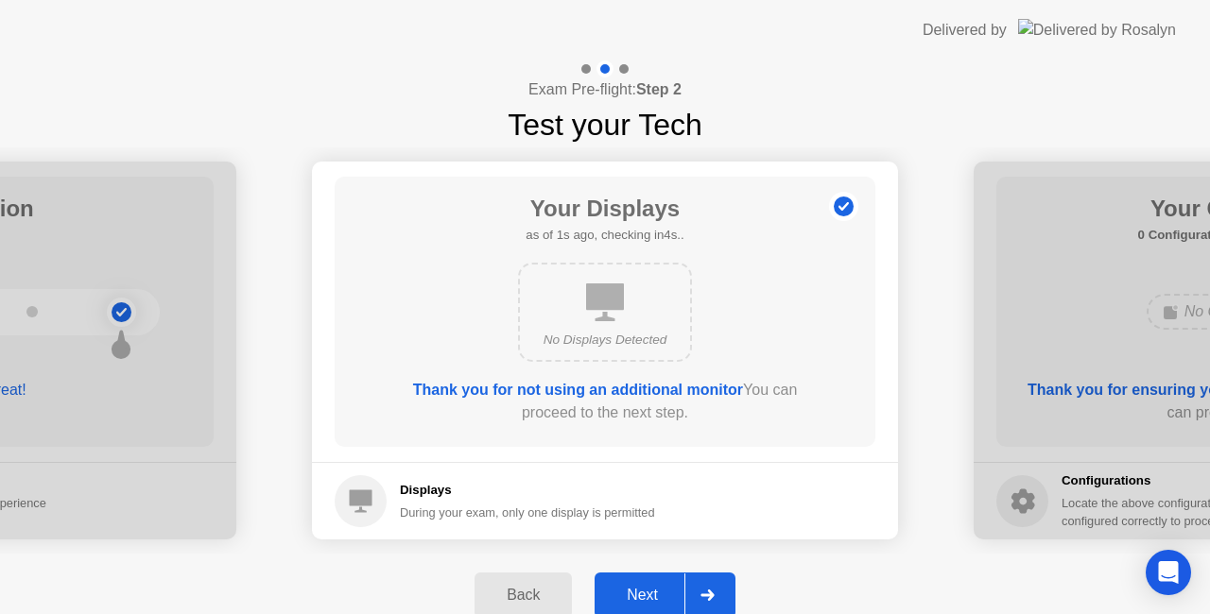
click at [647, 594] on div "Next" at bounding box center [642, 595] width 84 height 17
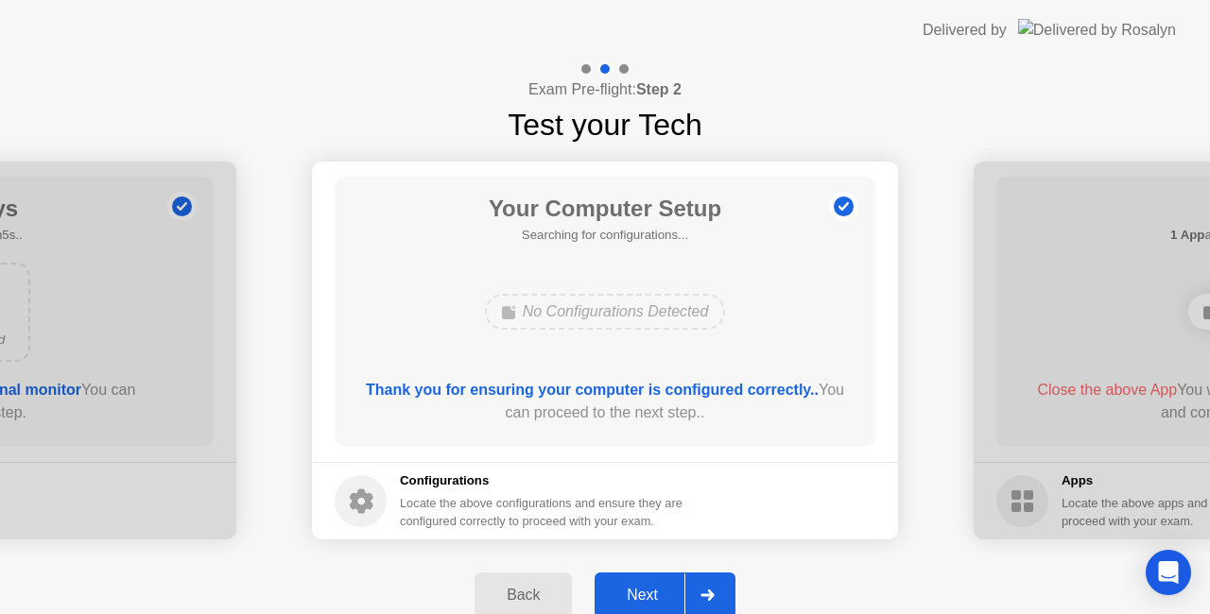
click at [648, 595] on div "Next" at bounding box center [642, 595] width 84 height 17
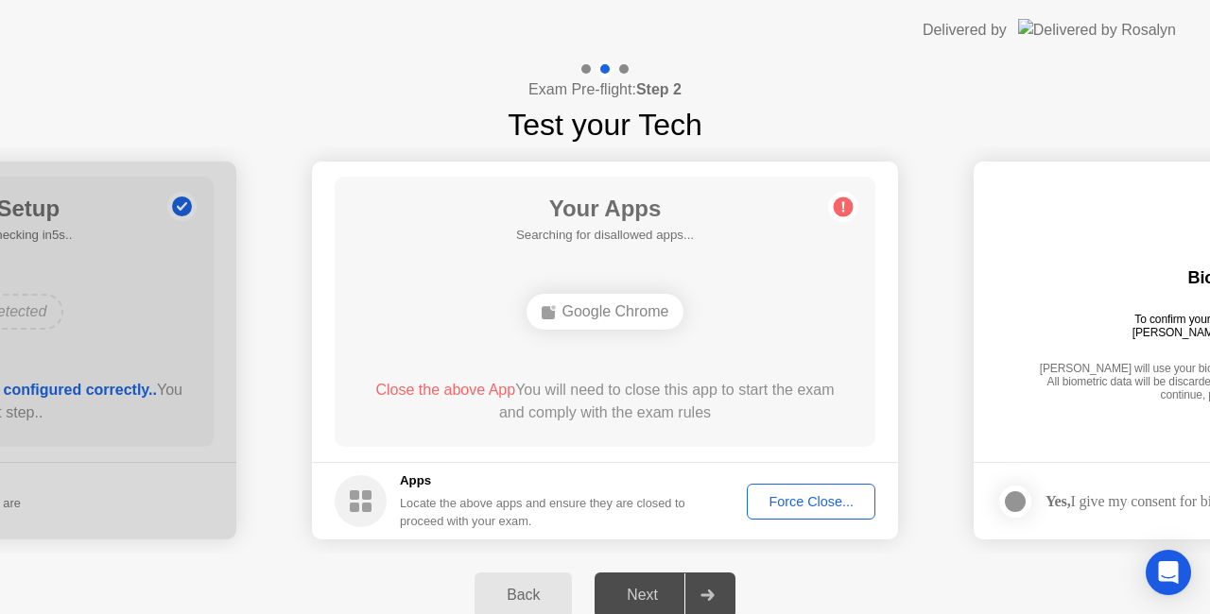
click at [828, 494] on div "Force Close..." at bounding box center [810, 501] width 115 height 15
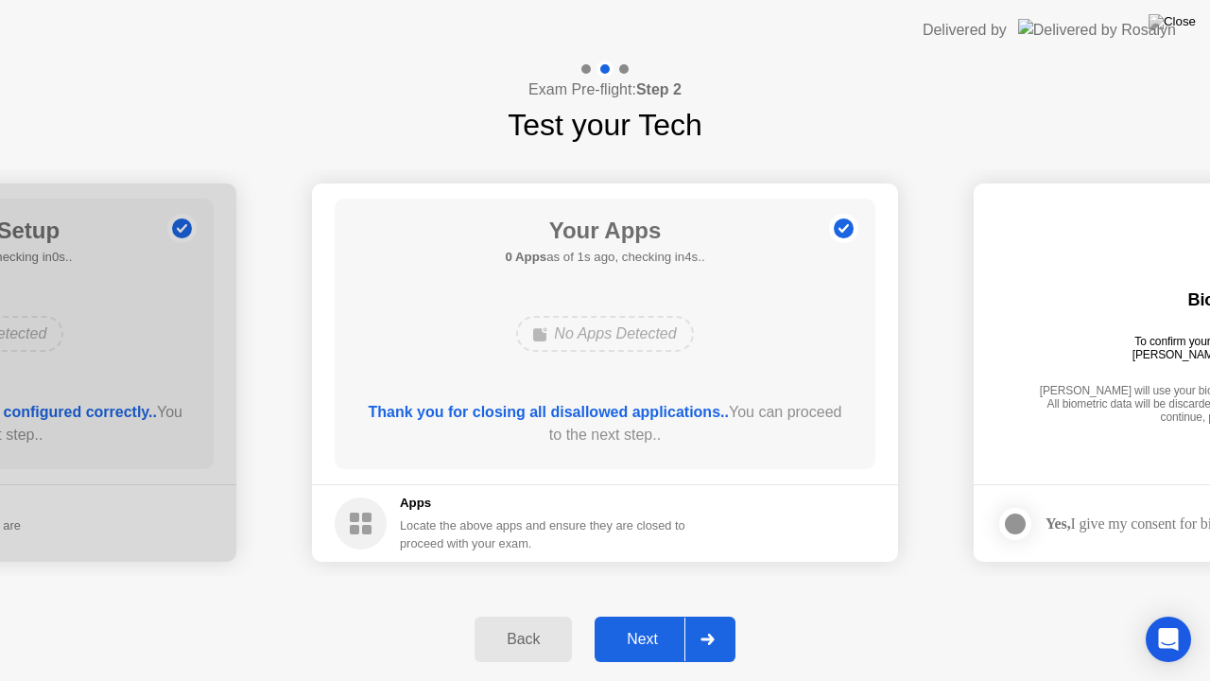
click at [643, 613] on button "Next" at bounding box center [665, 638] width 141 height 45
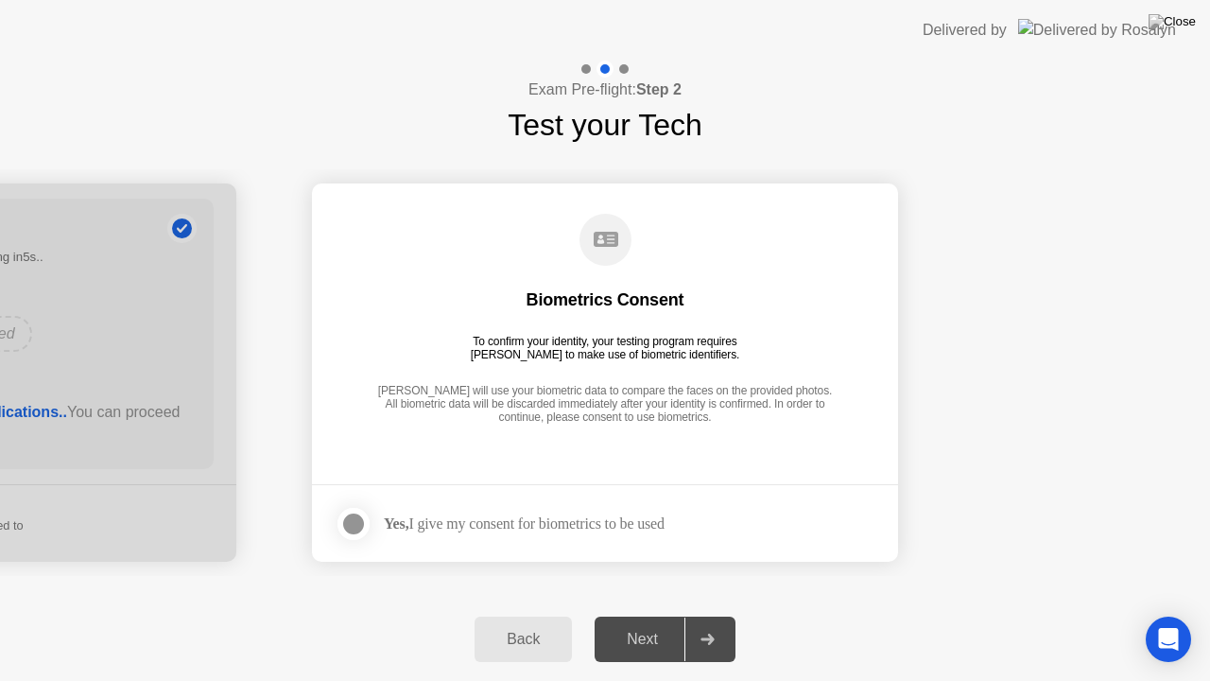
click at [357, 514] on div at bounding box center [353, 523] width 23 height 23
click at [639, 613] on div "Next" at bounding box center [642, 638] width 84 height 17
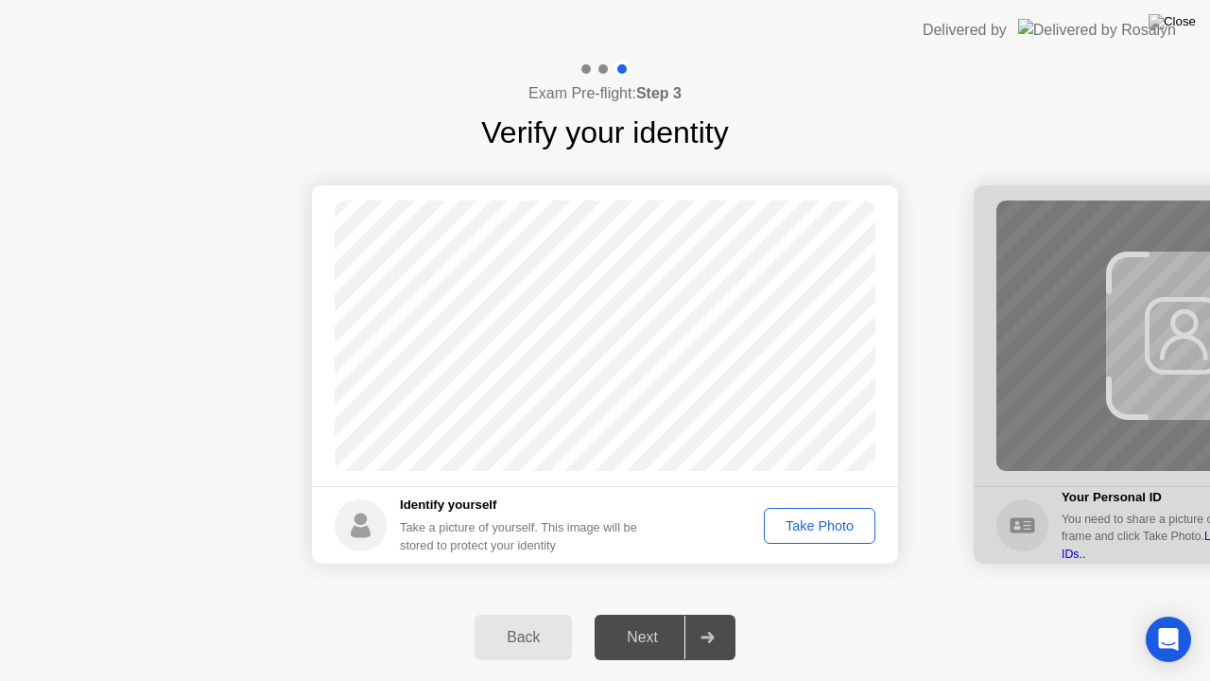
click at [820, 526] on div "Take Photo" at bounding box center [819, 525] width 98 height 15
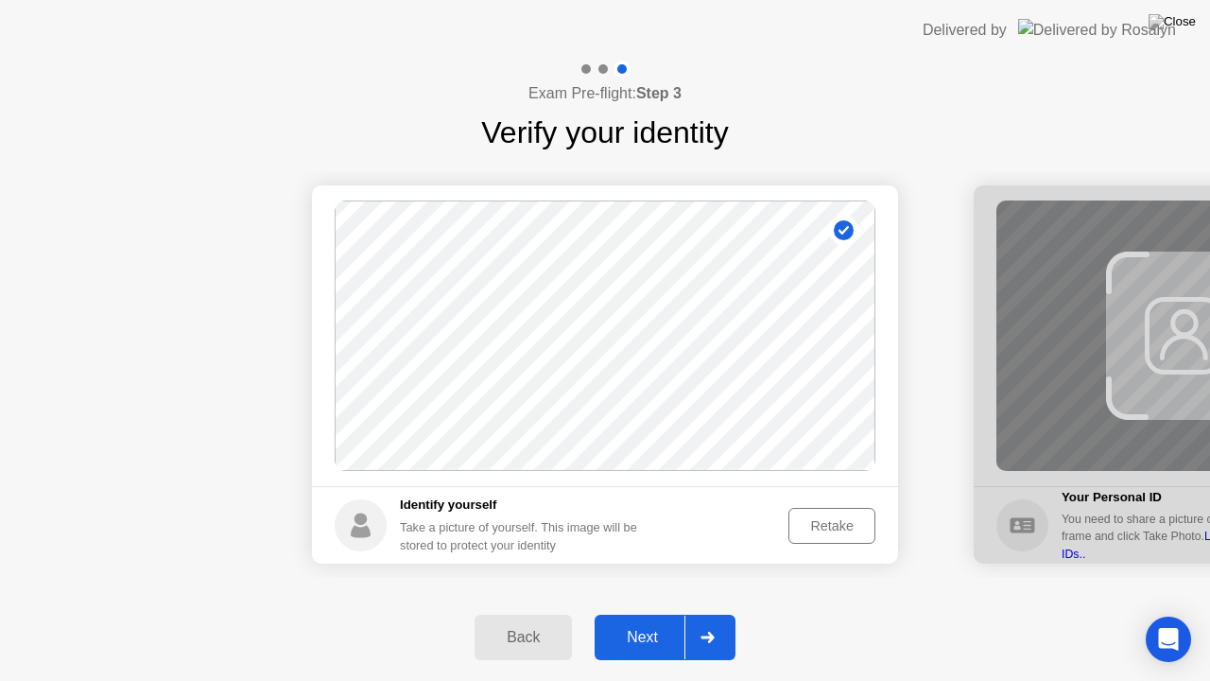
click at [641, 613] on div "Next" at bounding box center [642, 637] width 84 height 17
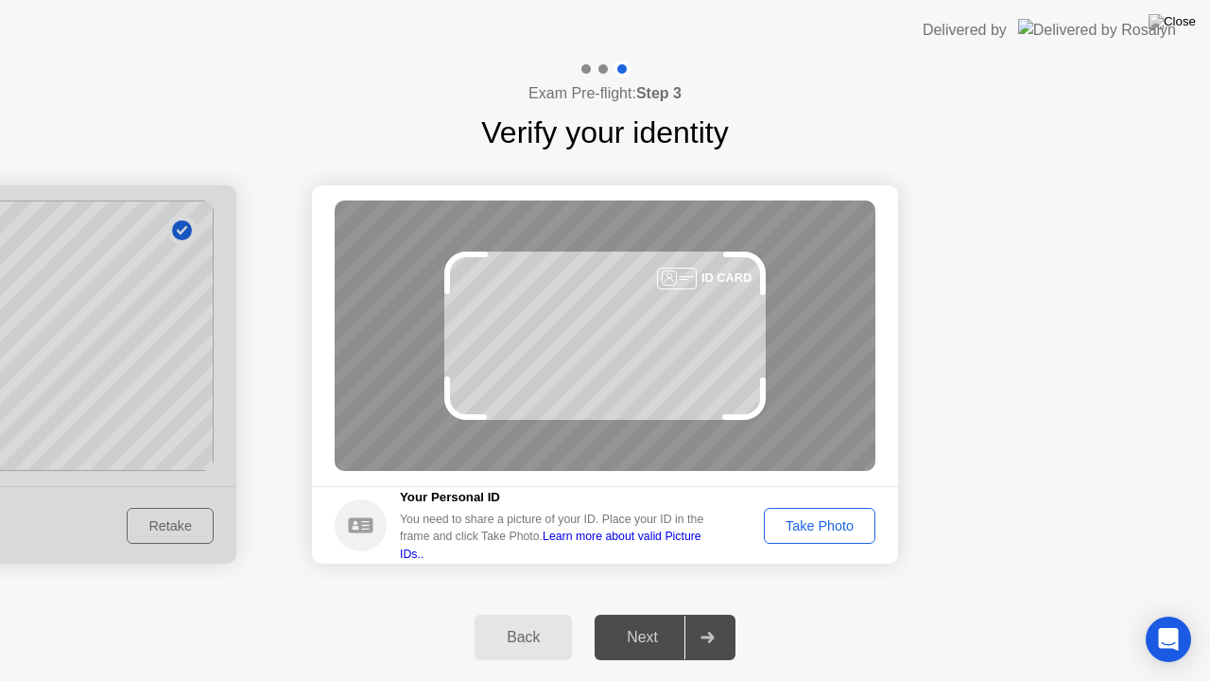
click at [804, 525] on div "Take Photo" at bounding box center [819, 525] width 98 height 15
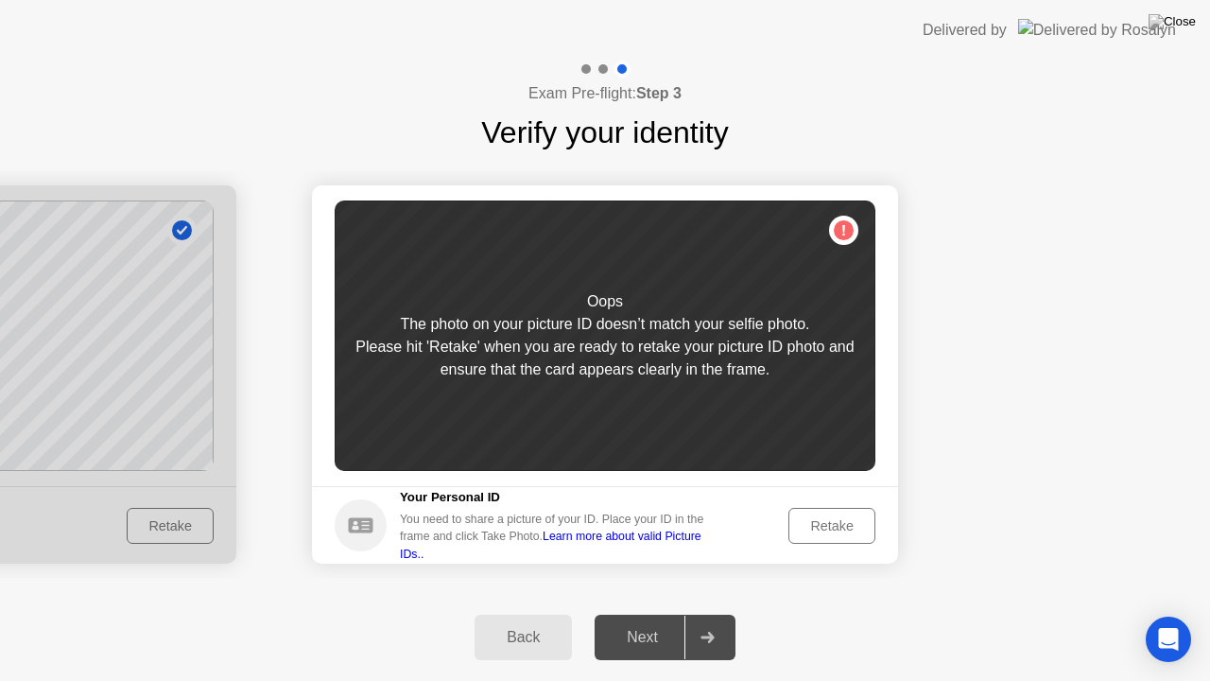
click at [840, 529] on div "Retake" at bounding box center [832, 525] width 74 height 15
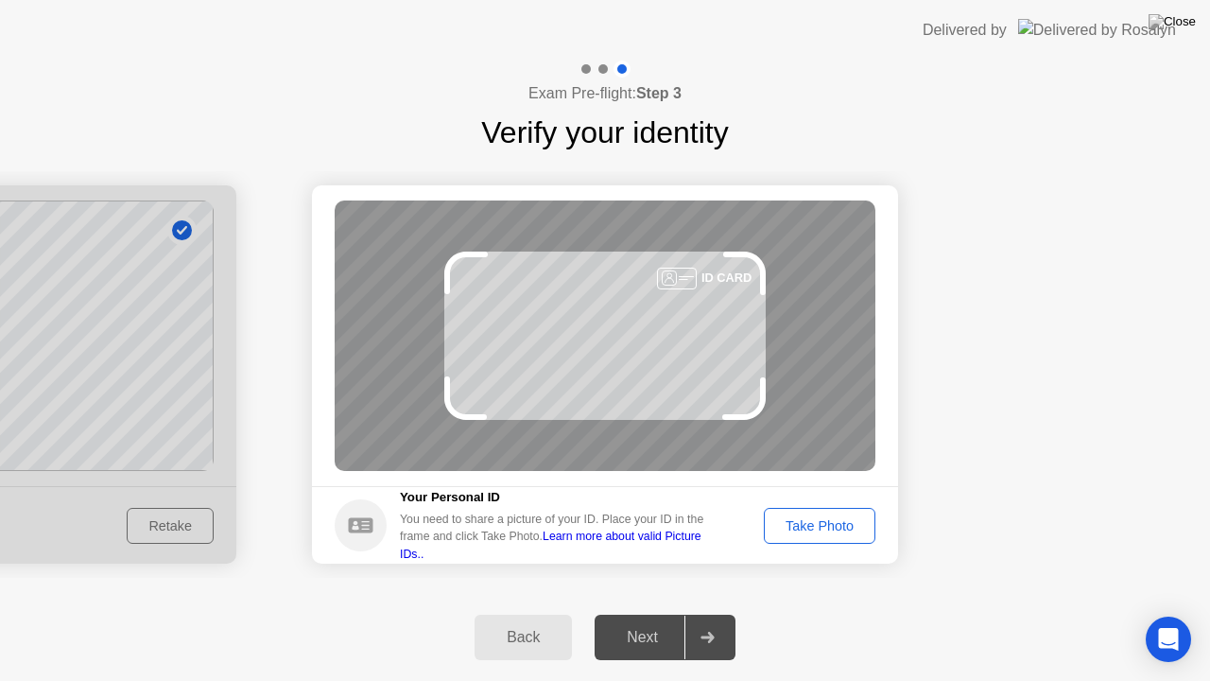
click at [847, 520] on div "Take Photo" at bounding box center [819, 525] width 98 height 15
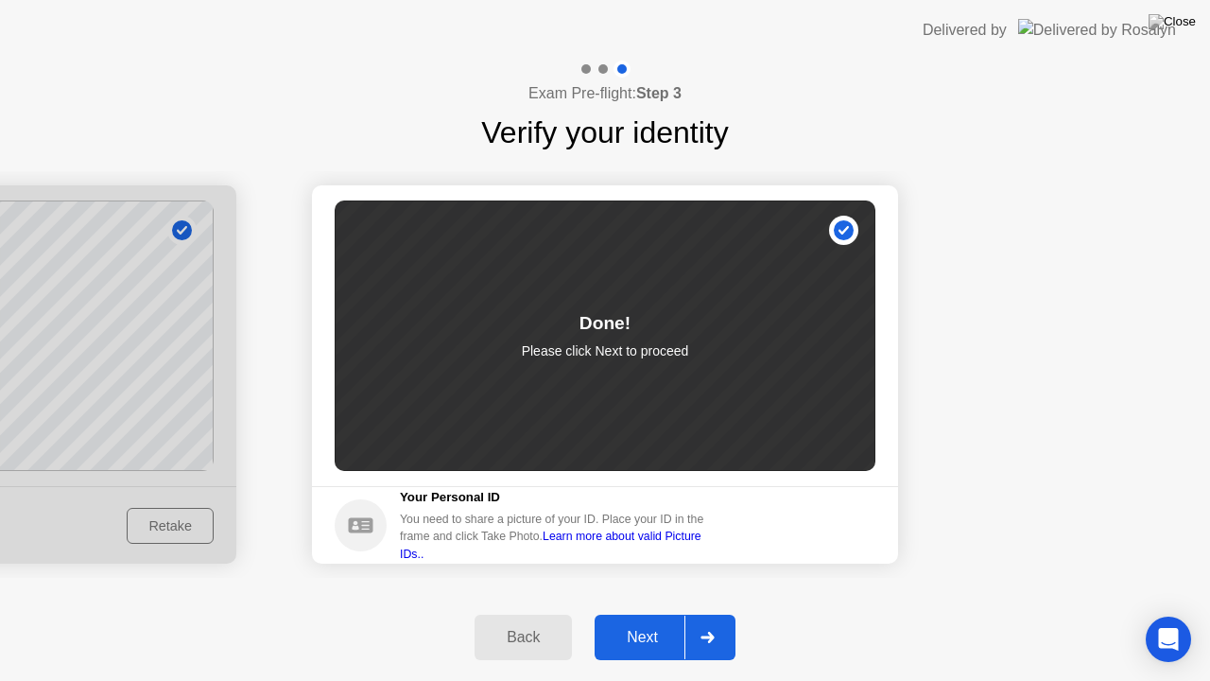
click at [650, 613] on div "Next" at bounding box center [642, 637] width 84 height 17
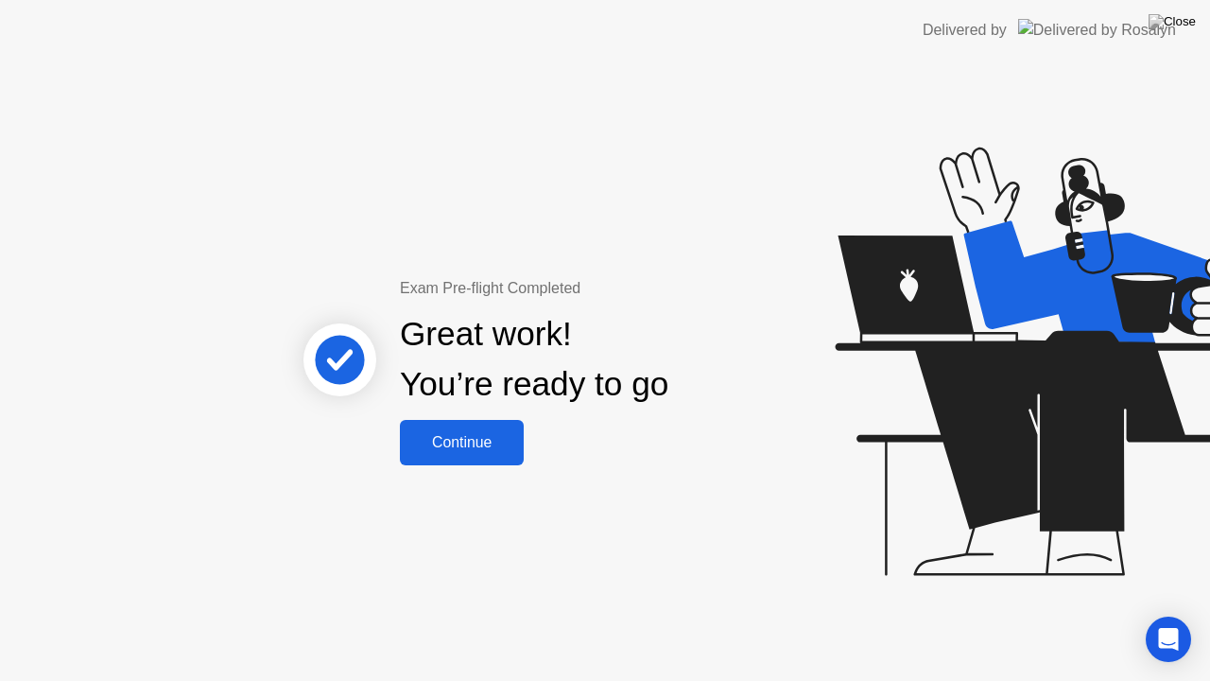
click at [456, 446] on div "Continue" at bounding box center [461, 442] width 112 height 17
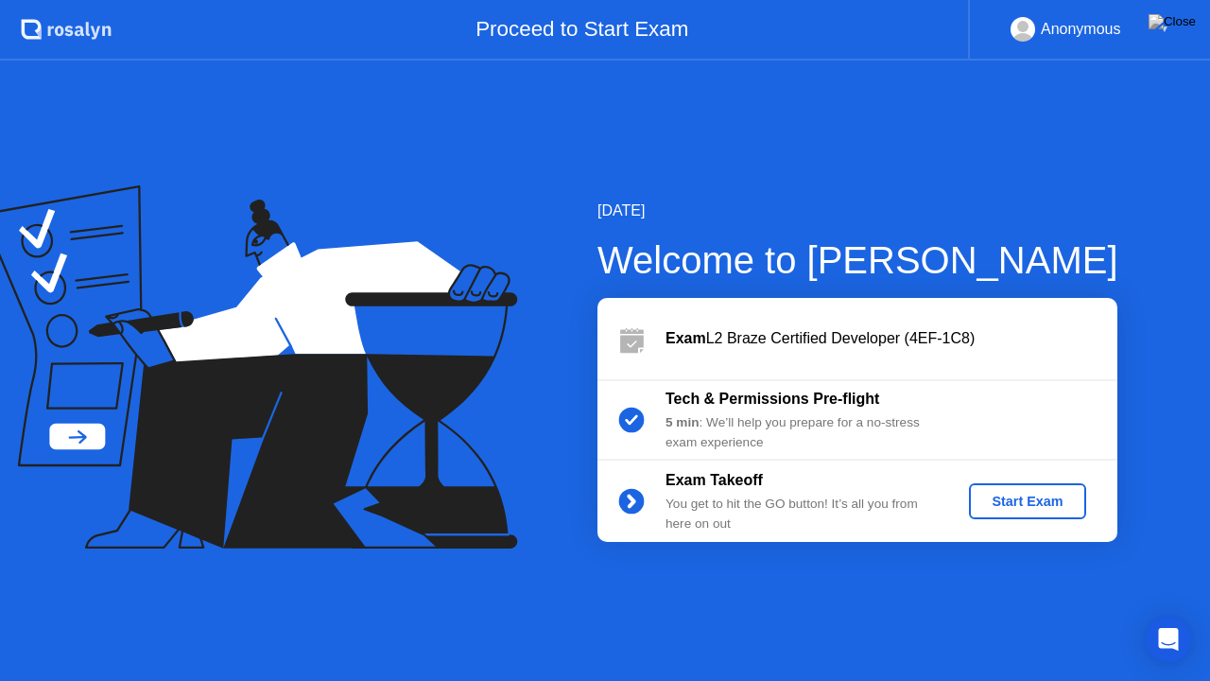
click at [1017, 500] on div "Start Exam" at bounding box center [1026, 500] width 101 height 15
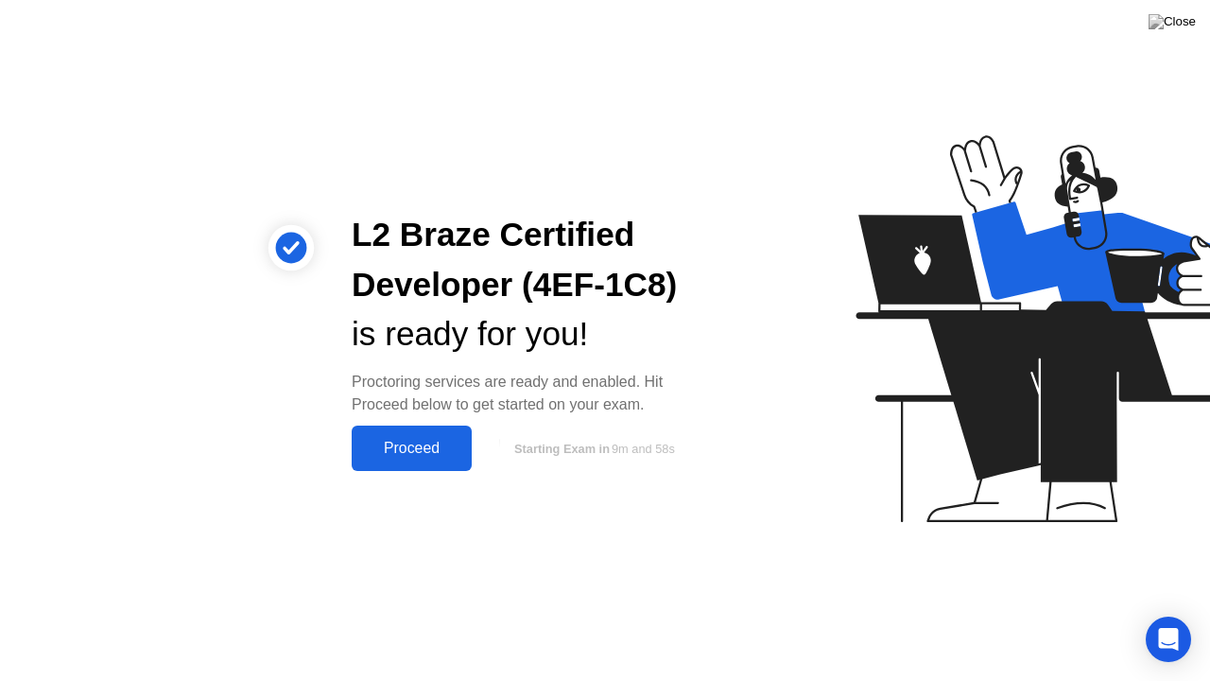
click at [402, 441] on div "Proceed" at bounding box center [411, 448] width 109 height 17
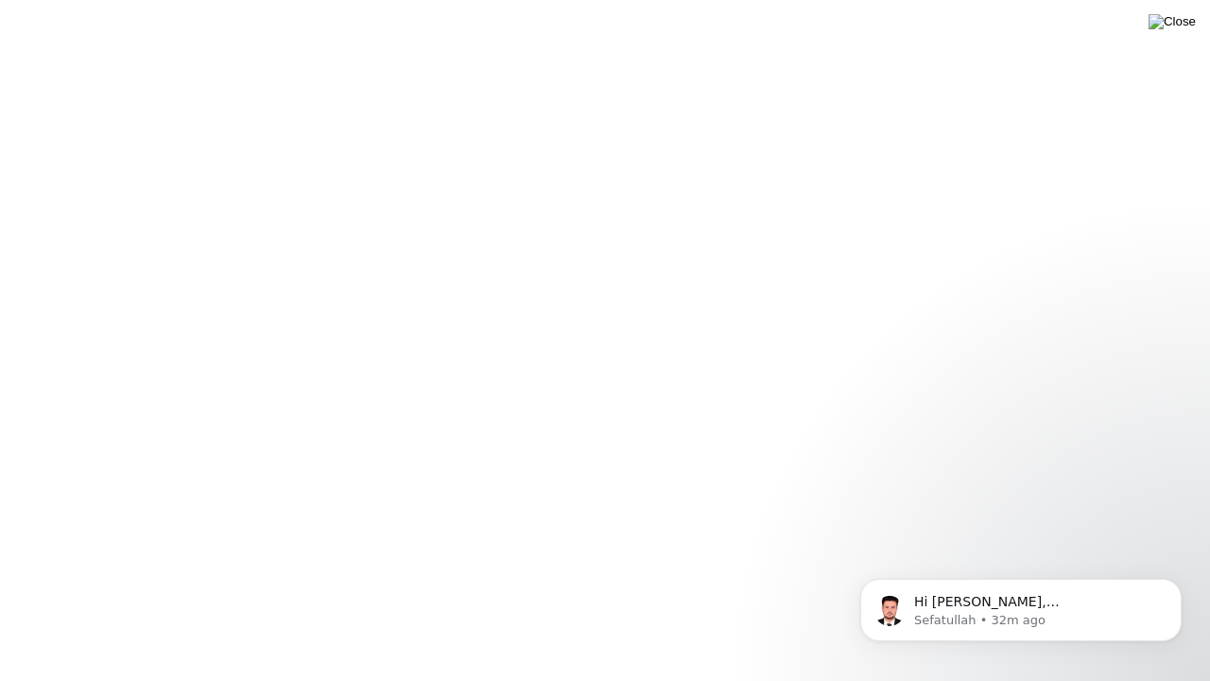
click at [1186, 27] on img at bounding box center [1171, 21] width 47 height 15
click at [929, 613] on div at bounding box center [605, 681] width 1210 height 0
drag, startPoint x: 887, startPoint y: 366, endPoint x: 830, endPoint y: 369, distance: 56.8
click at [876, 613] on div at bounding box center [605, 681] width 1210 height 0
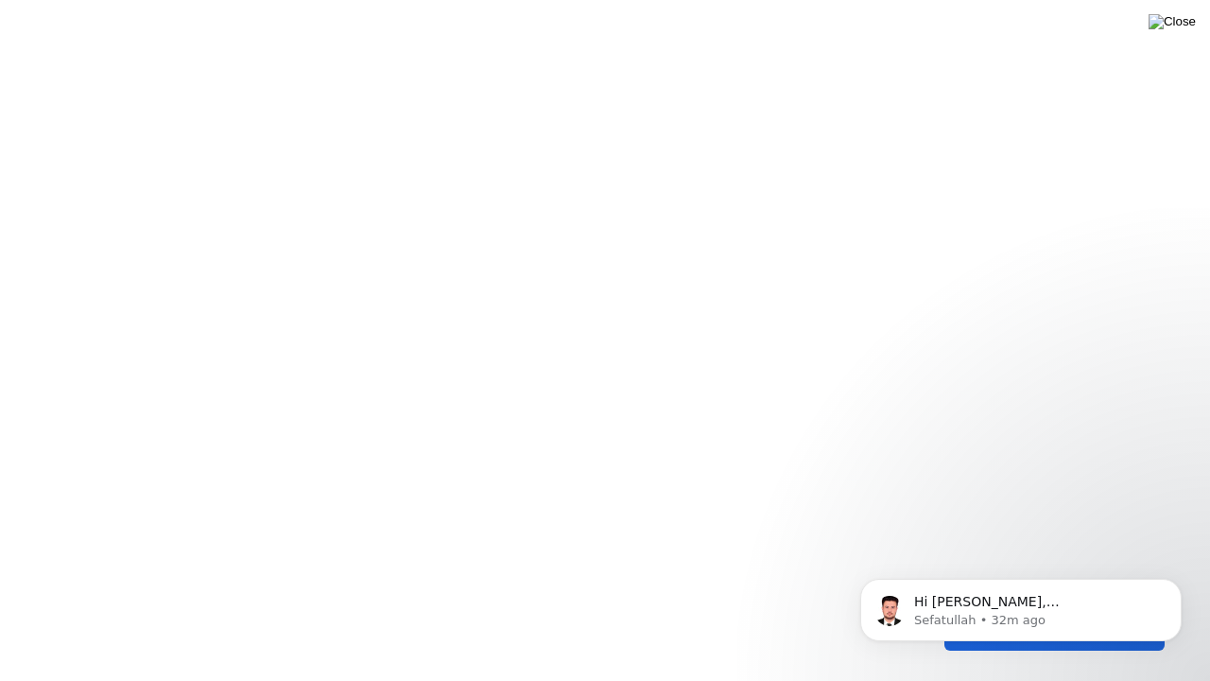
click at [1178, 26] on img at bounding box center [1171, 21] width 47 height 15
